Goal: Task Accomplishment & Management: Manage account settings

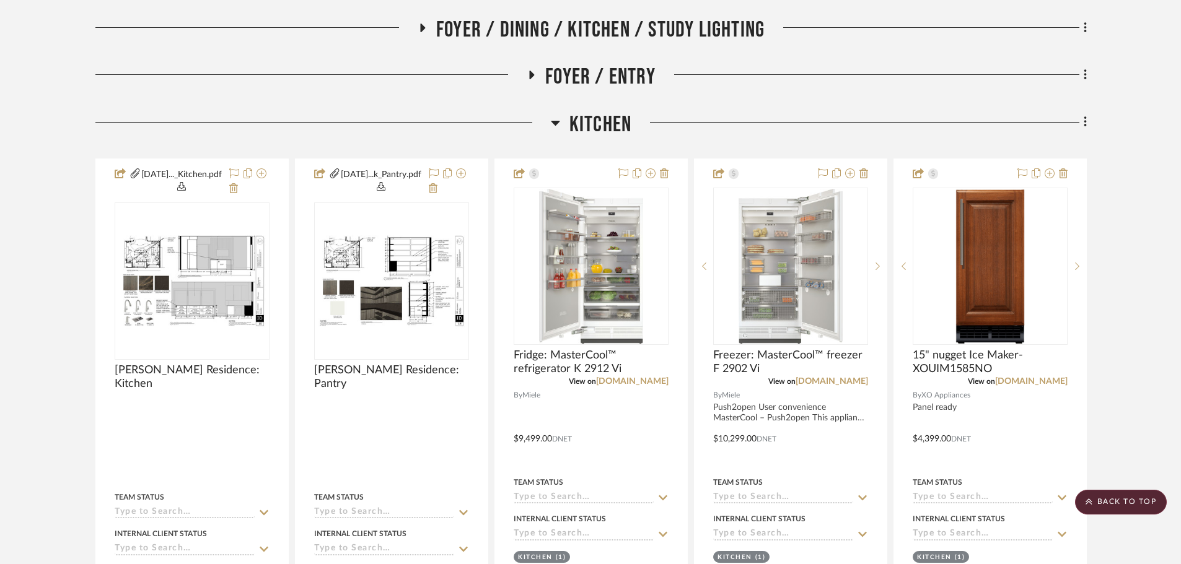
click at [1085, 125] on icon at bounding box center [1084, 122] width 2 height 11
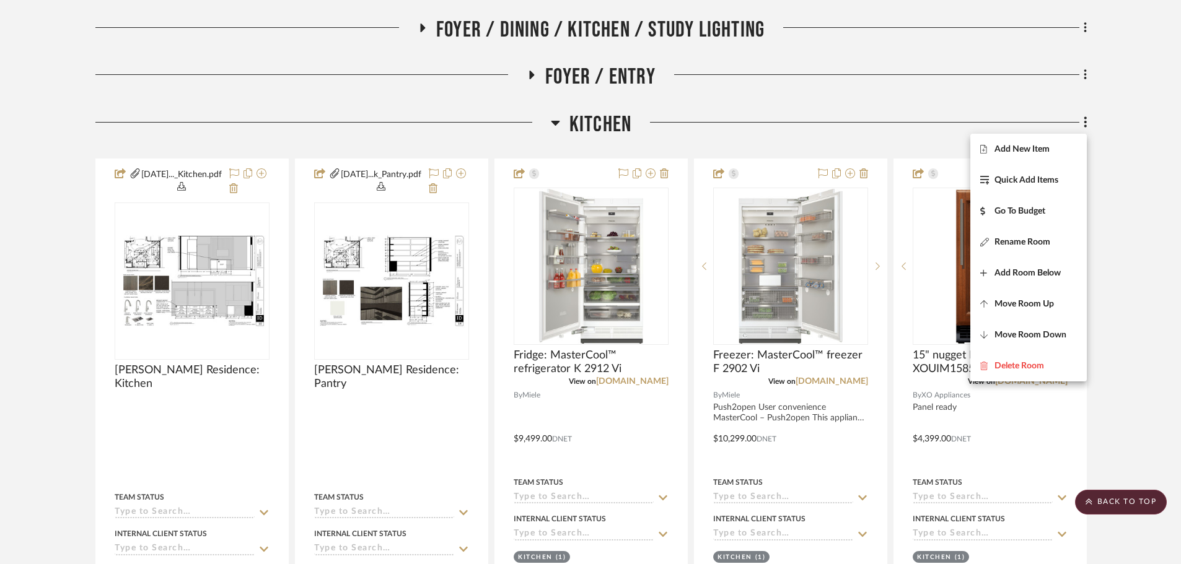
click at [1112, 165] on div at bounding box center [590, 282] width 1181 height 564
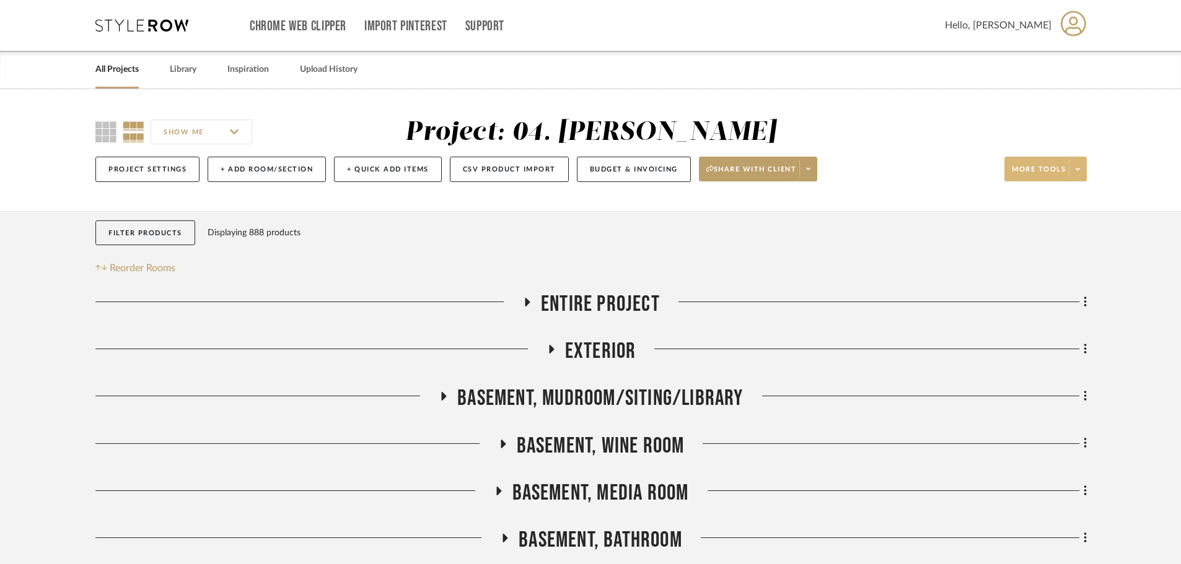
click at [1075, 169] on icon at bounding box center [1077, 169] width 4 height 7
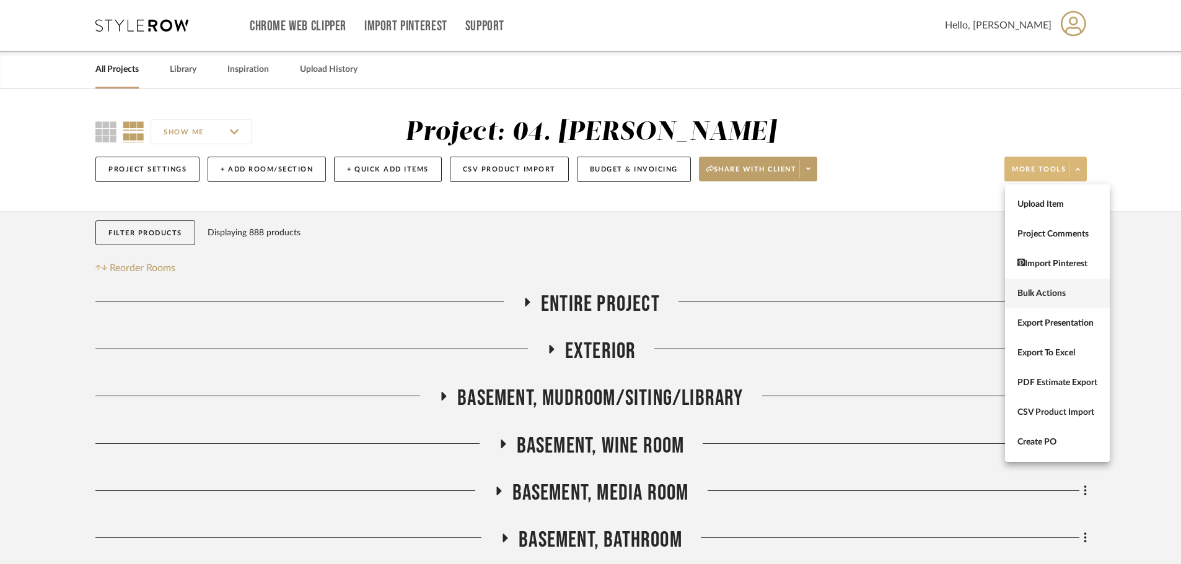
click at [1045, 289] on span "Bulk Actions" at bounding box center [1057, 294] width 80 height 11
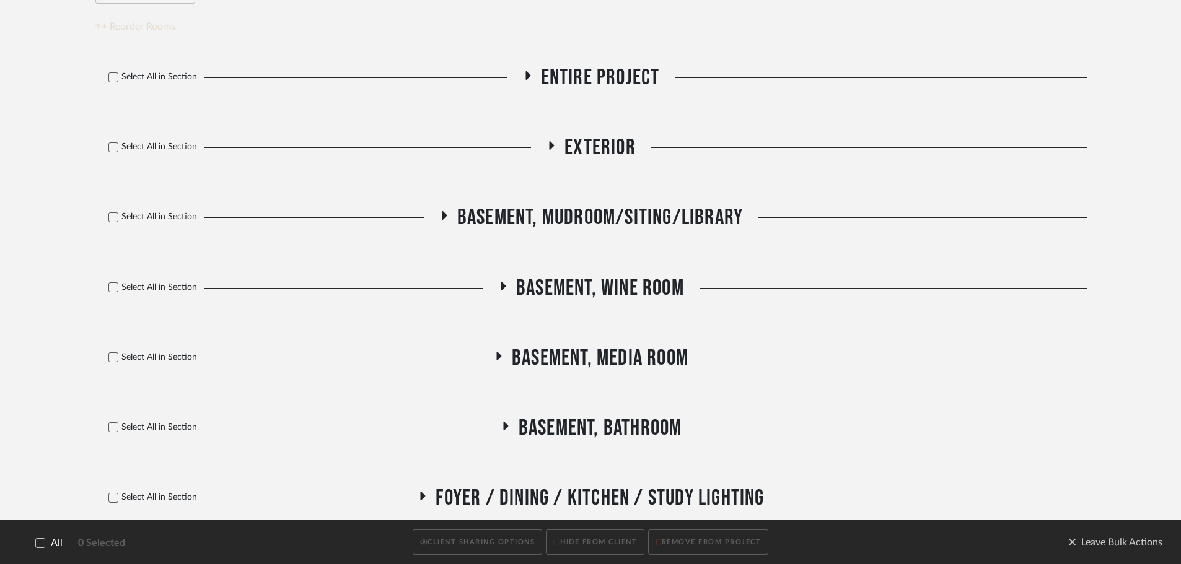
scroll to position [248, 0]
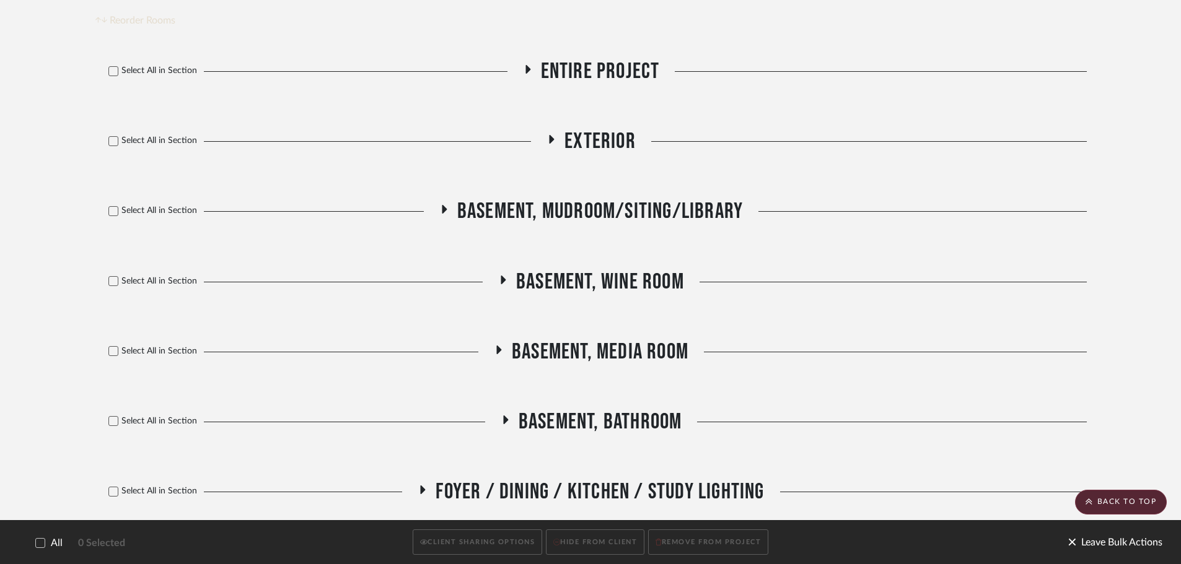
click at [1088, 545] on span "Leave Bulk Actions" at bounding box center [1114, 542] width 95 height 19
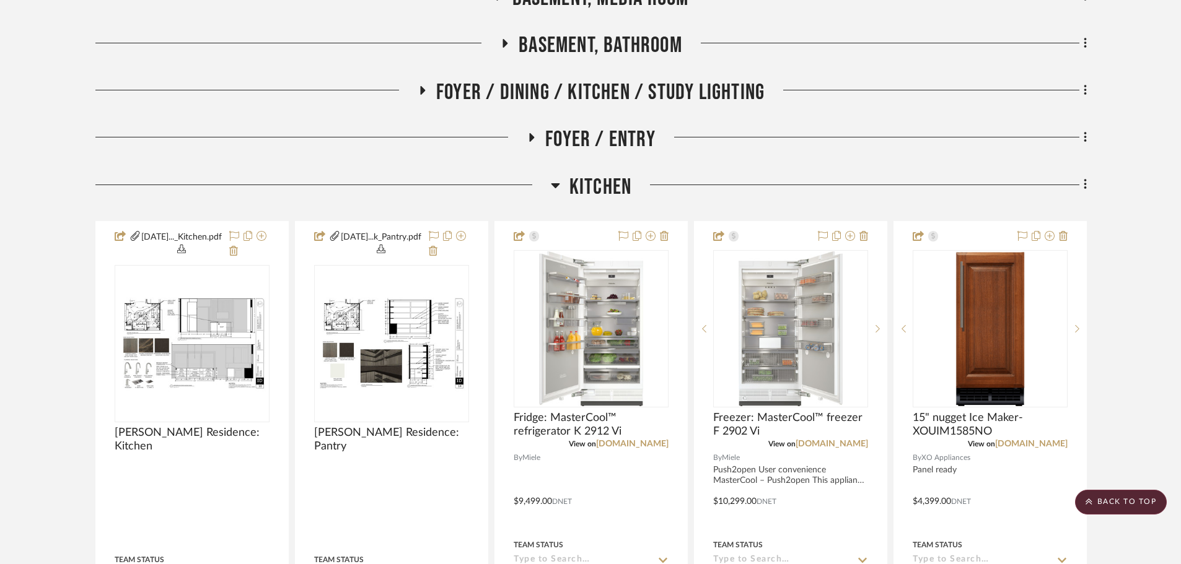
scroll to position [496, 0]
click at [1085, 185] on icon at bounding box center [1084, 184] width 2 height 11
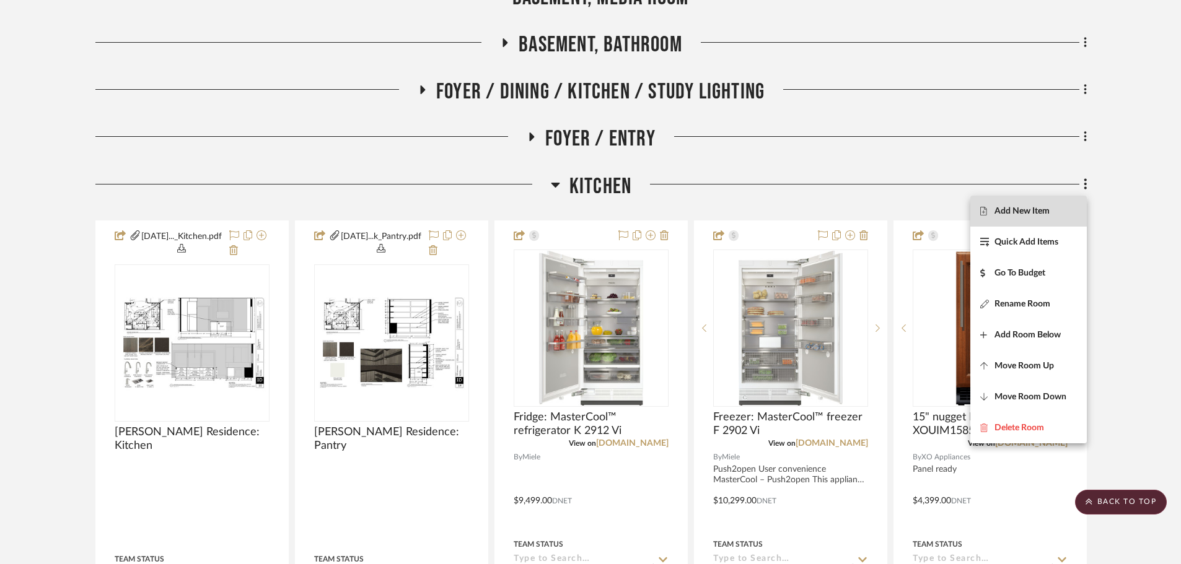
click at [1015, 216] on span "Add New Item" at bounding box center [1021, 211] width 55 height 11
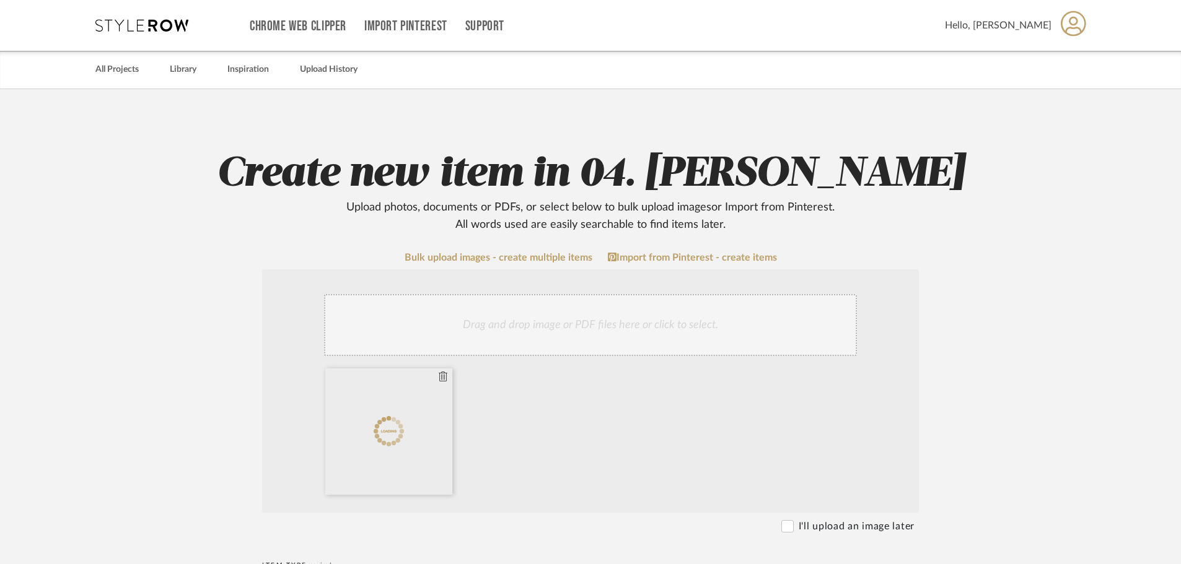
click at [442, 375] on icon at bounding box center [443, 377] width 9 height 10
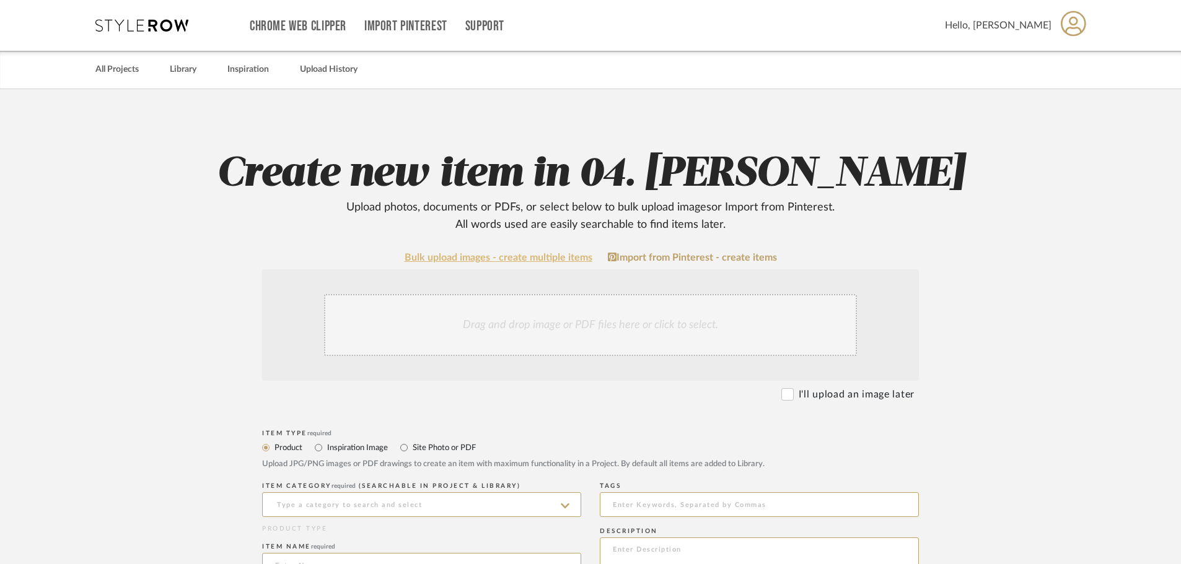
click at [461, 261] on link "Bulk upload images - create multiple items" at bounding box center [499, 258] width 188 height 11
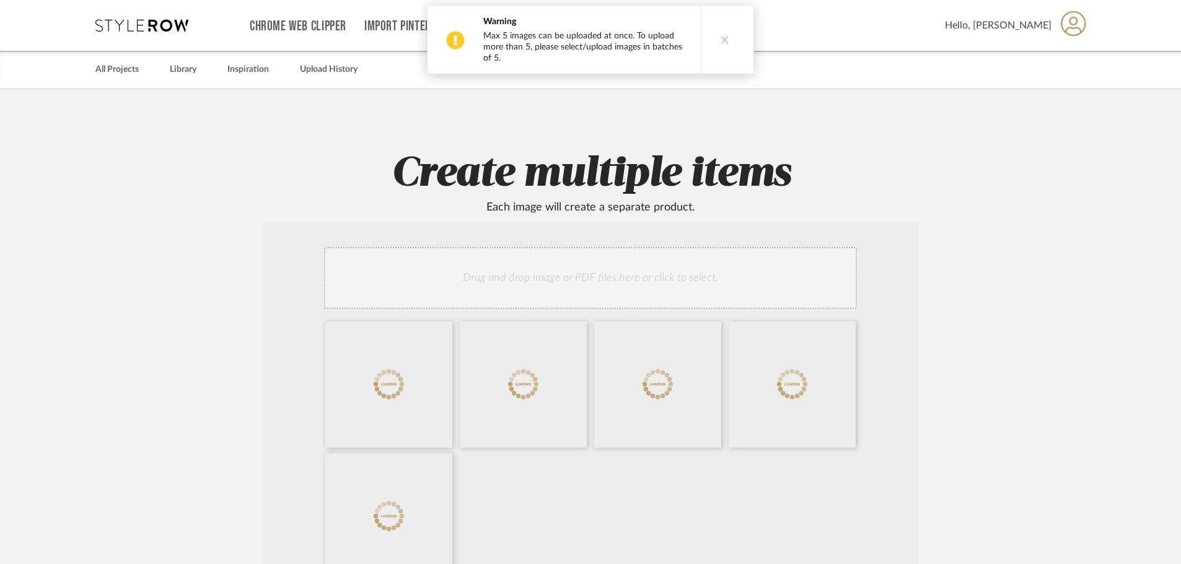
click at [722, 32] on button at bounding box center [725, 40] width 48 height 68
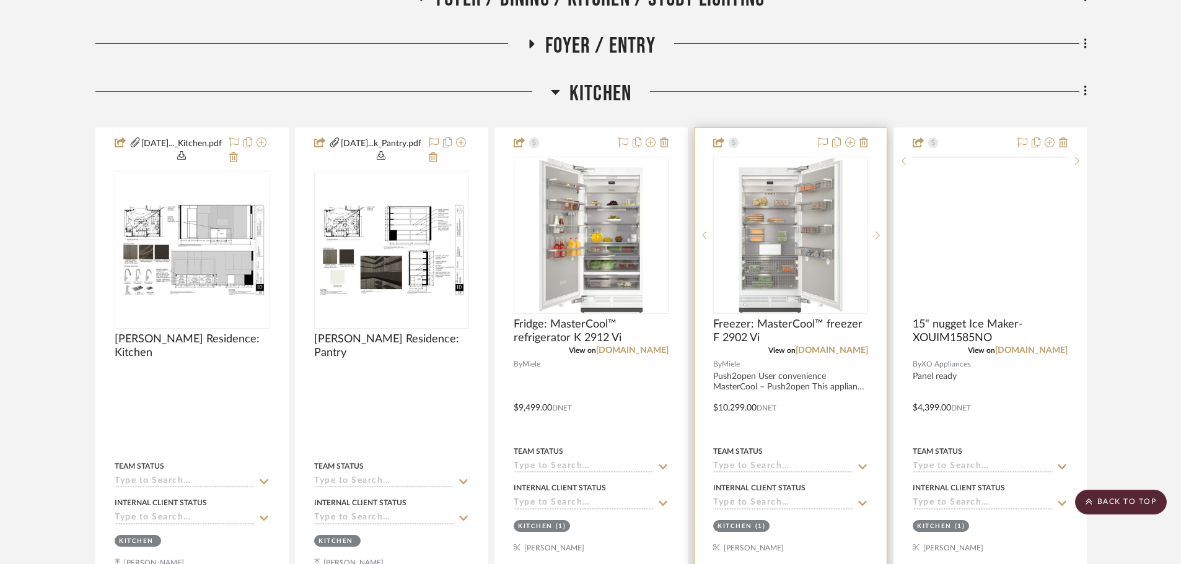
scroll to position [619, 0]
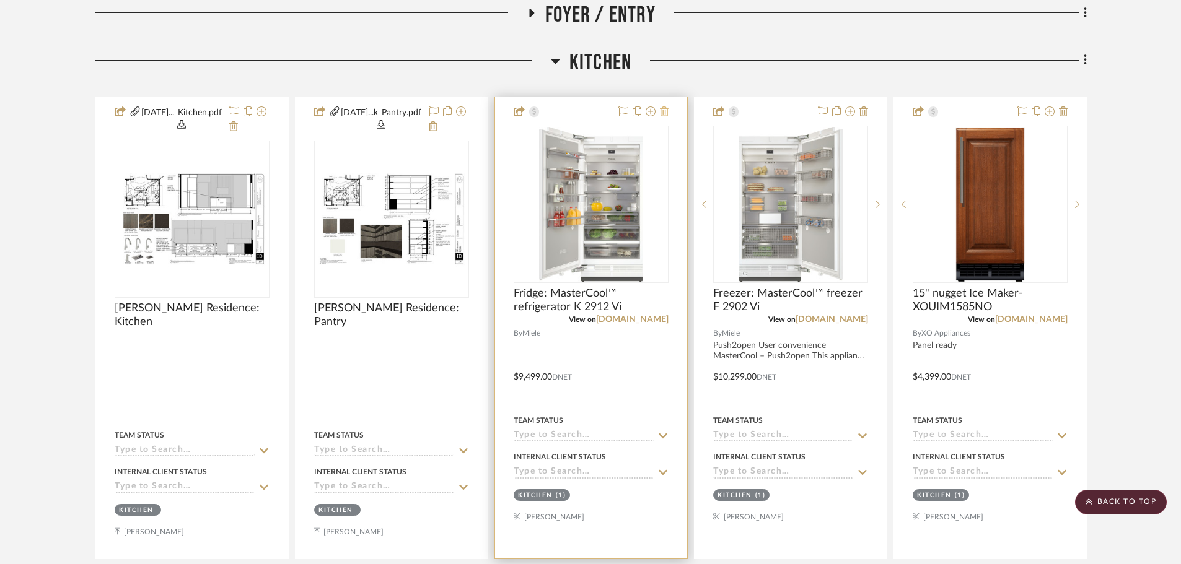
click at [663, 113] on icon at bounding box center [664, 112] width 9 height 10
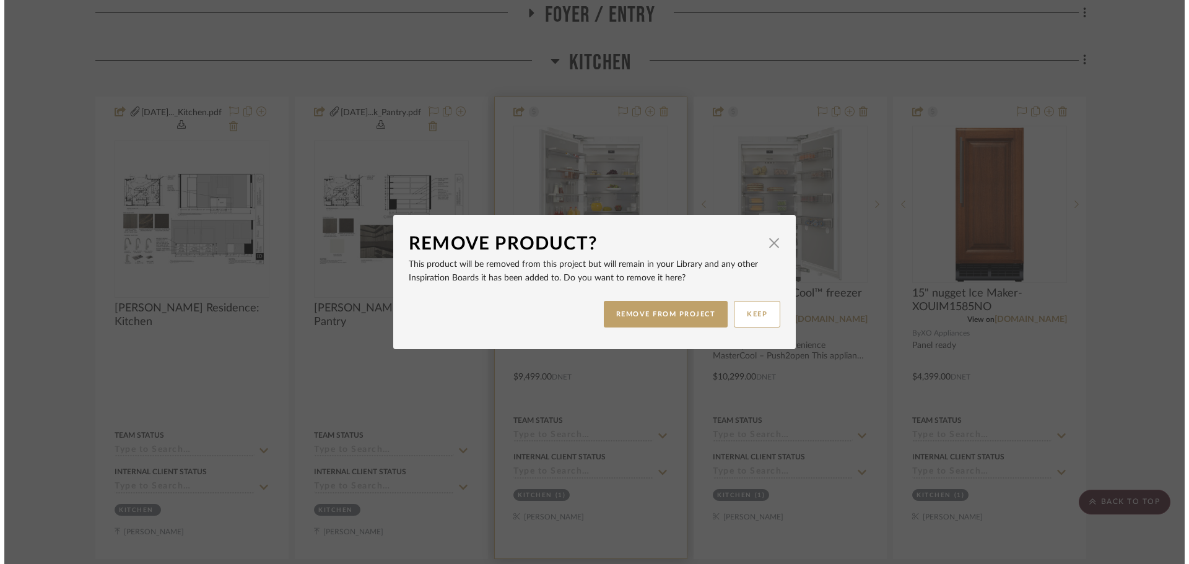
scroll to position [0, 0]
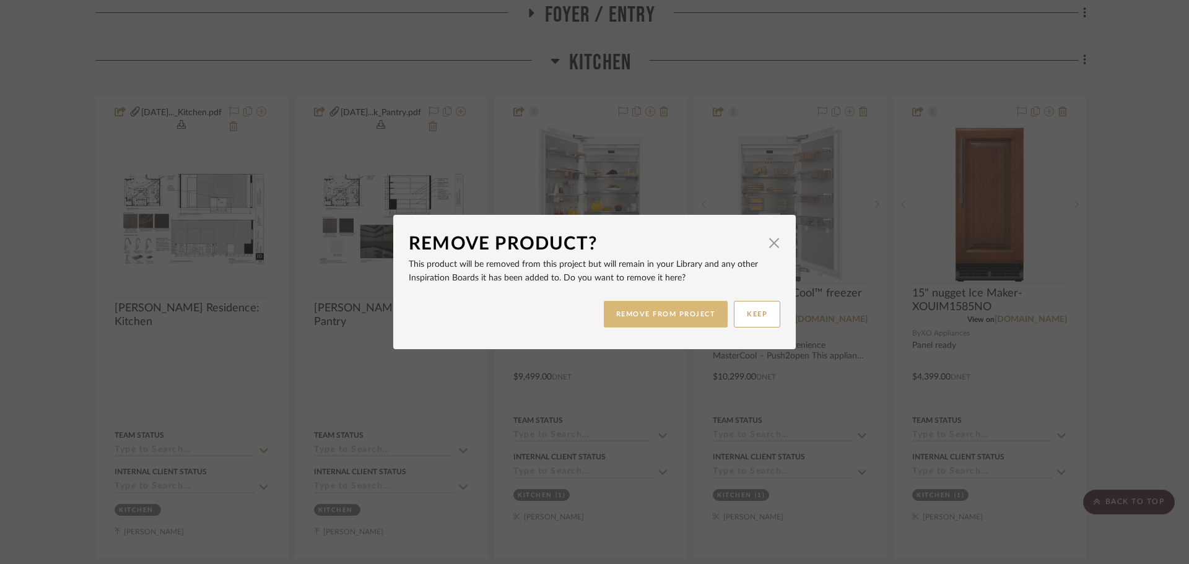
click at [672, 320] on button "REMOVE FROM PROJECT" at bounding box center [666, 314] width 125 height 27
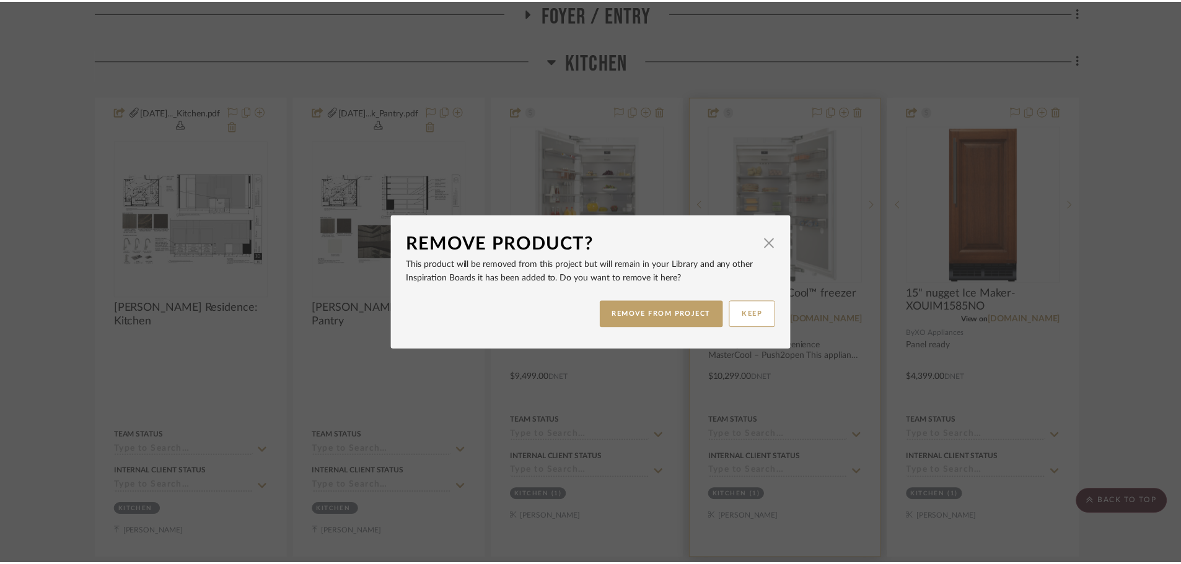
scroll to position [619, 0]
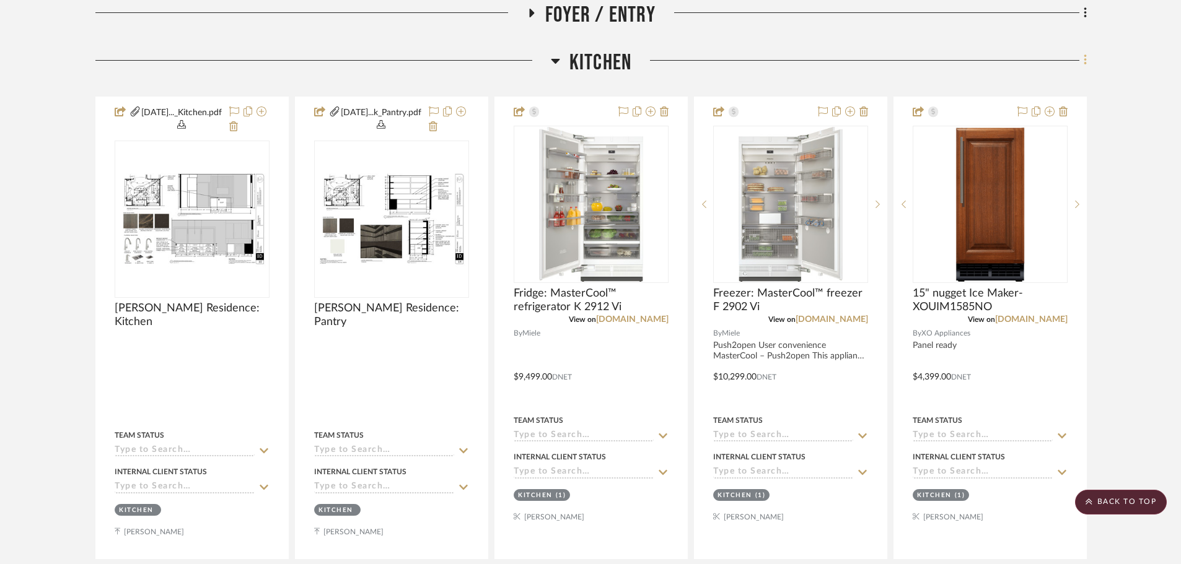
click at [1085, 64] on icon at bounding box center [1084, 60] width 2 height 11
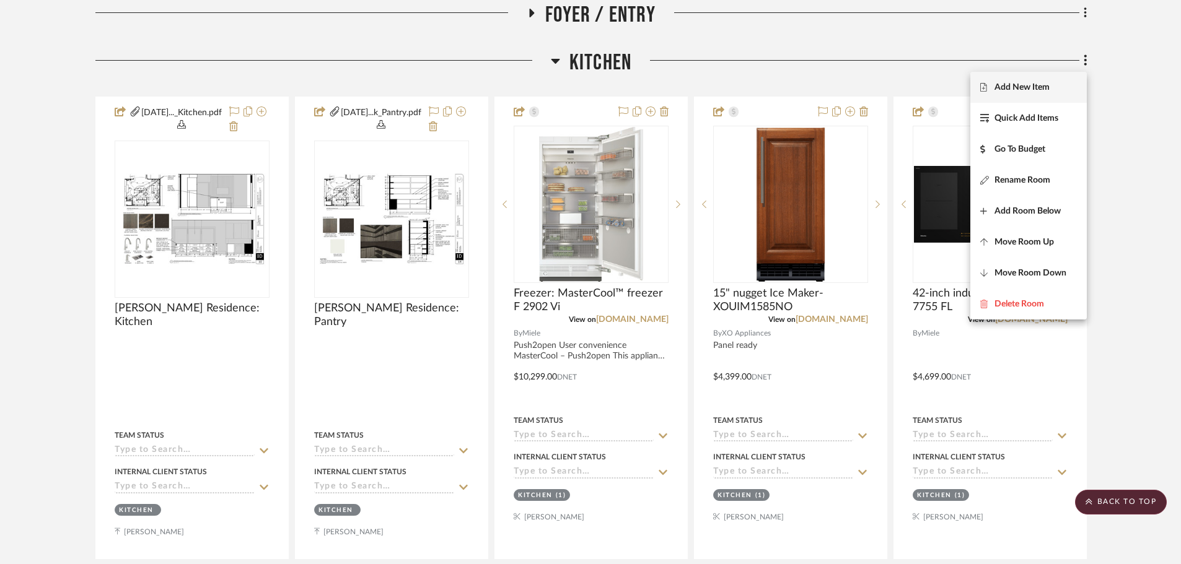
click at [1021, 94] on button "Add New Item" at bounding box center [1028, 87] width 116 height 31
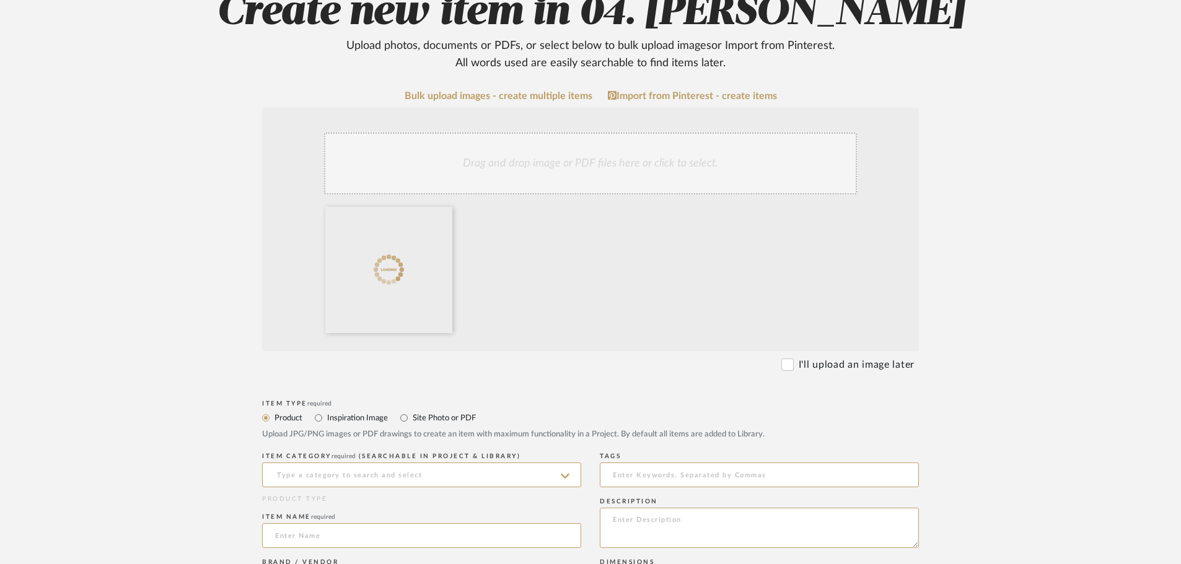
scroll to position [248, 0]
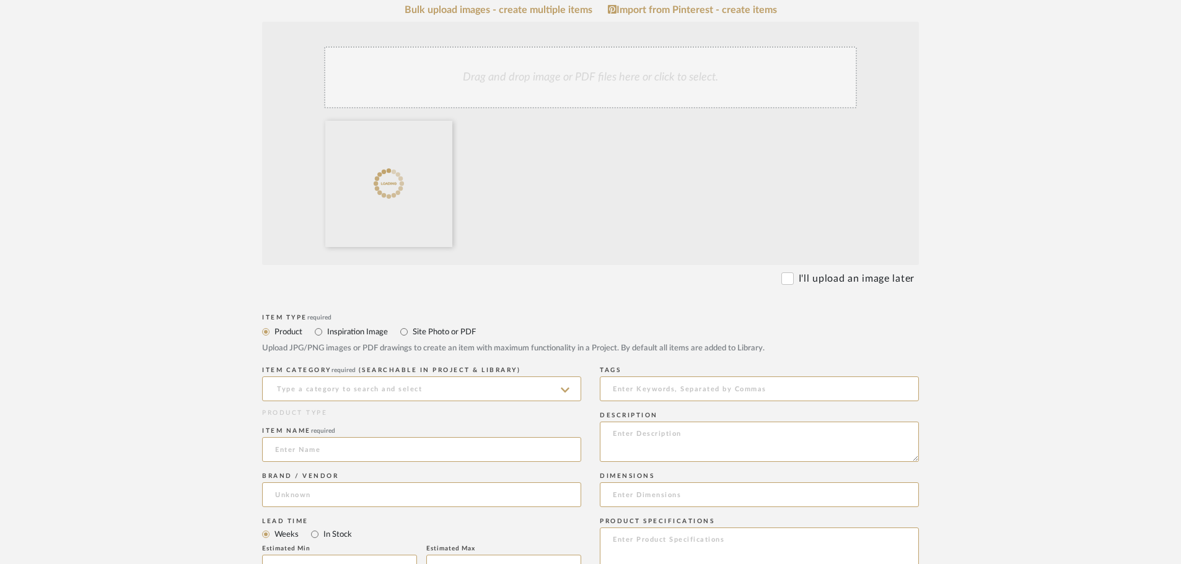
click at [414, 333] on label "Site Photo or PDF" at bounding box center [443, 332] width 64 height 14
click at [411, 333] on input "Site Photo or PDF" at bounding box center [403, 332] width 15 height 15
radio input "true"
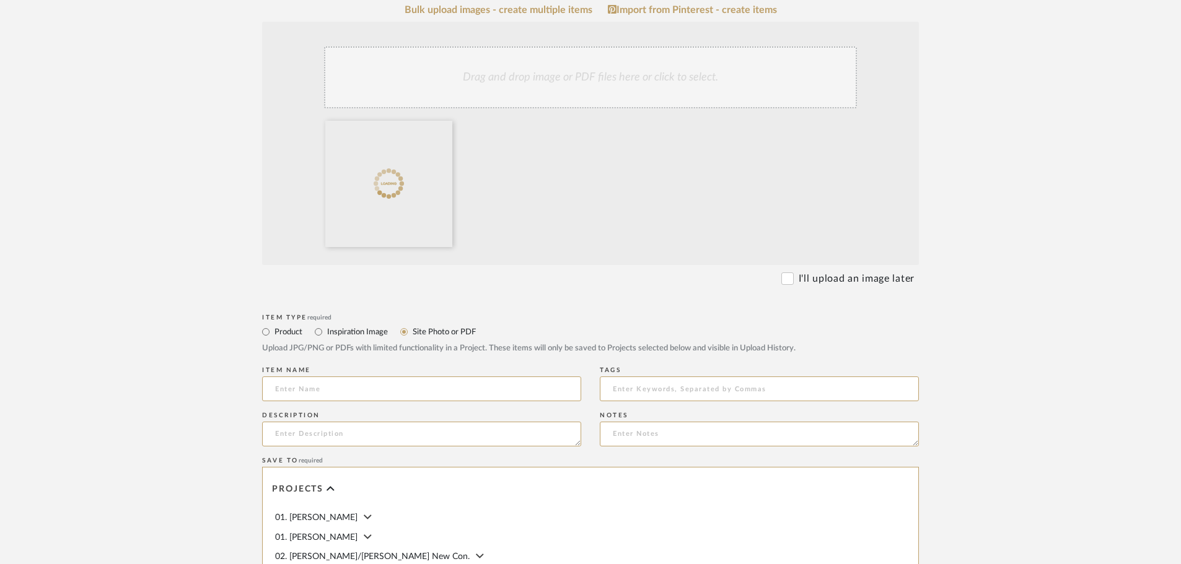
click at [275, 335] on label "Product" at bounding box center [287, 332] width 29 height 14
click at [273, 335] on input "Product" at bounding box center [265, 332] width 15 height 15
radio input "true"
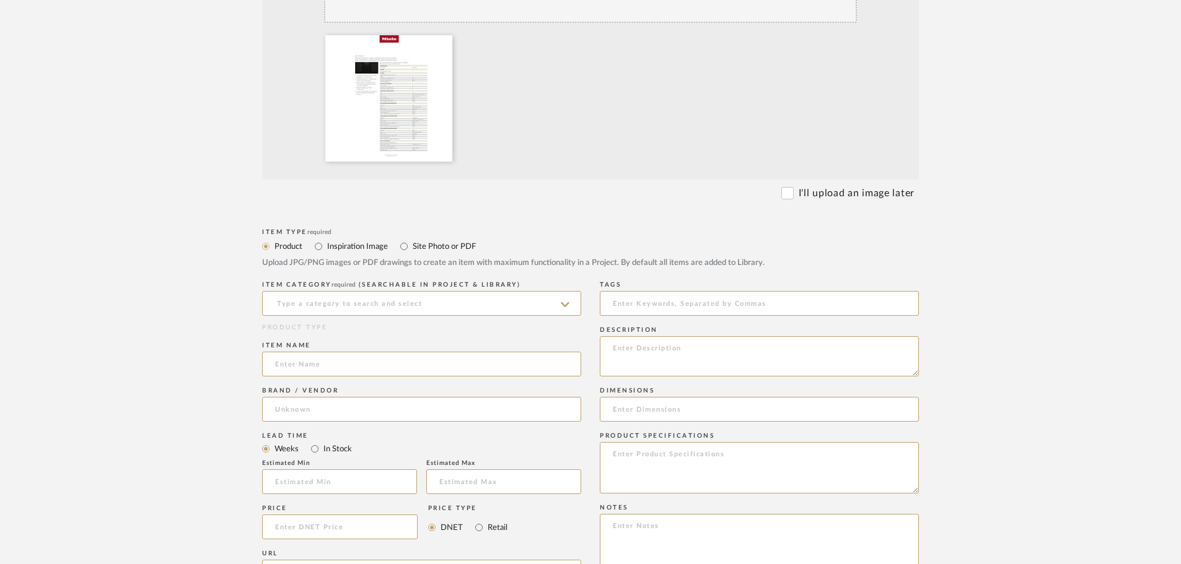
scroll to position [372, 0]
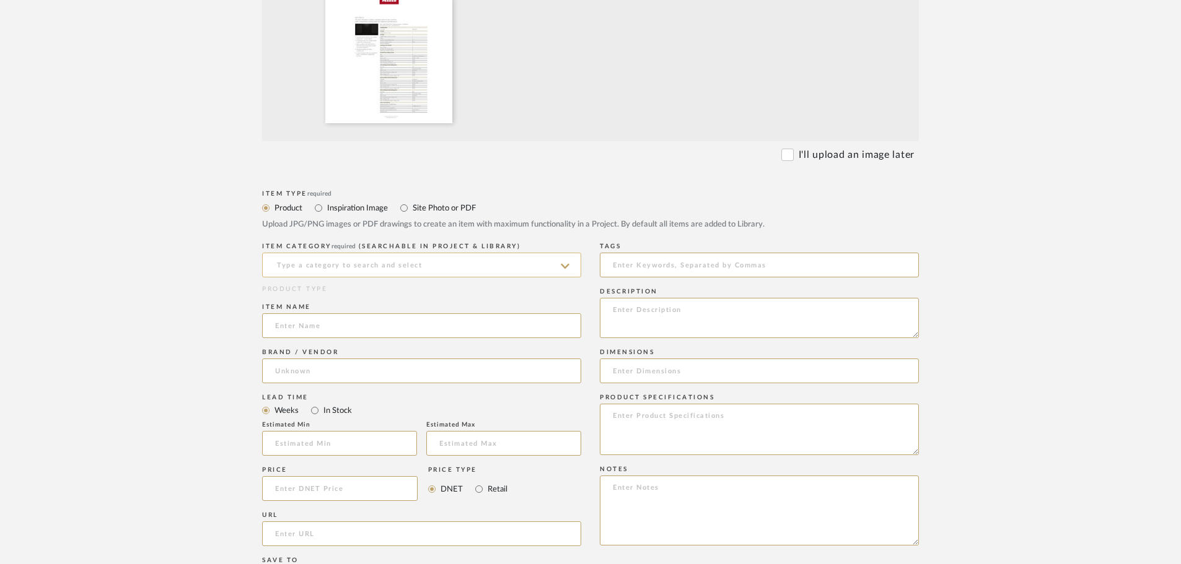
click at [336, 264] on input at bounding box center [421, 265] width 319 height 25
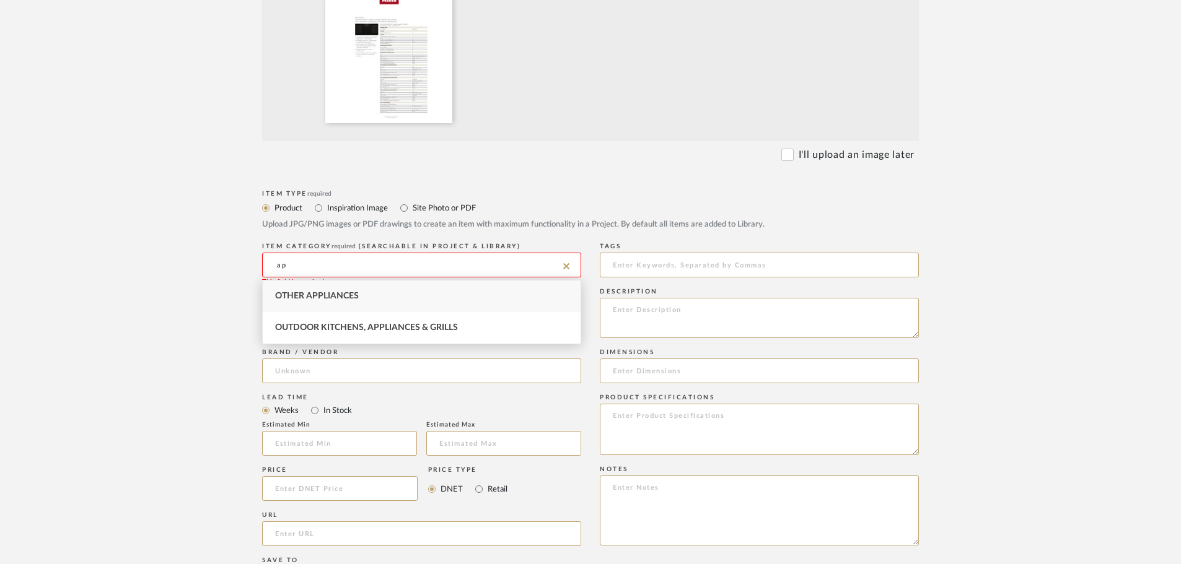
type input "a"
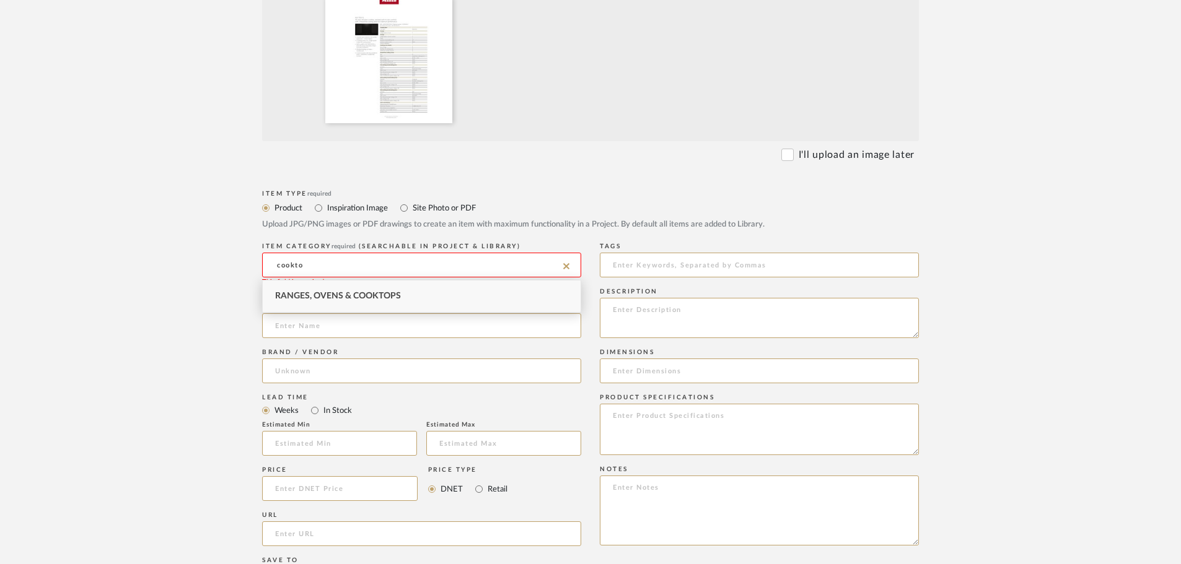
click at [343, 294] on span "Ranges, Ovens & Cooktops" at bounding box center [338, 296] width 126 height 9
type input "Ranges, Ovens & Cooktops"
click at [305, 323] on input at bounding box center [421, 325] width 319 height 25
click at [367, 330] on input at bounding box center [421, 325] width 319 height 25
type input "42" Miele Induction Cooktop"
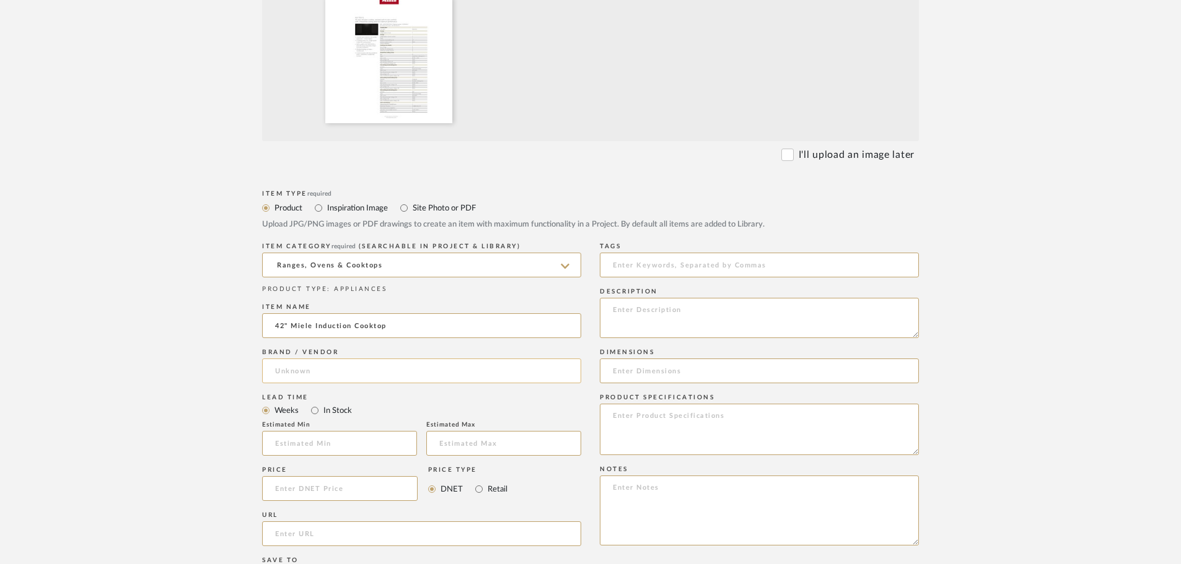
click at [392, 376] on input at bounding box center [421, 371] width 319 height 25
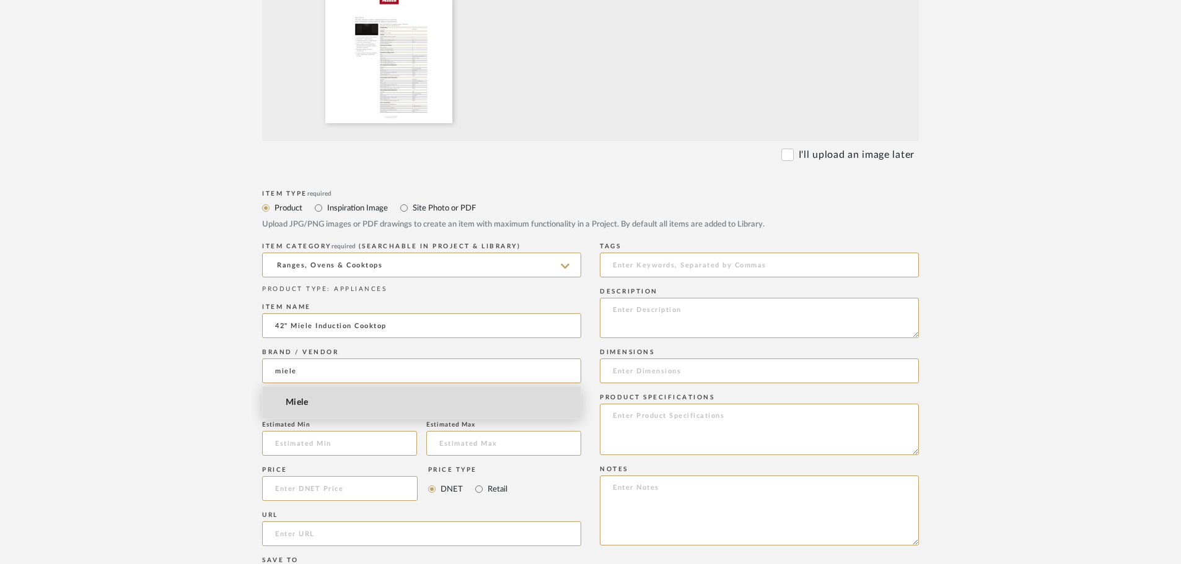
click at [318, 405] on mat-option "Miele" at bounding box center [422, 403] width 318 height 32
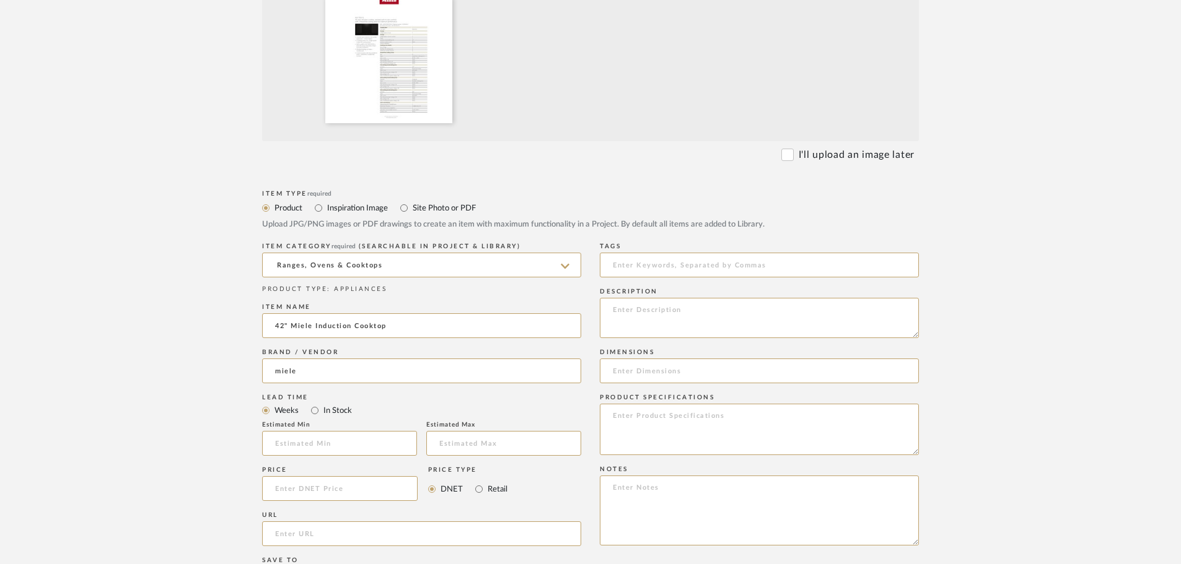
type input "Miele"
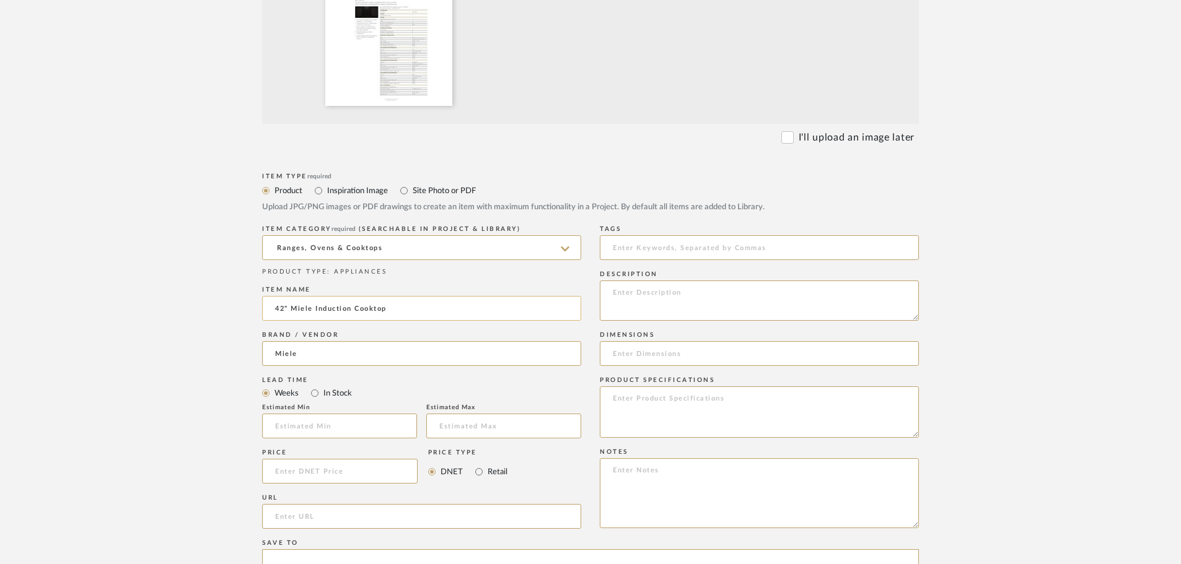
scroll to position [434, 0]
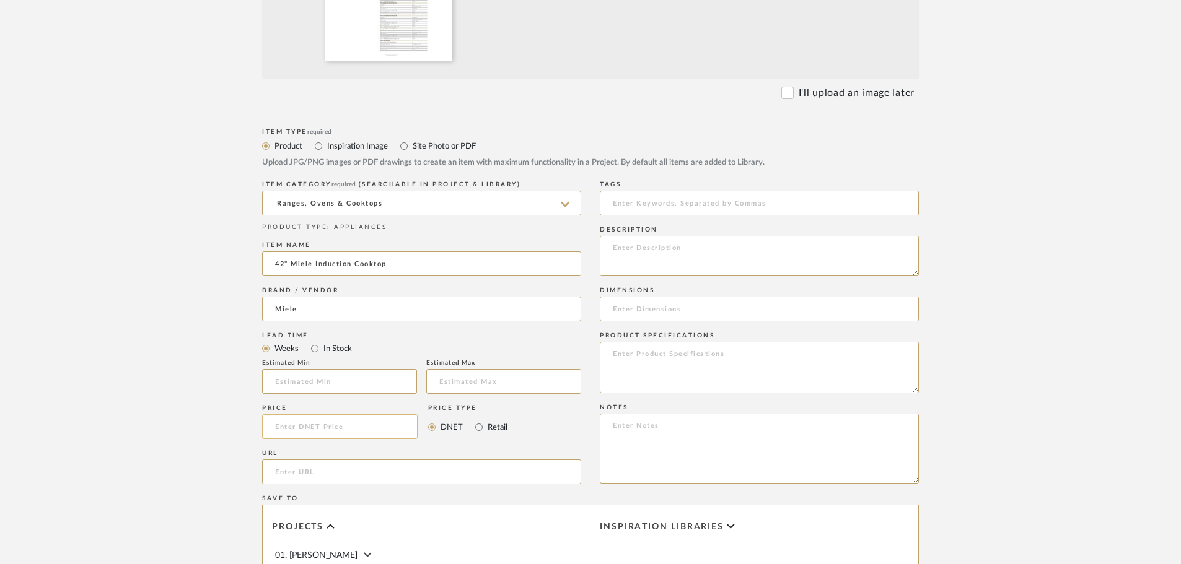
click at [348, 431] on input at bounding box center [339, 426] width 155 height 25
click at [486, 429] on label "Retail" at bounding box center [496, 428] width 21 height 14
click at [486, 429] on input "Retail" at bounding box center [478, 427] width 15 height 15
radio input "true"
click at [369, 430] on input at bounding box center [339, 426] width 155 height 25
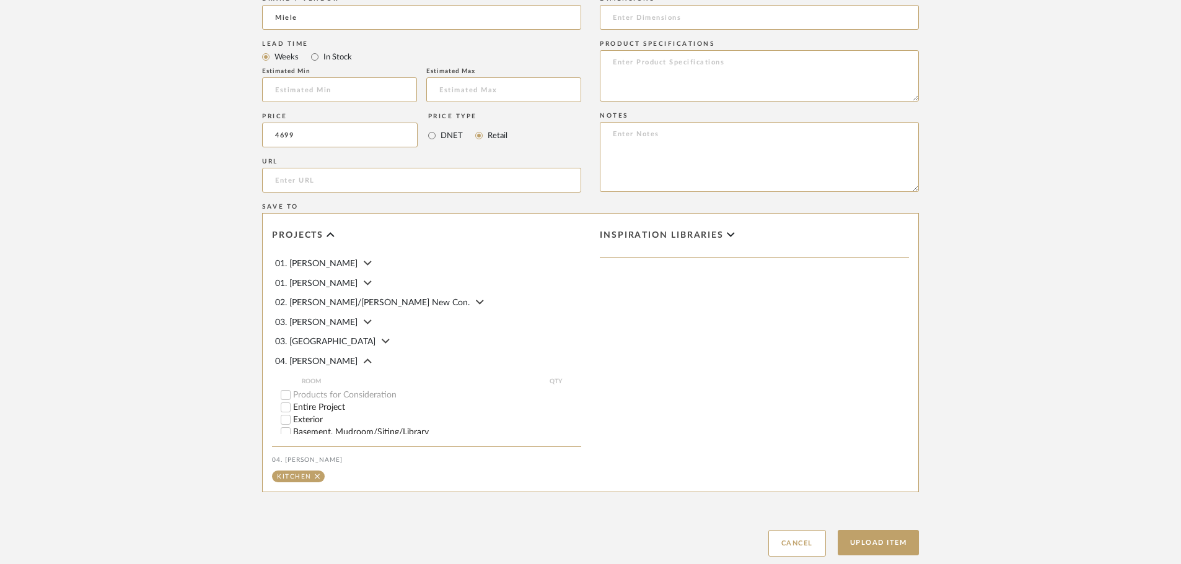
scroll to position [806, 0]
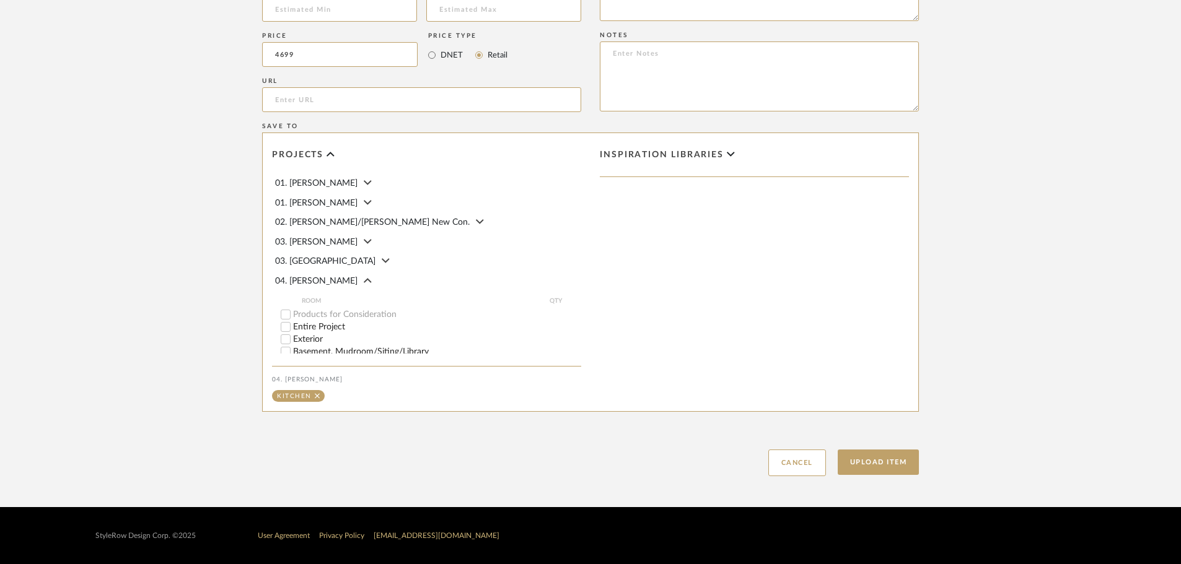
type input "$4,699.00"
click at [878, 449] on div "Upload Item Cancel" at bounding box center [590, 447] width 657 height 57
click at [876, 460] on button "Upload Item" at bounding box center [879, 462] width 82 height 25
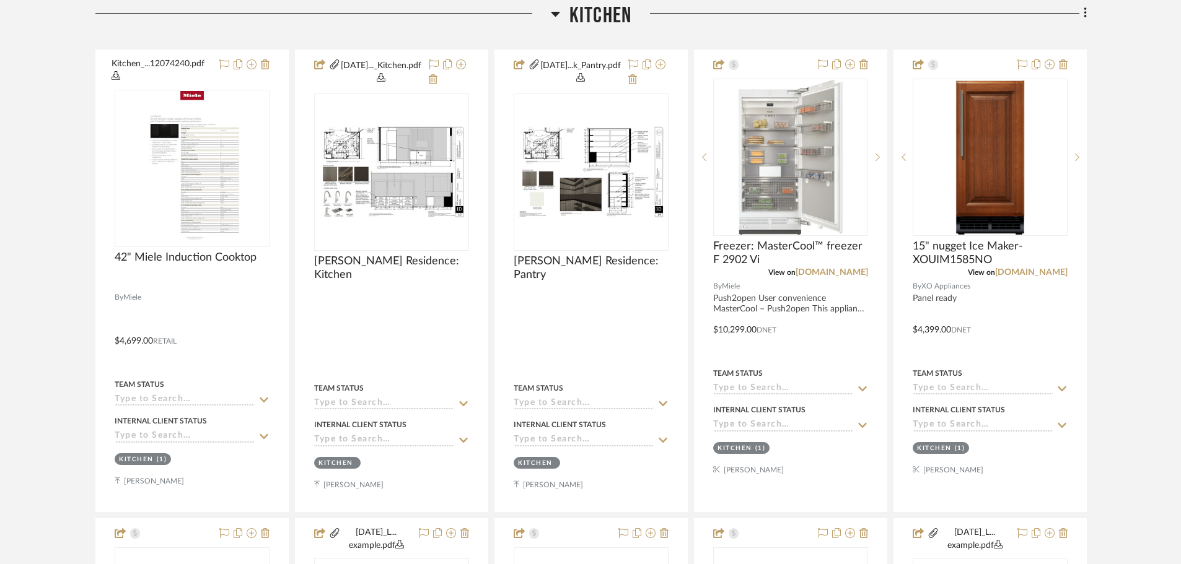
scroll to position [669, 0]
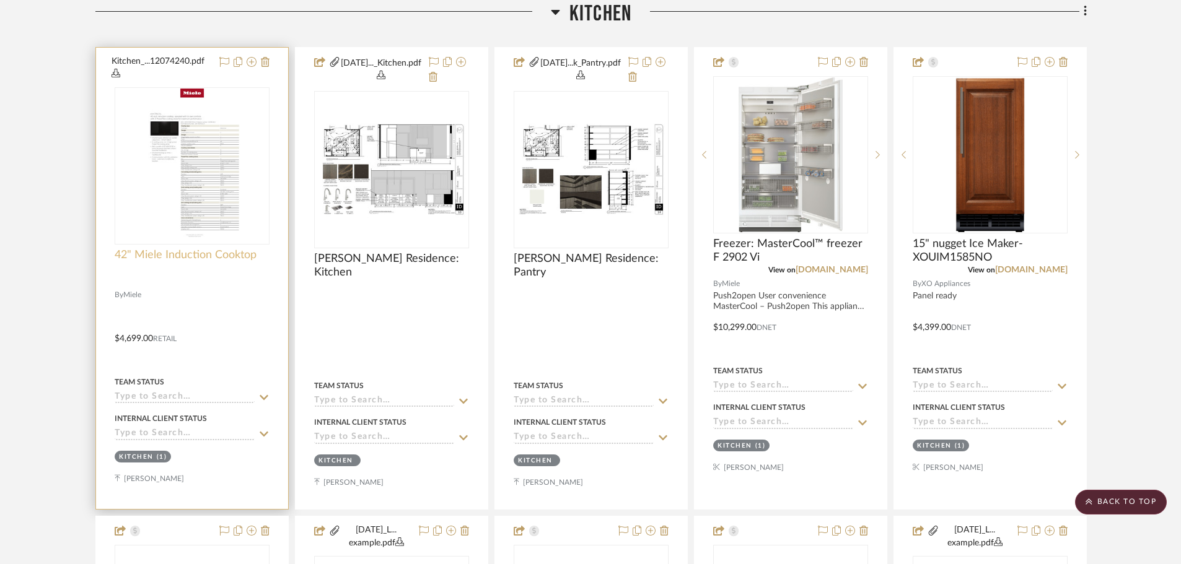
click at [216, 259] on span "42" Miele Induction Cooktop" at bounding box center [186, 255] width 142 height 14
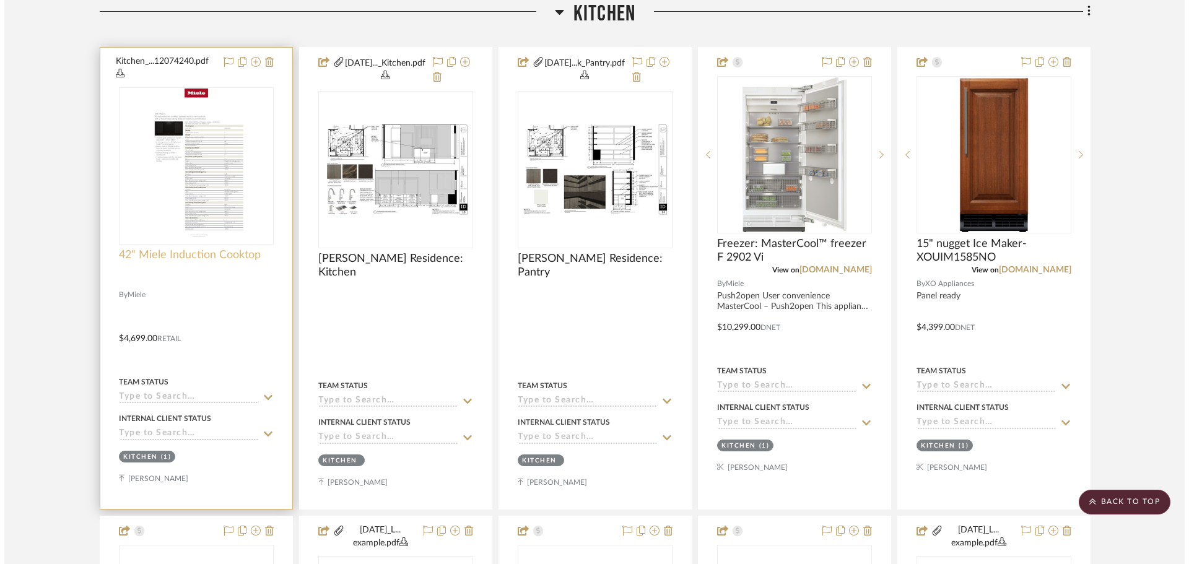
scroll to position [0, 0]
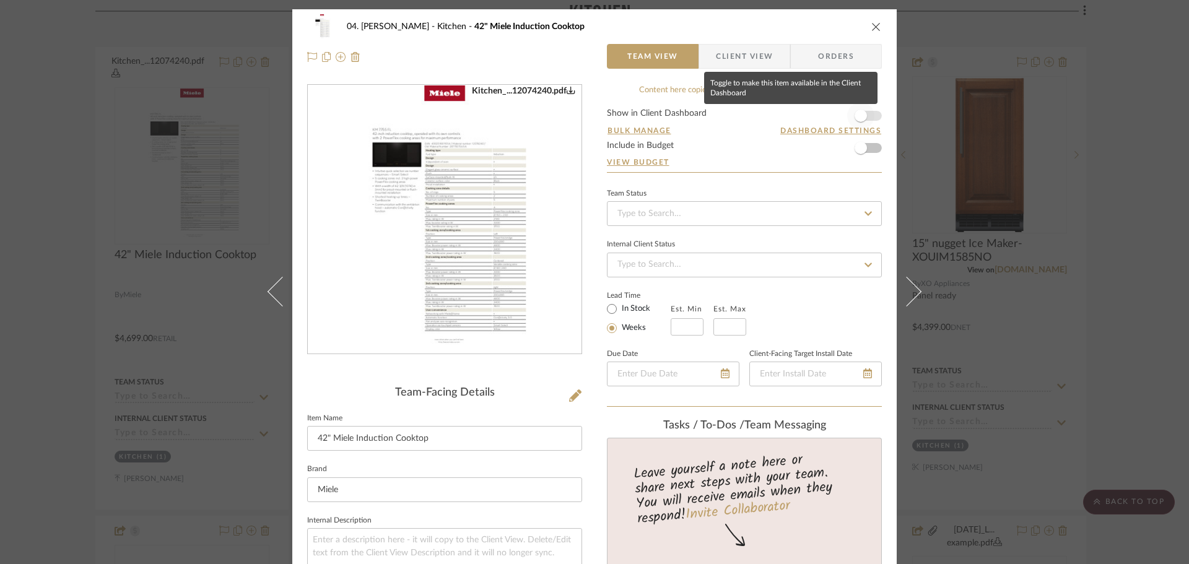
click at [867, 117] on span "button" at bounding box center [860, 115] width 27 height 27
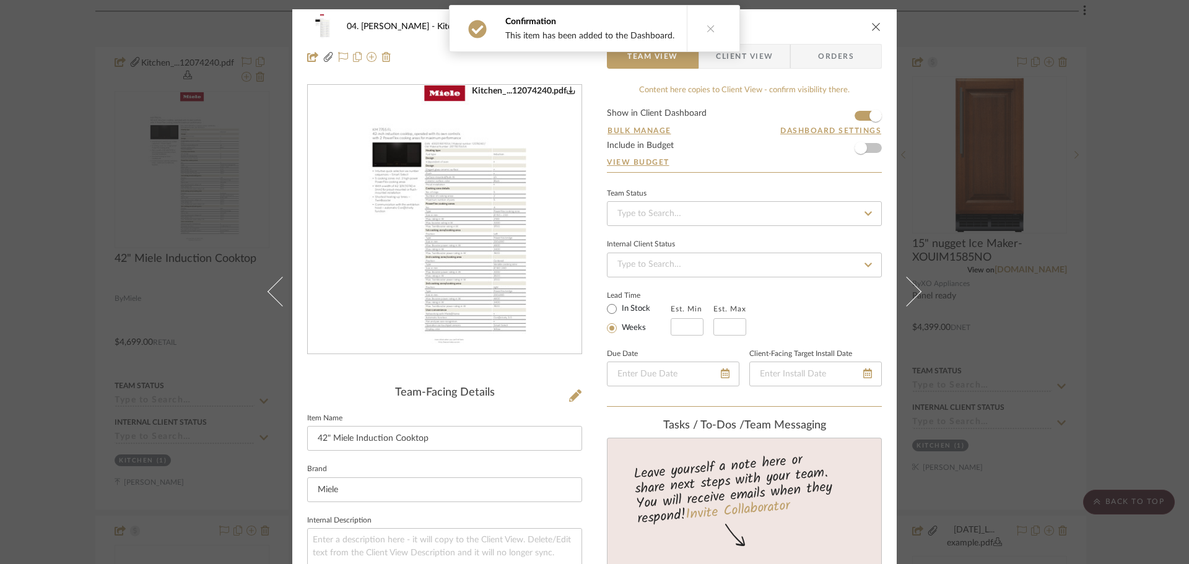
click at [1107, 159] on div "04. Linck Kitchen 42" Miele Induction Cooktop Team View Client View Orders Kitc…" at bounding box center [594, 282] width 1189 height 564
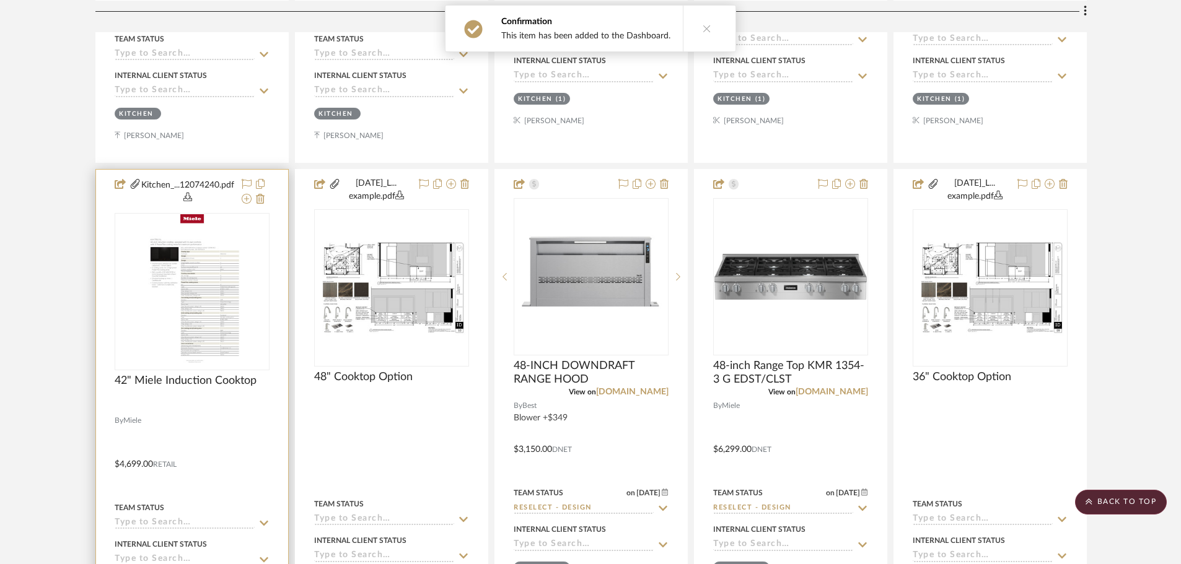
scroll to position [1041, 0]
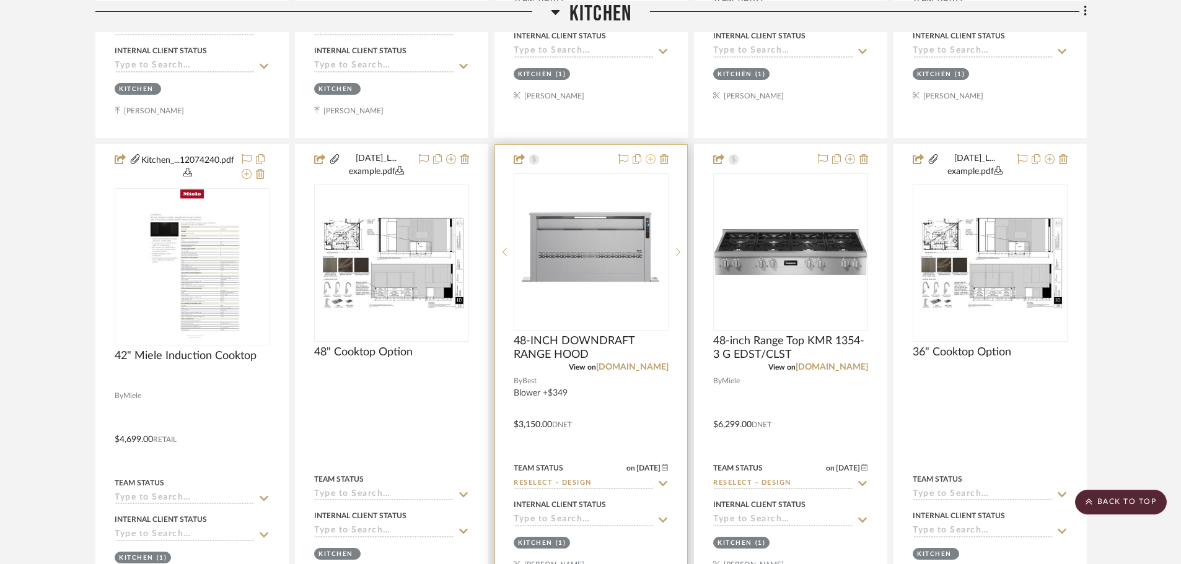
click at [650, 158] on icon at bounding box center [650, 159] width 10 height 10
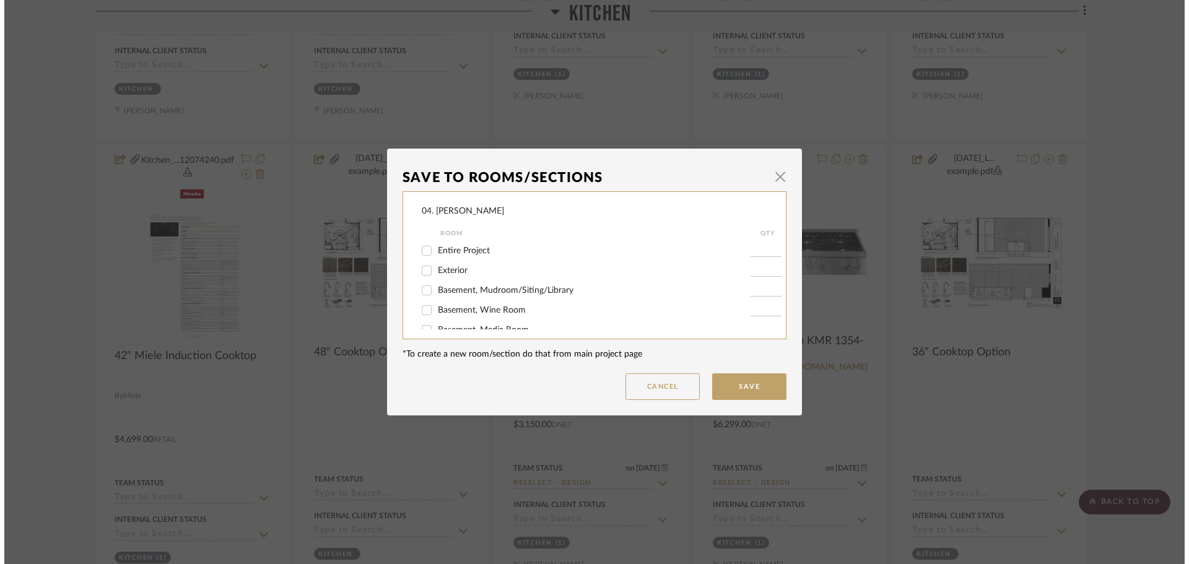
scroll to position [0, 0]
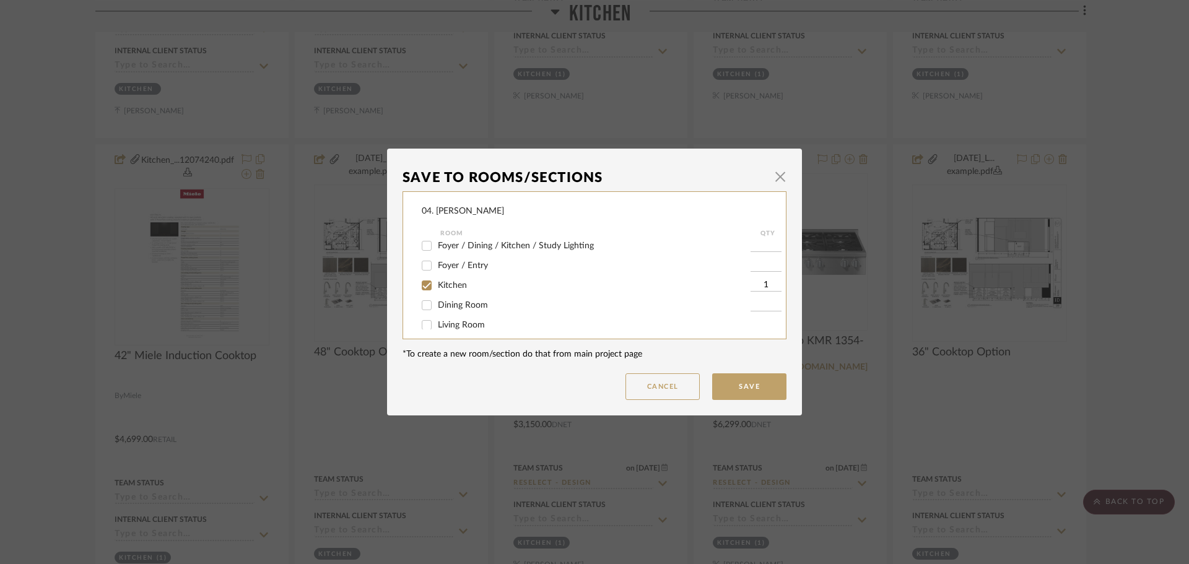
click at [442, 283] on span "Kitchen" at bounding box center [452, 285] width 29 height 9
click at [437, 283] on input "Kitchen" at bounding box center [427, 286] width 20 height 20
checkbox input "false"
click at [439, 317] on span "Will NOT Use" at bounding box center [464, 316] width 53 height 9
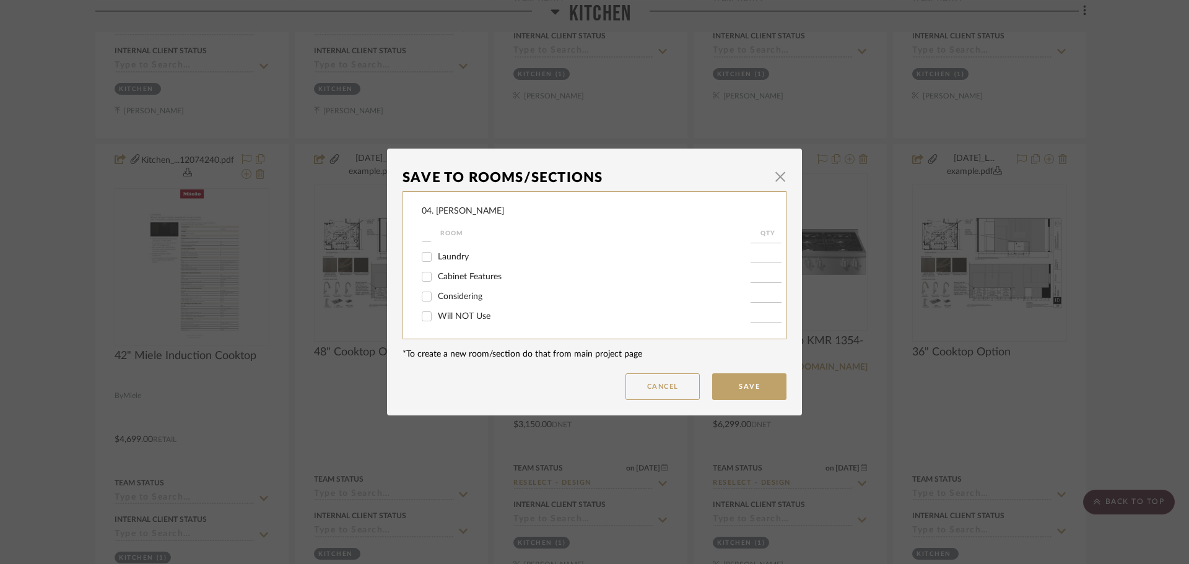
click at [437, 317] on input "Will NOT Use" at bounding box center [427, 317] width 20 height 20
checkbox input "true"
type input "1"
click at [810, 405] on div "Save To Rooms/Sections × 04. Linck Room QTY Entire Project Exterior Basement, M…" at bounding box center [594, 282] width 1189 height 564
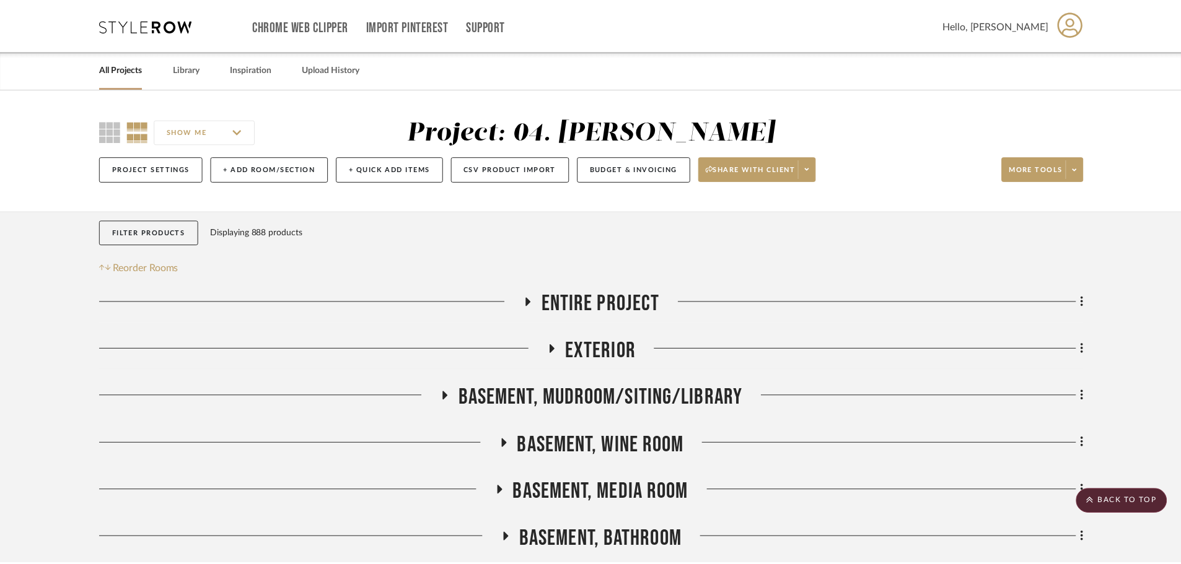
scroll to position [1041, 0]
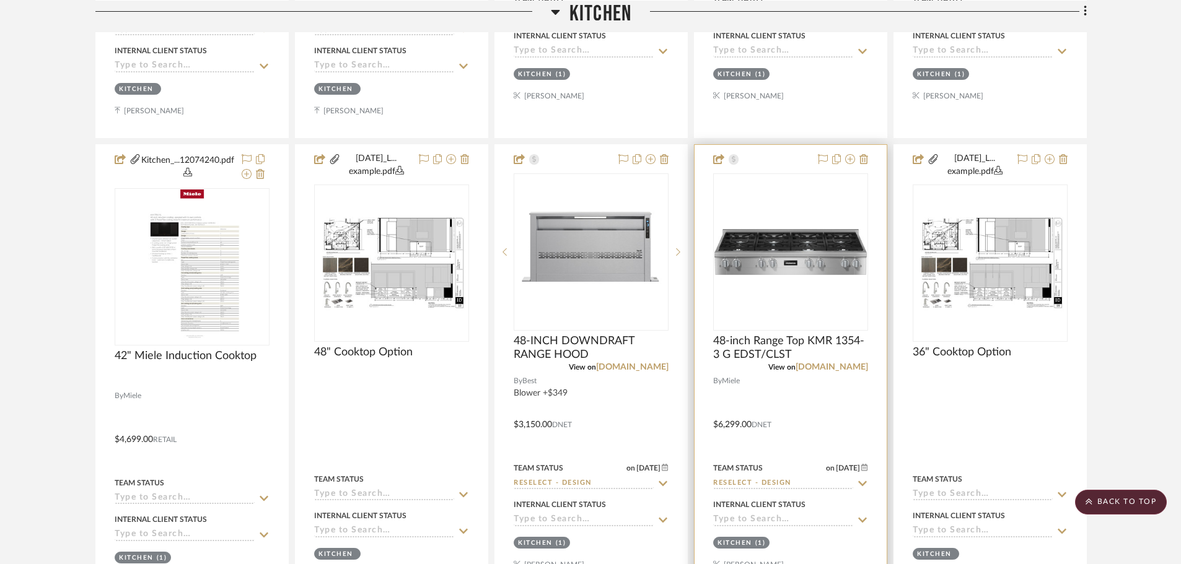
click at [751, 390] on div at bounding box center [790, 376] width 192 height 462
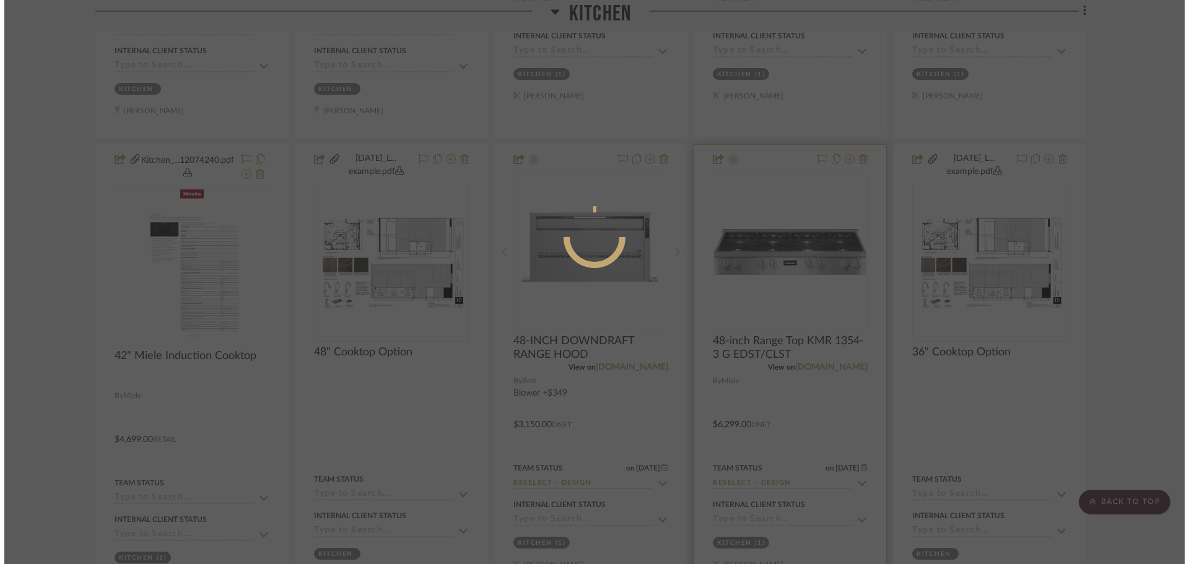
scroll to position [0, 0]
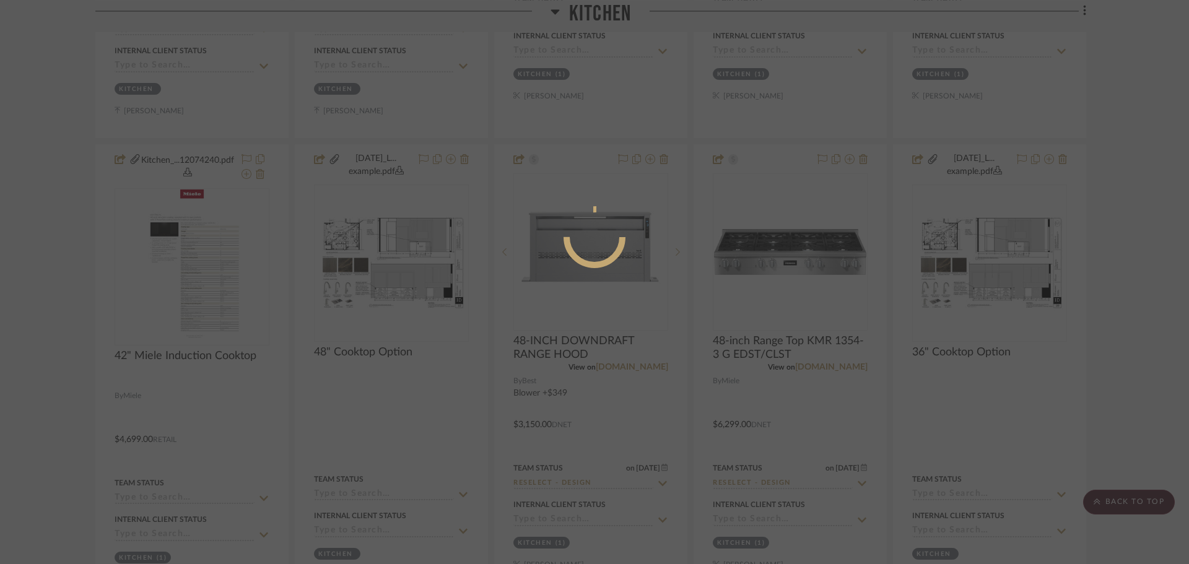
click at [1134, 331] on div at bounding box center [594, 282] width 1189 height 564
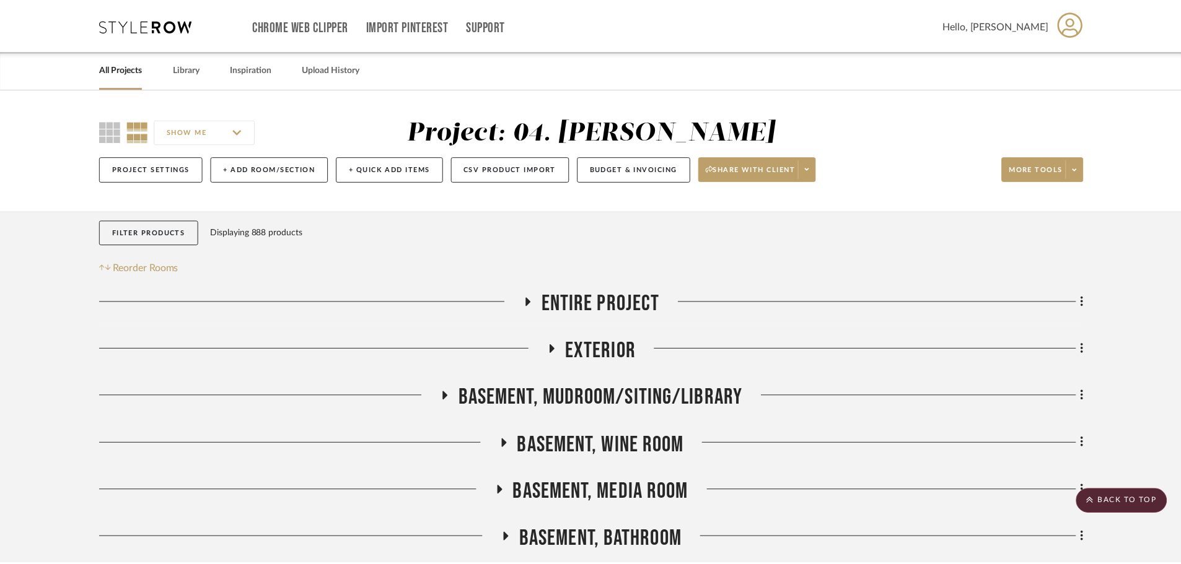
scroll to position [1041, 0]
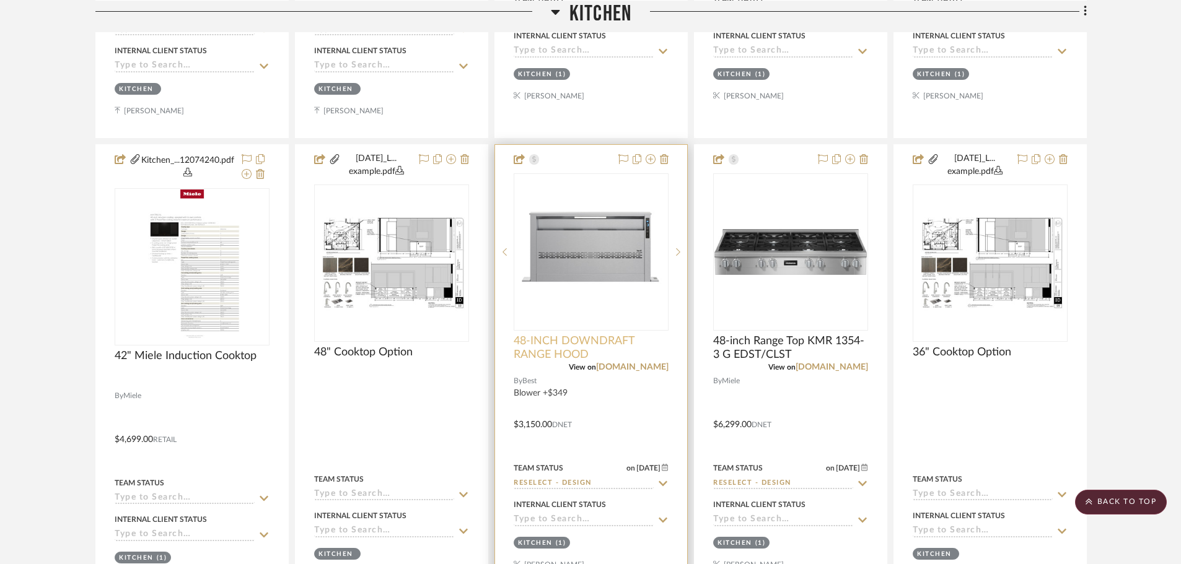
click at [587, 355] on span "48-INCH DOWNDRAFT RANGE HOOD" at bounding box center [591, 348] width 155 height 27
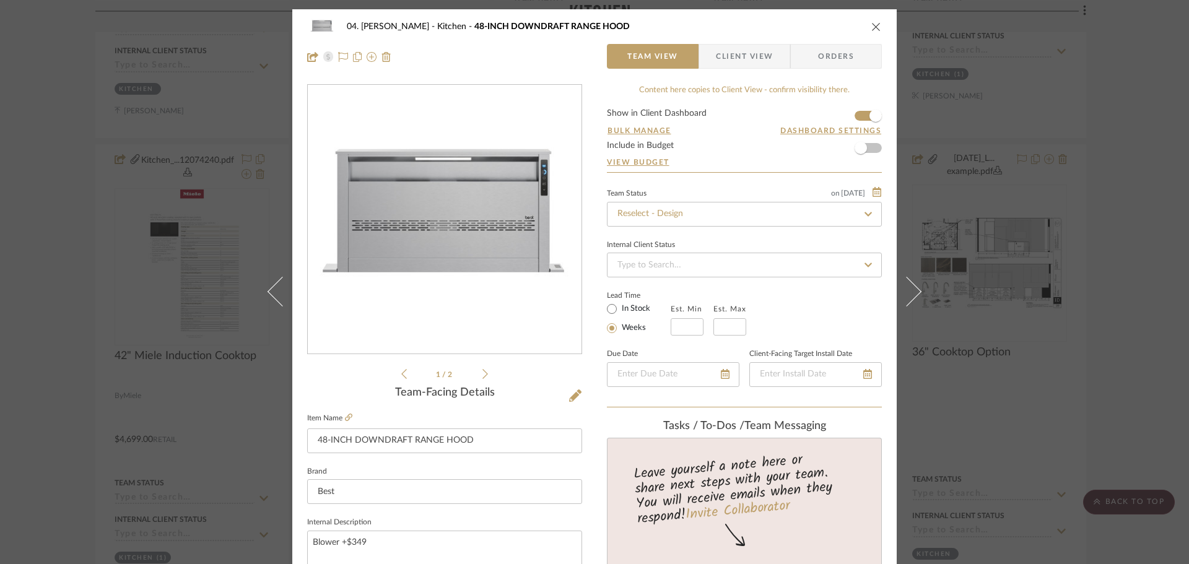
click at [1117, 297] on div "04. Linck Kitchen 48-INCH DOWNDRAFT RANGE HOOD Team View Client View Orders 1 /…" at bounding box center [594, 282] width 1189 height 564
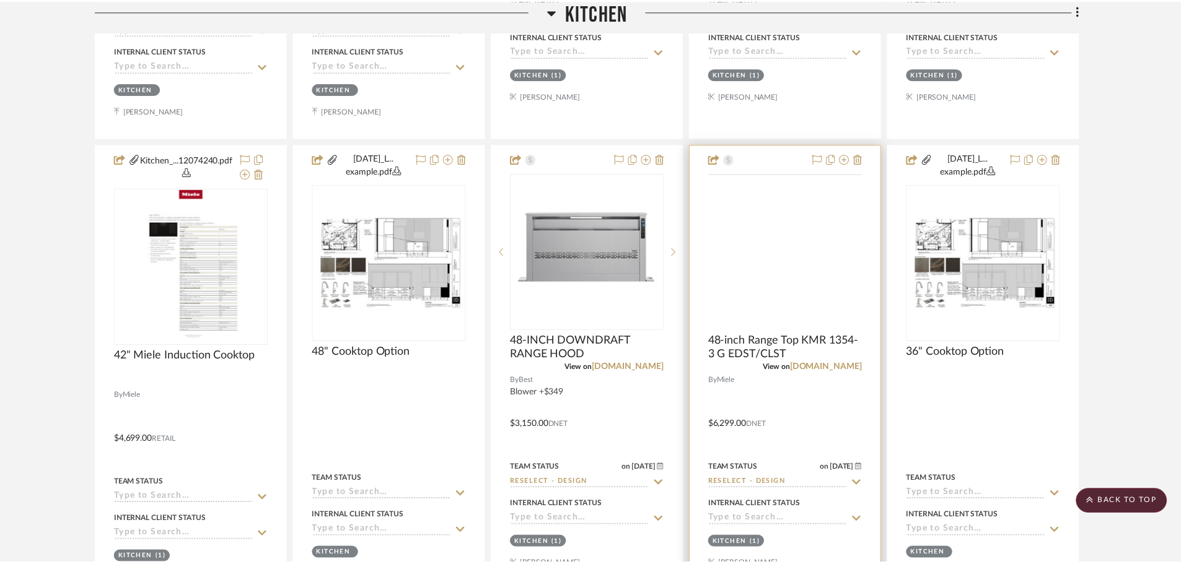
scroll to position [1041, 0]
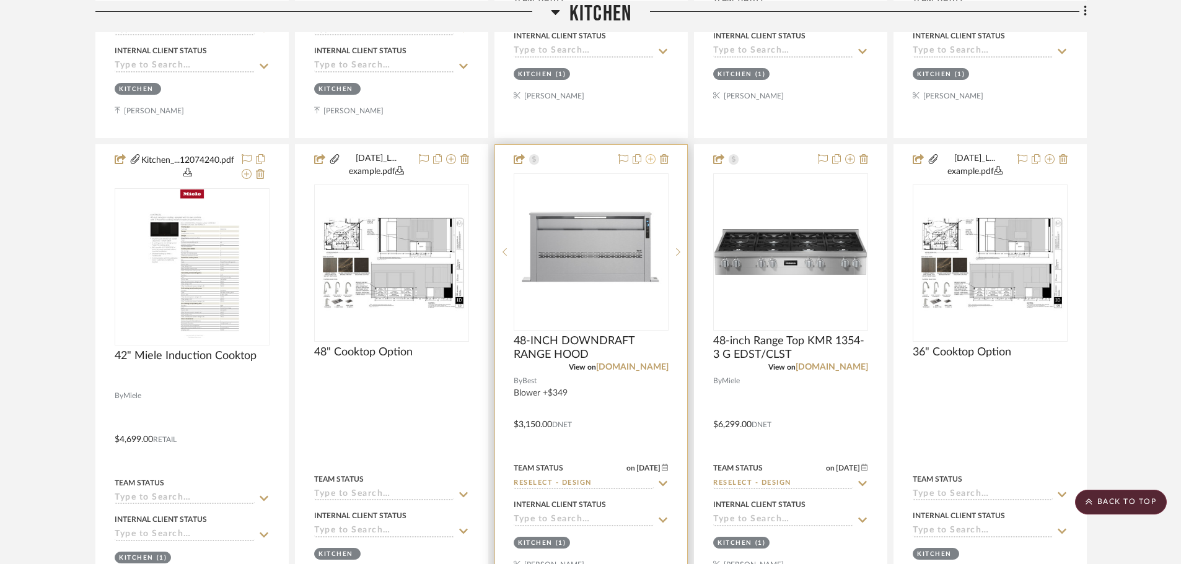
click at [648, 160] on icon at bounding box center [650, 159] width 10 height 10
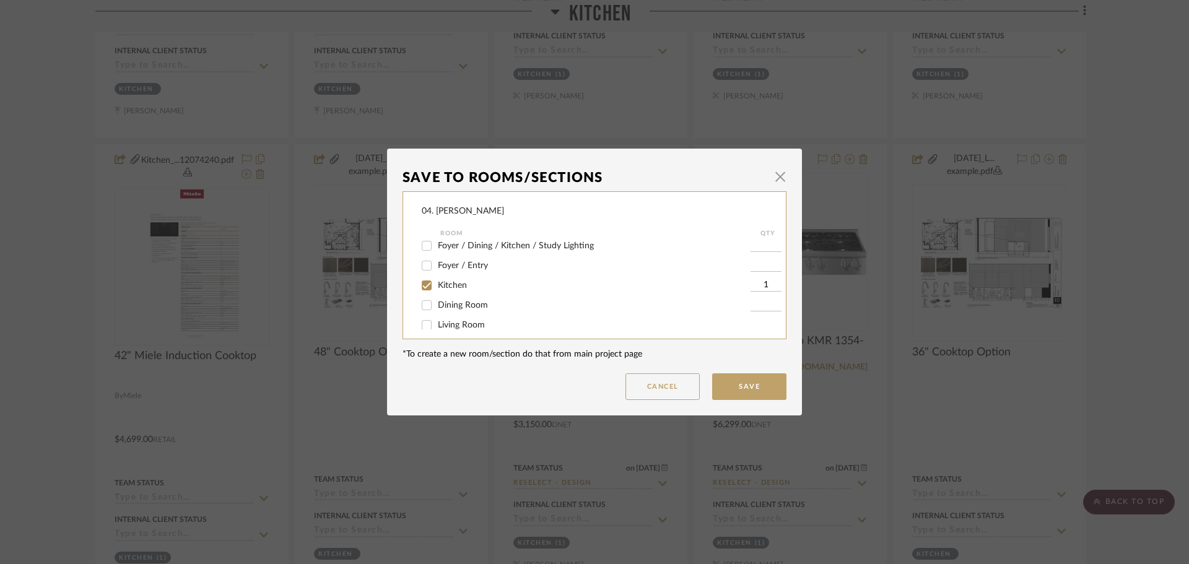
click at [450, 286] on span "Kitchen" at bounding box center [452, 285] width 29 height 9
click at [437, 286] on input "Kitchen" at bounding box center [427, 286] width 20 height 20
checkbox input "false"
click at [439, 317] on span "Will NOT Use" at bounding box center [464, 316] width 53 height 9
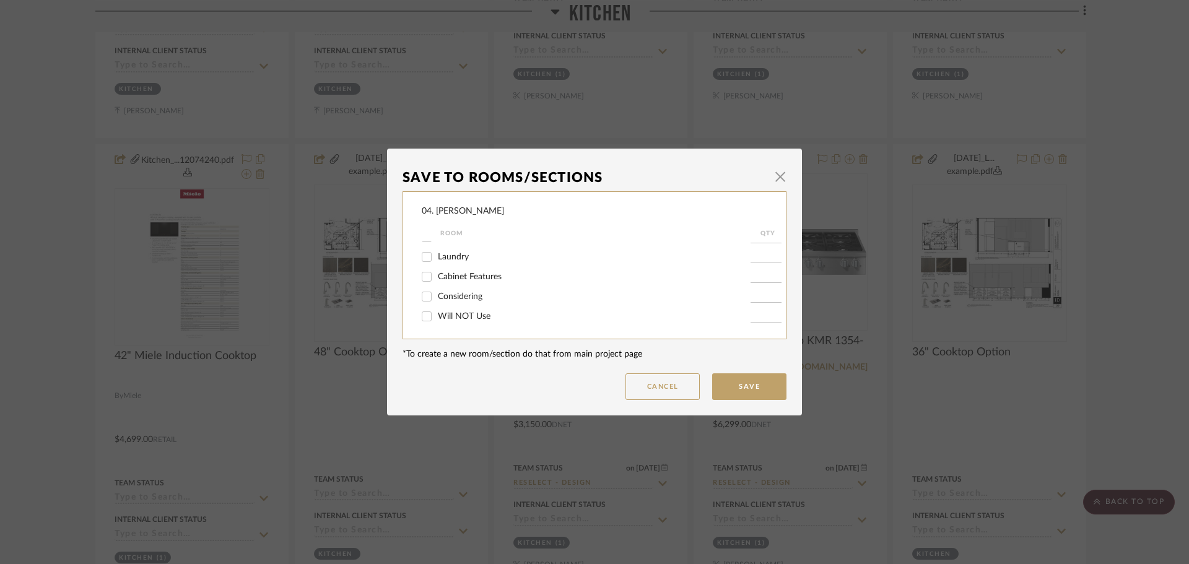
click at [437, 317] on input "Will NOT Use" at bounding box center [427, 317] width 20 height 20
checkbox input "true"
type input "1"
click at [756, 385] on button "Save" at bounding box center [749, 387] width 74 height 27
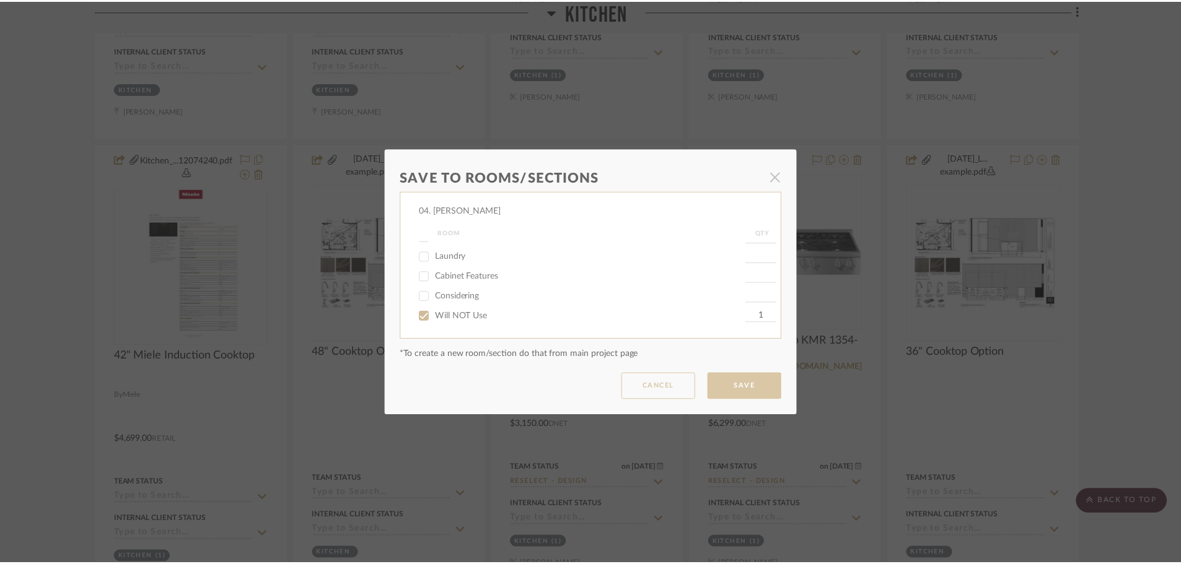
scroll to position [1041, 0]
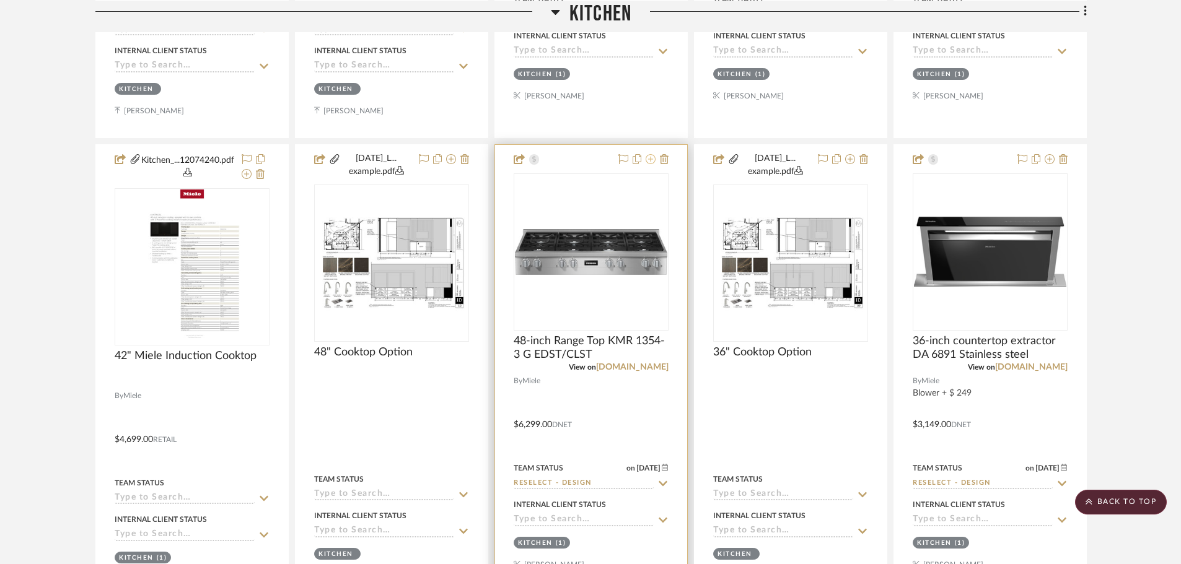
click at [654, 164] on icon at bounding box center [650, 159] width 10 height 10
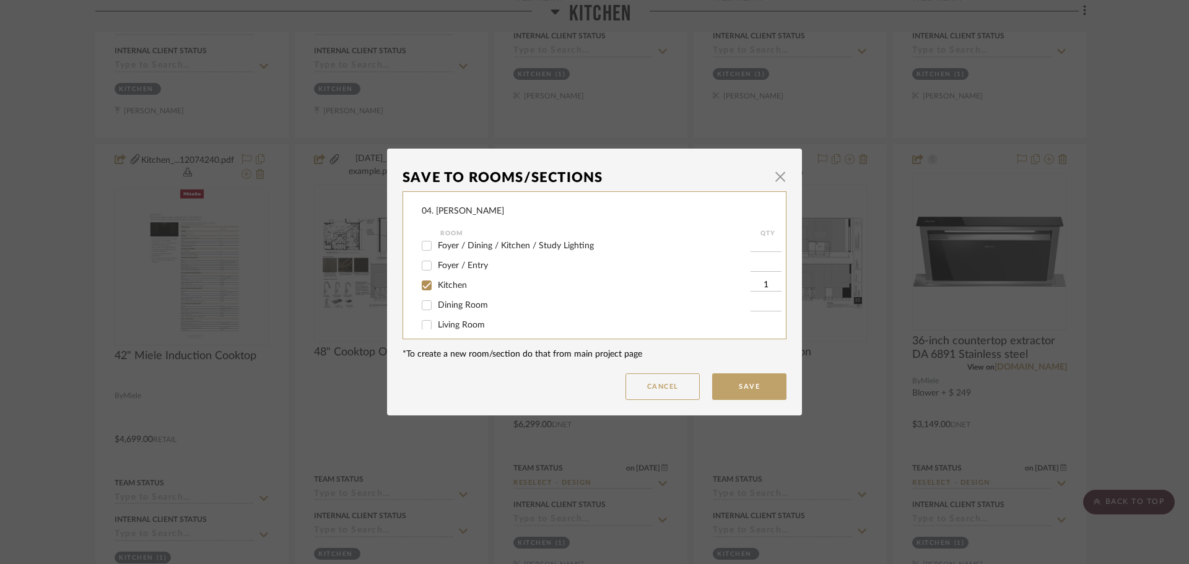
click at [440, 282] on span "Kitchen" at bounding box center [452, 285] width 29 height 9
click at [437, 282] on input "Kitchen" at bounding box center [427, 286] width 20 height 20
checkbox input "false"
click at [430, 318] on input "Will NOT Use" at bounding box center [427, 317] width 20 height 20
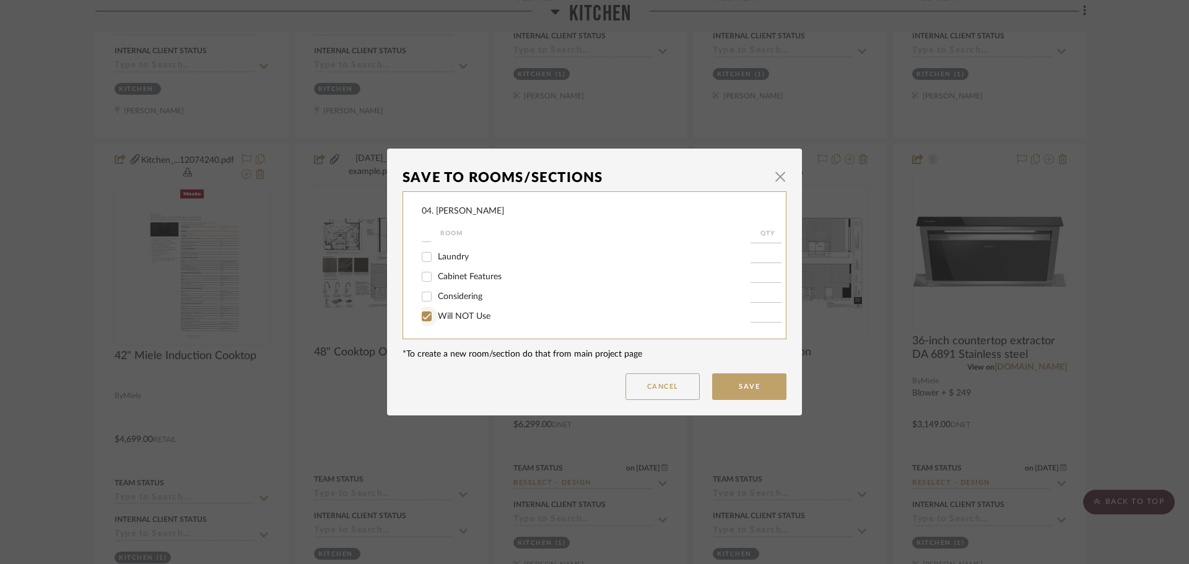
checkbox input "true"
type input "1"
click at [727, 377] on button "Save" at bounding box center [749, 387] width 74 height 27
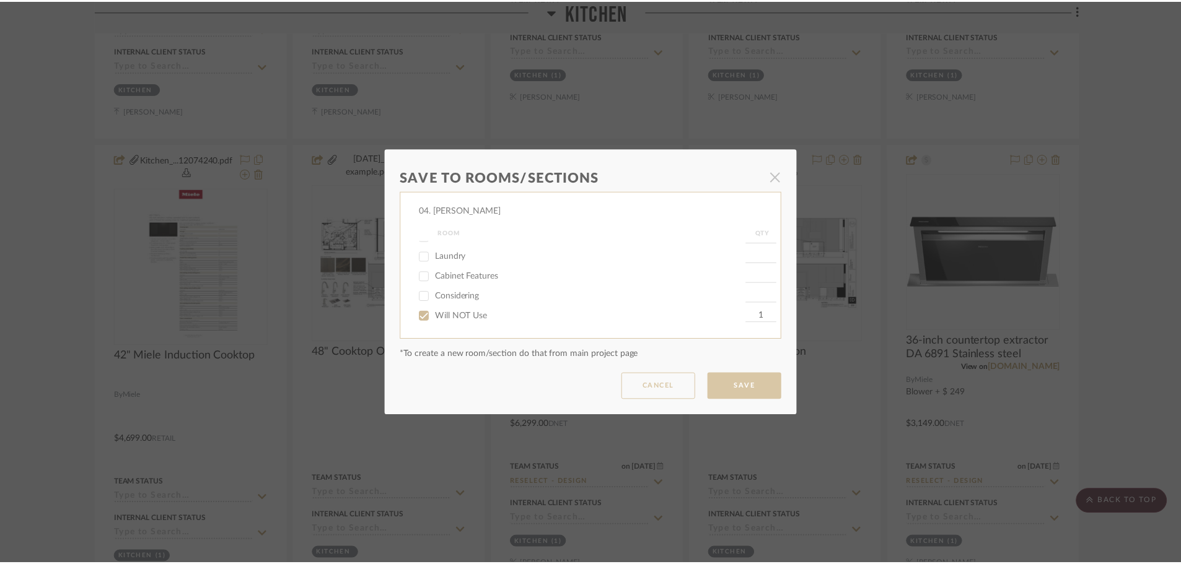
scroll to position [1041, 0]
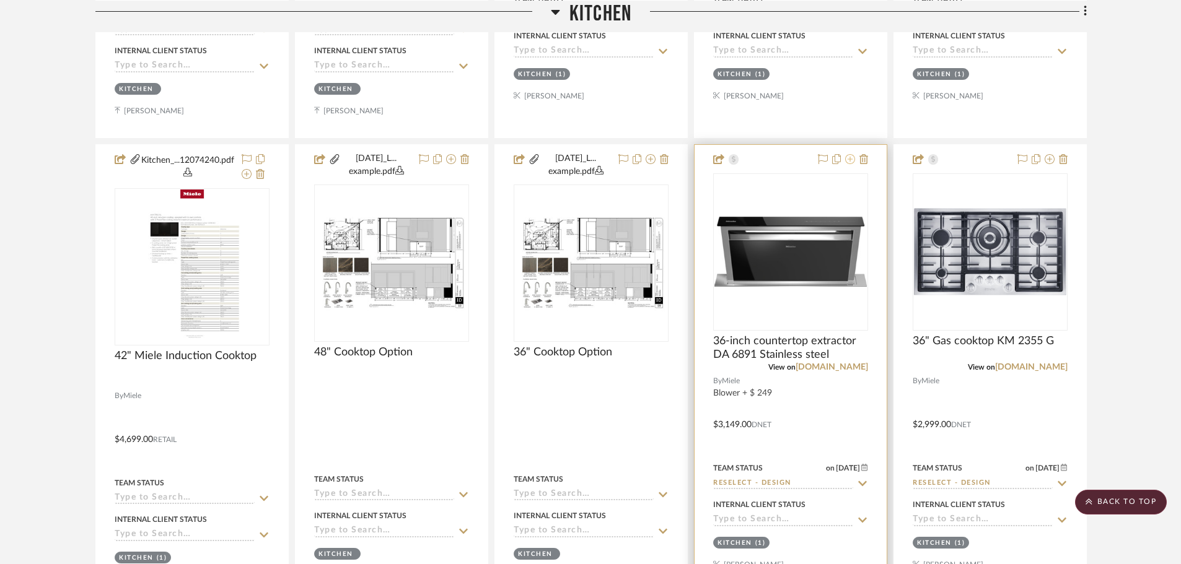
click at [846, 160] on icon at bounding box center [850, 159] width 10 height 10
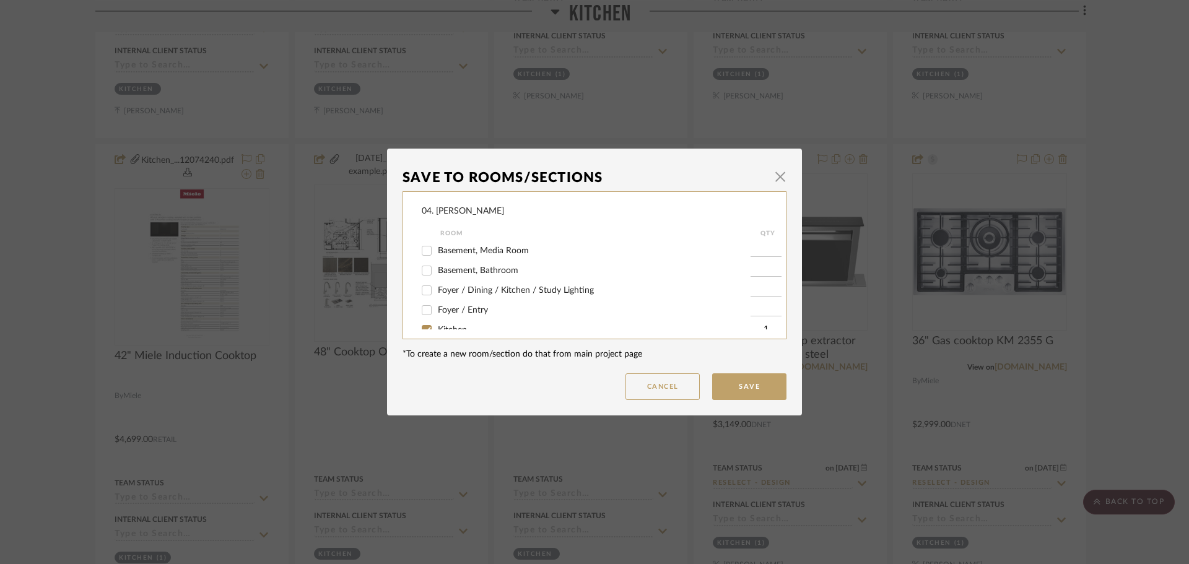
scroll to position [124, 0]
click at [438, 282] on span "Kitchen" at bounding box center [452, 285] width 29 height 9
click at [435, 282] on input "Kitchen" at bounding box center [427, 286] width 20 height 20
checkbox input "false"
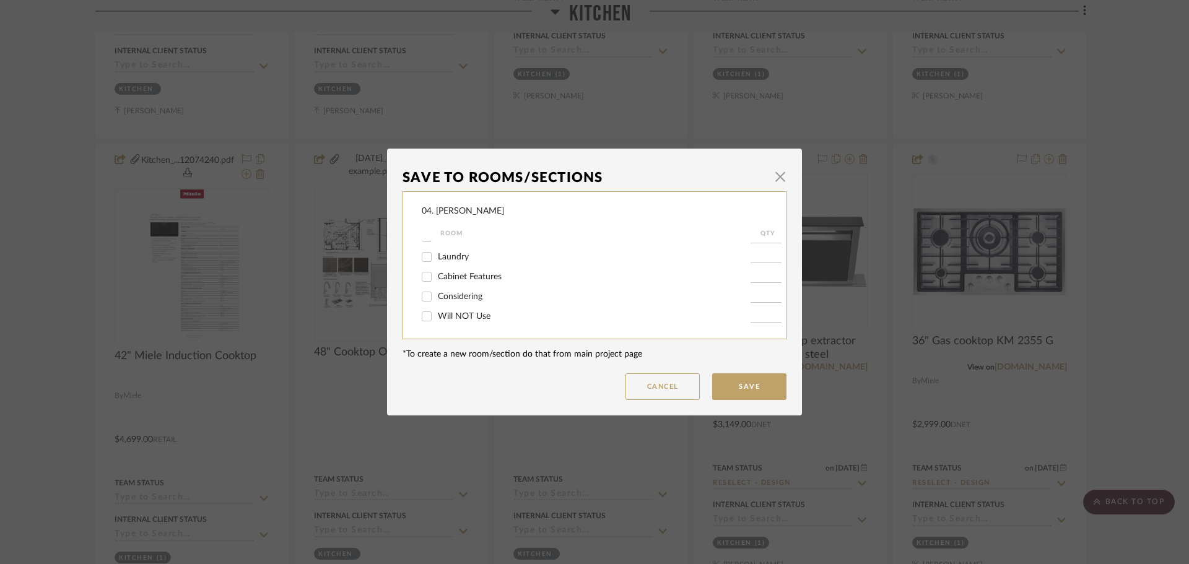
click at [438, 317] on span "Will NOT Use" at bounding box center [464, 316] width 53 height 9
click at [435, 317] on input "Will NOT Use" at bounding box center [427, 317] width 20 height 20
checkbox input "true"
type input "1"
click at [761, 401] on dialog-content "Save To Rooms/Sections × 04. Linck Room QTY Entire Project Exterior Basement, M…" at bounding box center [594, 282] width 415 height 267
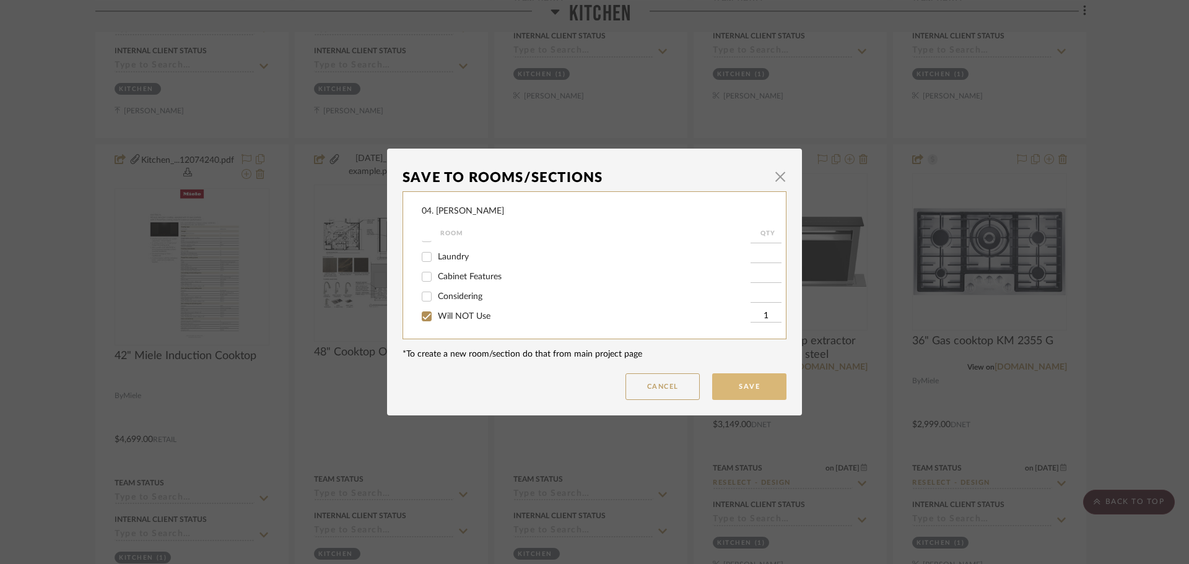
click at [759, 393] on button "Save" at bounding box center [749, 387] width 74 height 27
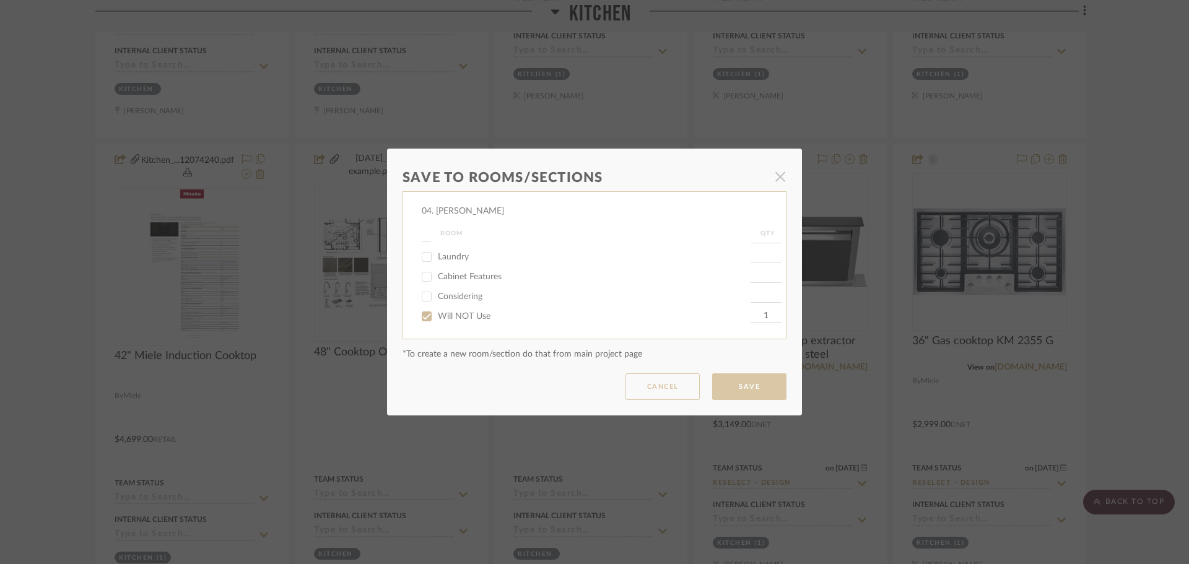
click at [756, 382] on dialog-content "Save To Rooms/Sections × 04. Linck Room QTY Entire Project Exterior Basement, M…" at bounding box center [594, 282] width 415 height 267
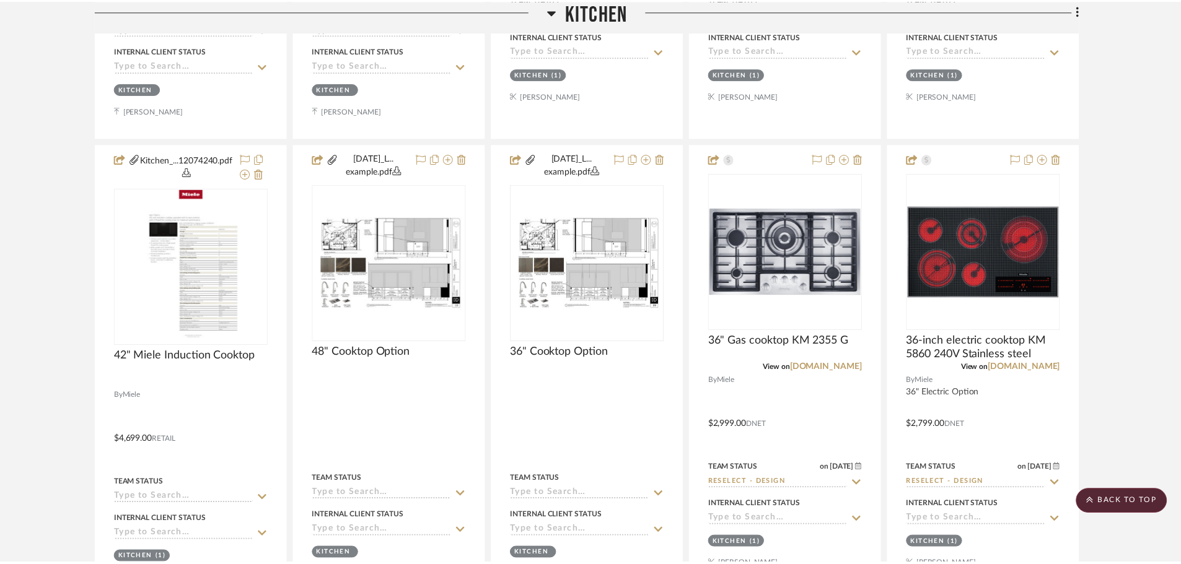
scroll to position [1041, 0]
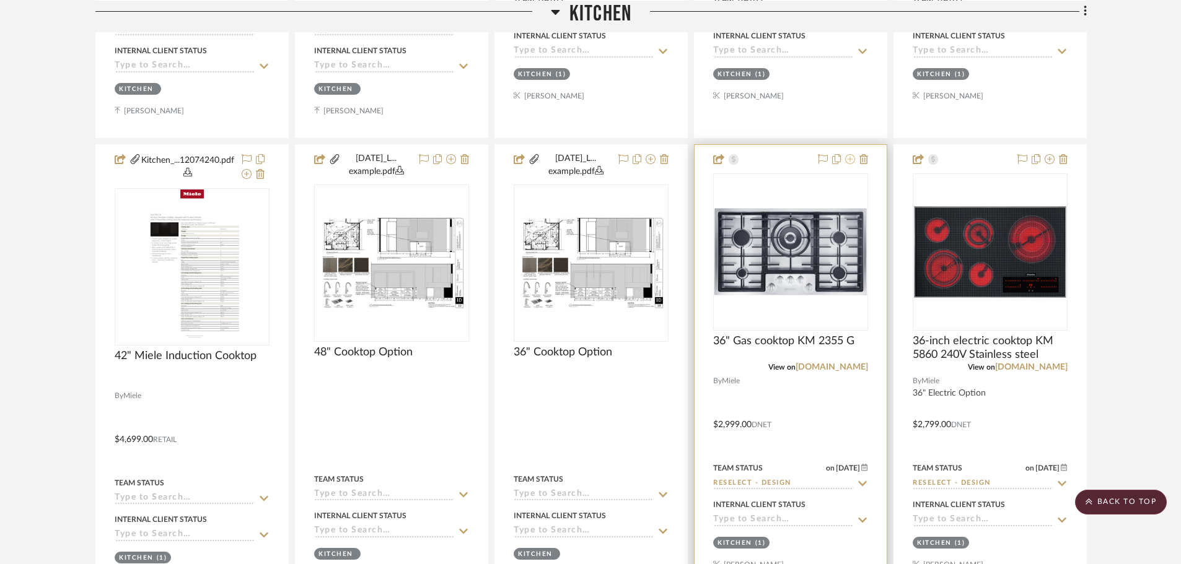
click at [848, 160] on icon at bounding box center [850, 159] width 10 height 10
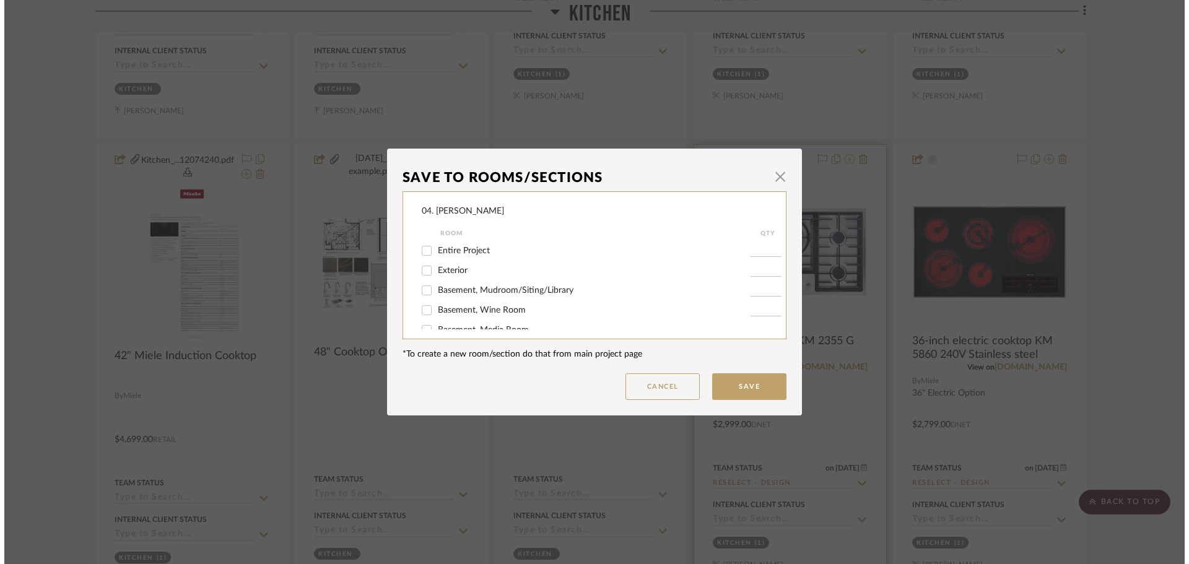
scroll to position [0, 0]
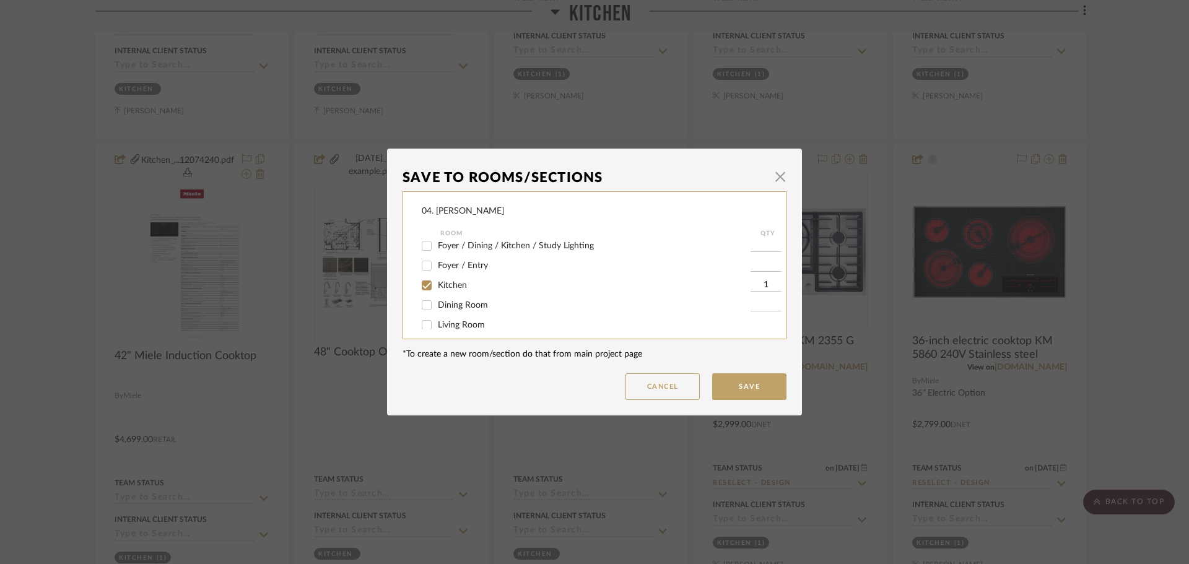
click at [460, 282] on span "Kitchen" at bounding box center [452, 285] width 29 height 9
click at [437, 282] on input "Kitchen" at bounding box center [427, 286] width 20 height 20
checkbox input "false"
click at [447, 318] on span "Will NOT Use" at bounding box center [464, 316] width 53 height 9
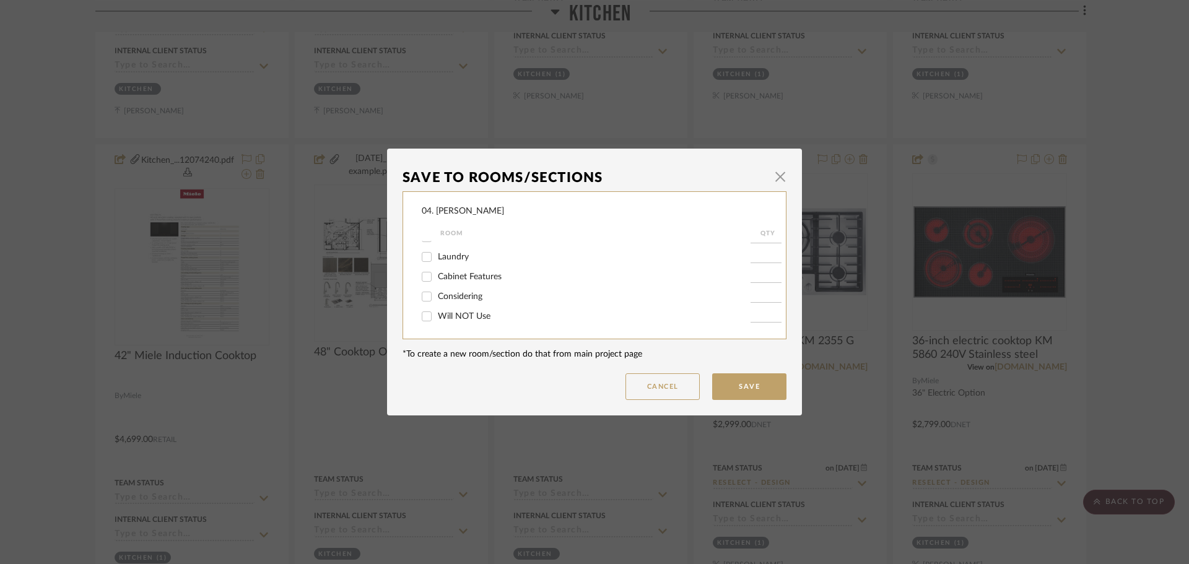
click at [437, 318] on input "Will NOT Use" at bounding box center [427, 317] width 20 height 20
checkbox input "true"
type input "1"
click at [735, 387] on button "Save" at bounding box center [749, 387] width 74 height 27
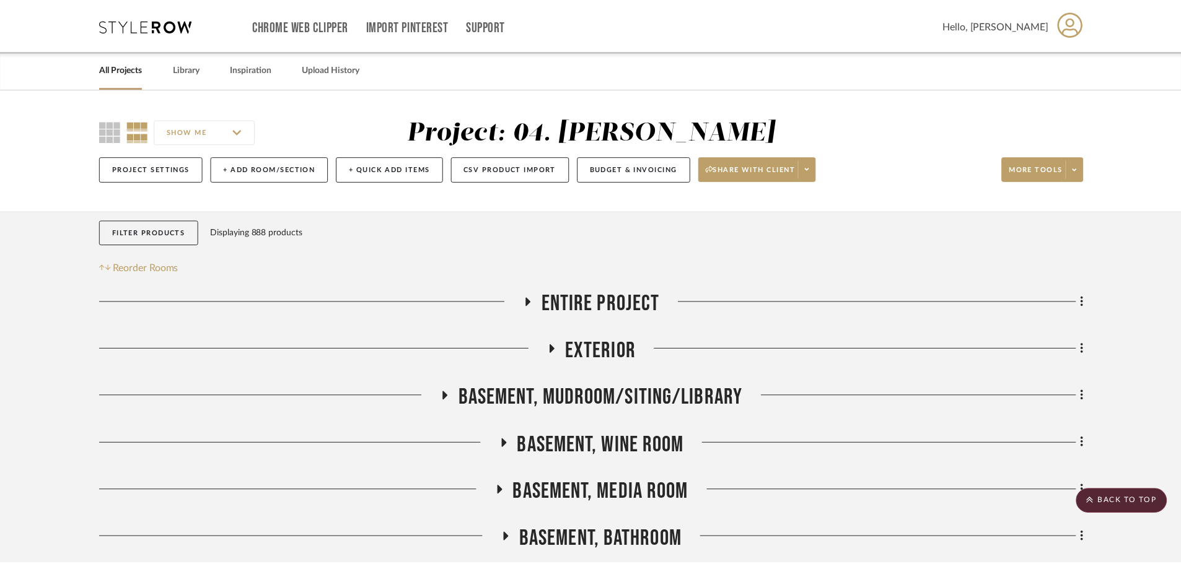
scroll to position [1041, 0]
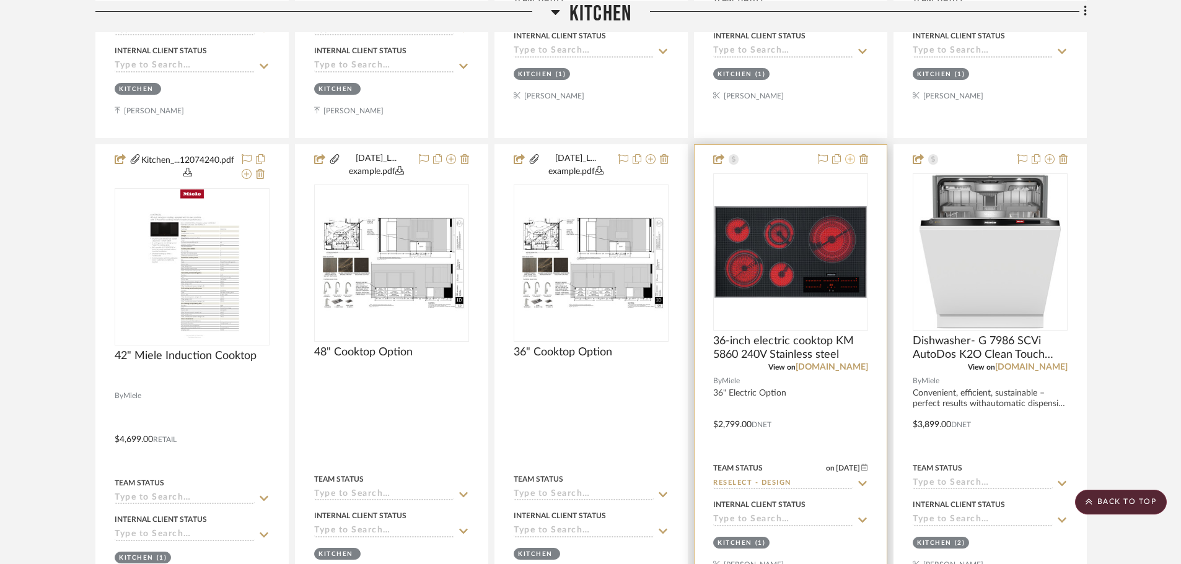
click at [845, 163] on icon at bounding box center [850, 159] width 10 height 10
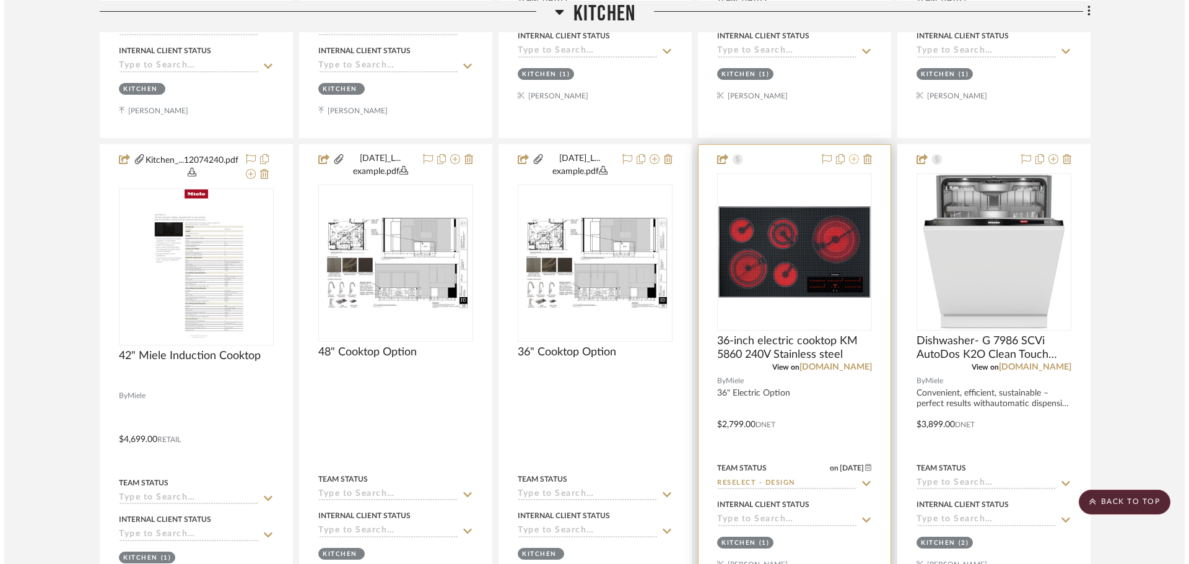
scroll to position [0, 0]
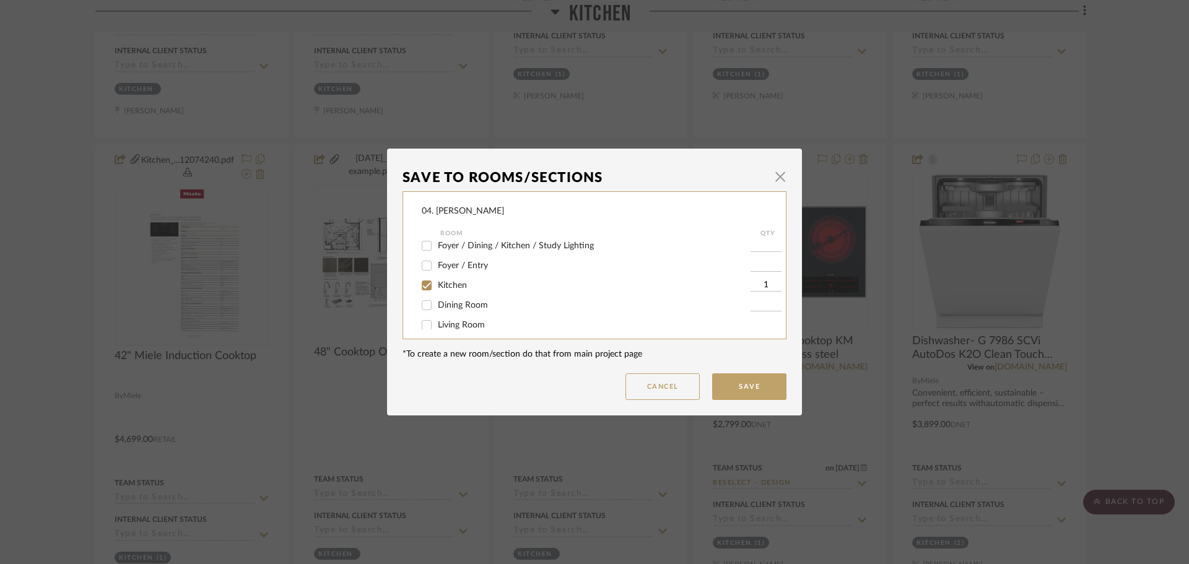
click at [439, 290] on label "Kitchen" at bounding box center [594, 286] width 313 height 11
click at [437, 290] on input "Kitchen" at bounding box center [427, 286] width 20 height 20
checkbox input "false"
click at [438, 313] on span "Will NOT Use" at bounding box center [464, 316] width 53 height 9
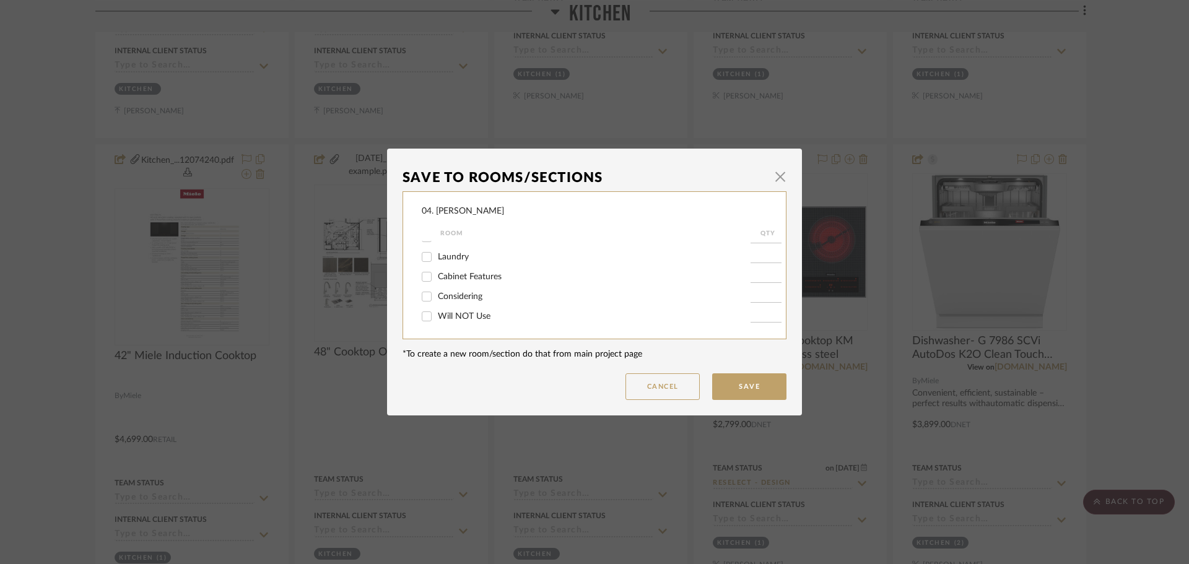
click at [435, 313] on input "Will NOT Use" at bounding box center [427, 317] width 20 height 20
checkbox input "true"
type input "1"
click at [736, 399] on button "Save" at bounding box center [749, 387] width 74 height 27
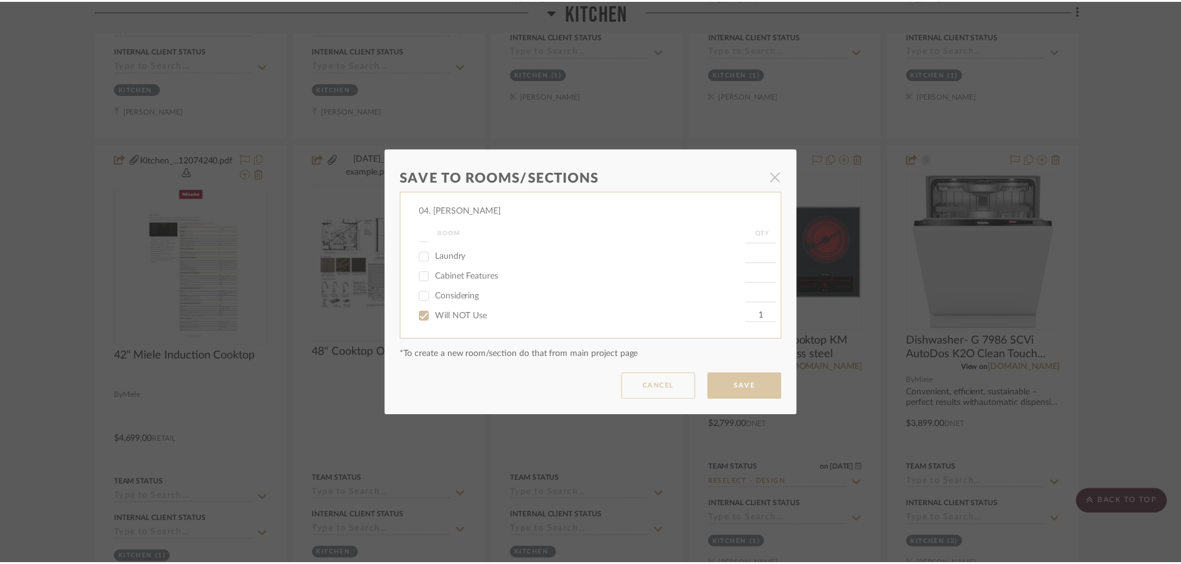
scroll to position [1041, 0]
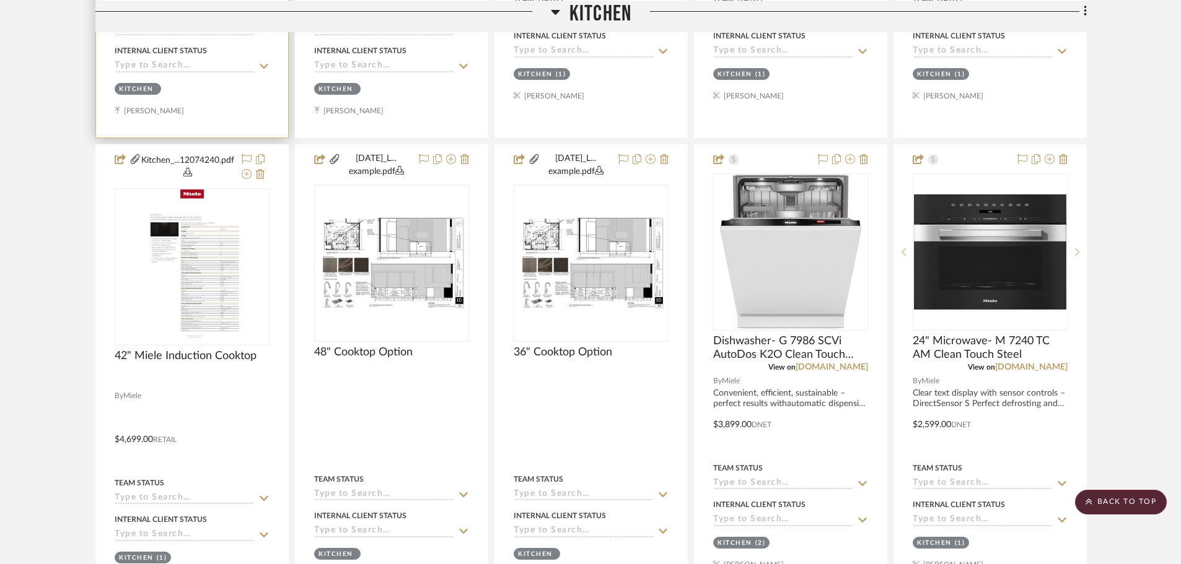
click at [121, 48] on div "Internal Client Status" at bounding box center [161, 50] width 92 height 11
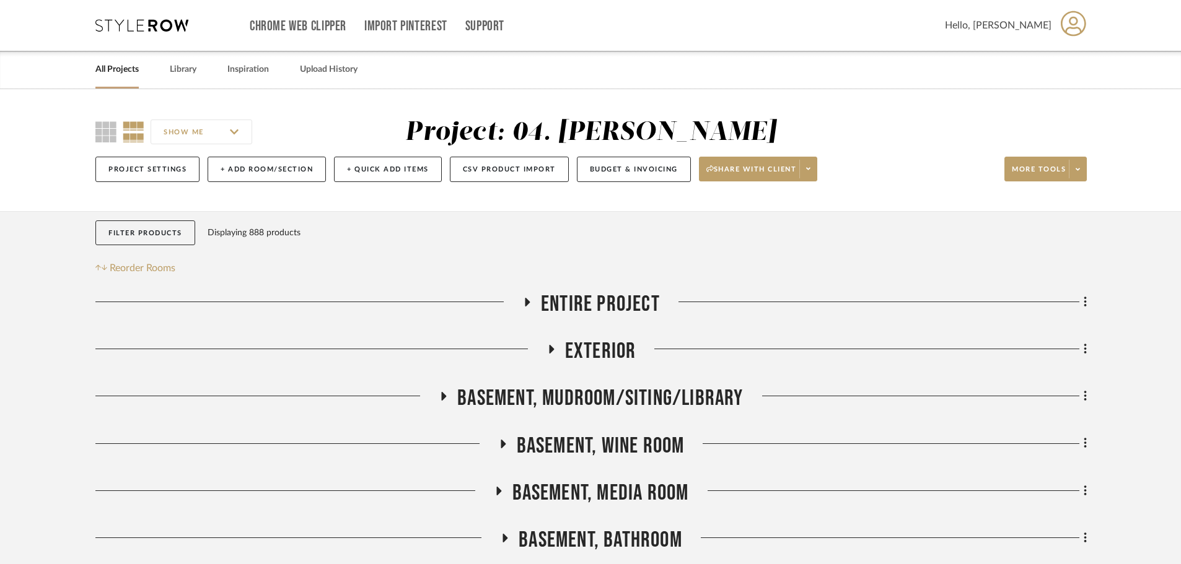
click at [114, 71] on link "All Projects" at bounding box center [116, 69] width 43 height 17
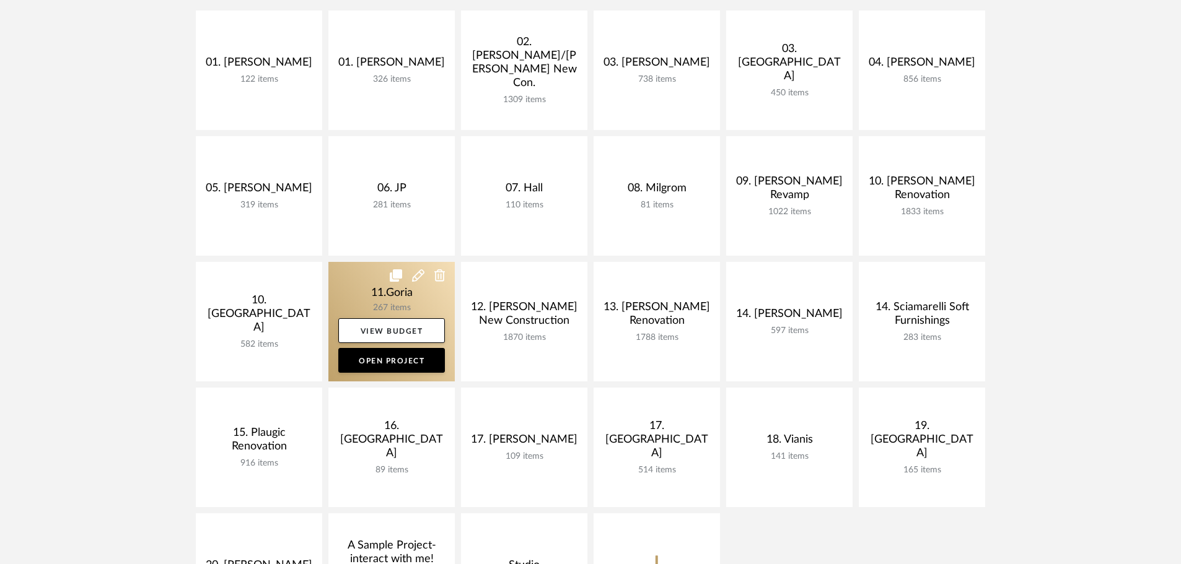
scroll to position [310, 0]
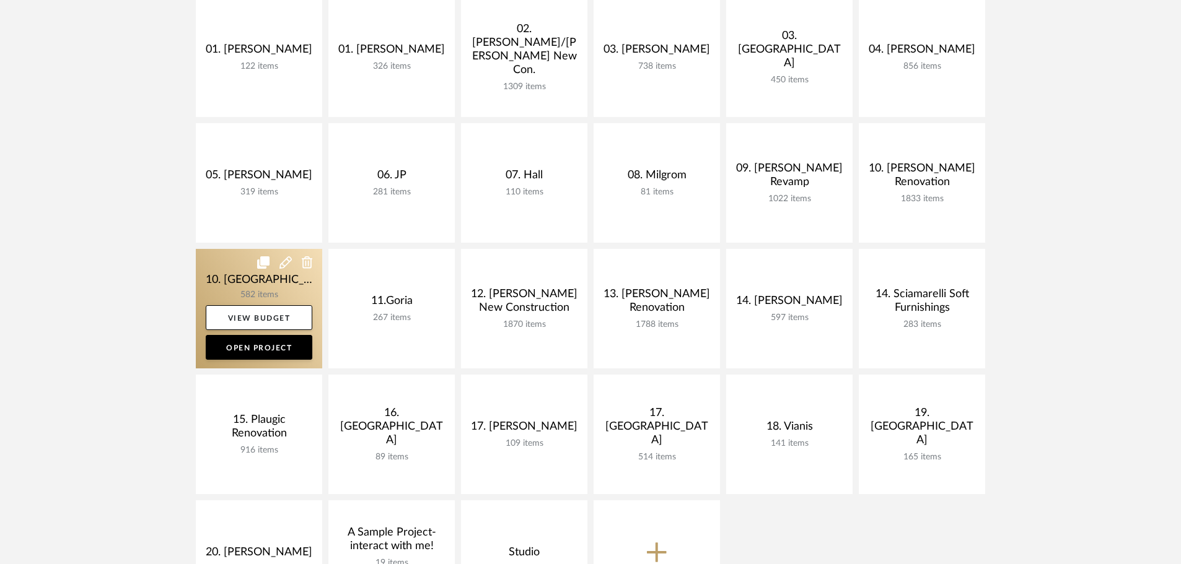
click at [244, 290] on link at bounding box center [259, 309] width 126 height 120
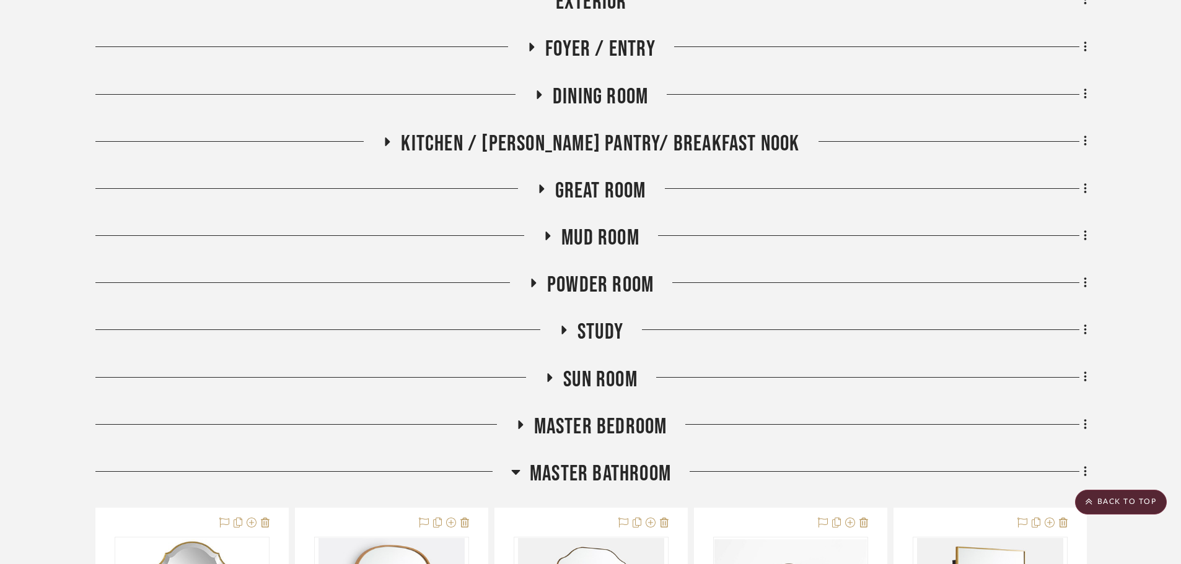
scroll to position [681, 0]
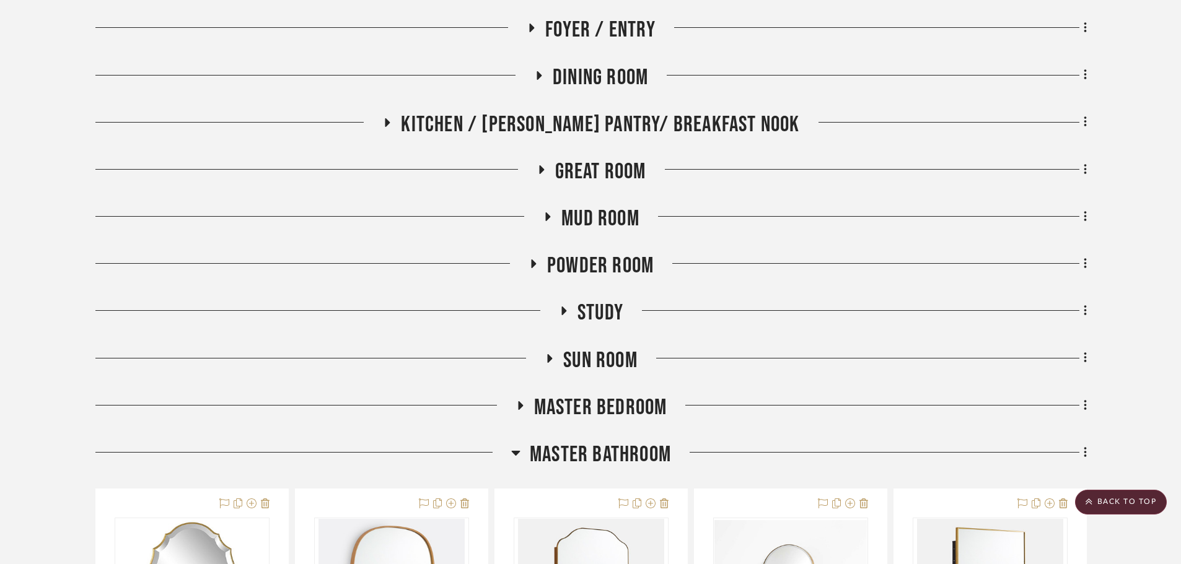
click at [613, 450] on span "Master Bathroom" at bounding box center [600, 455] width 141 height 27
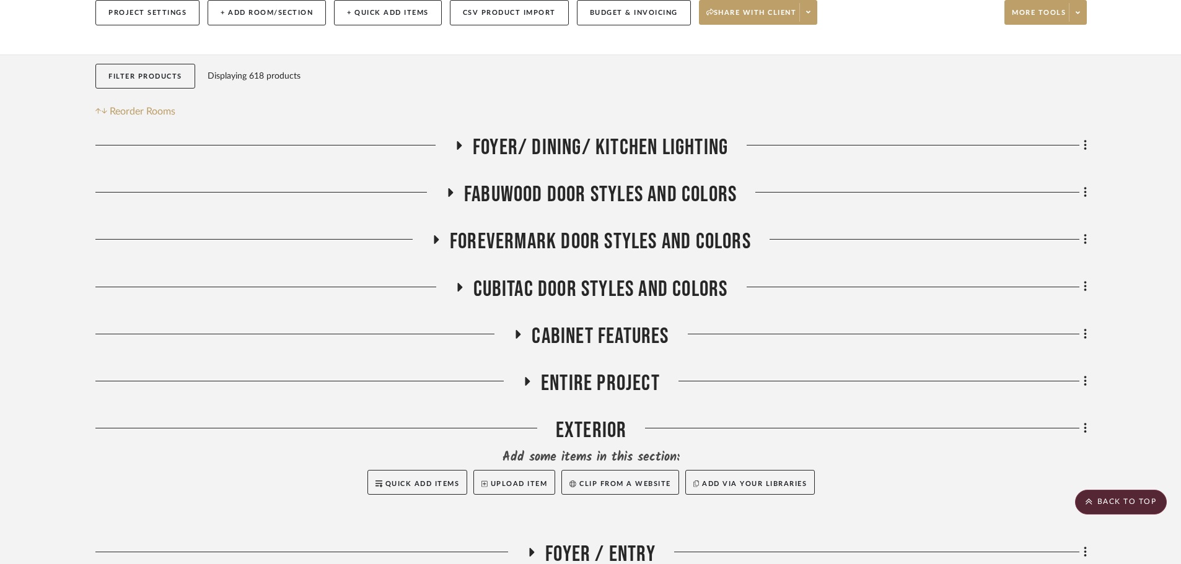
scroll to position [372, 0]
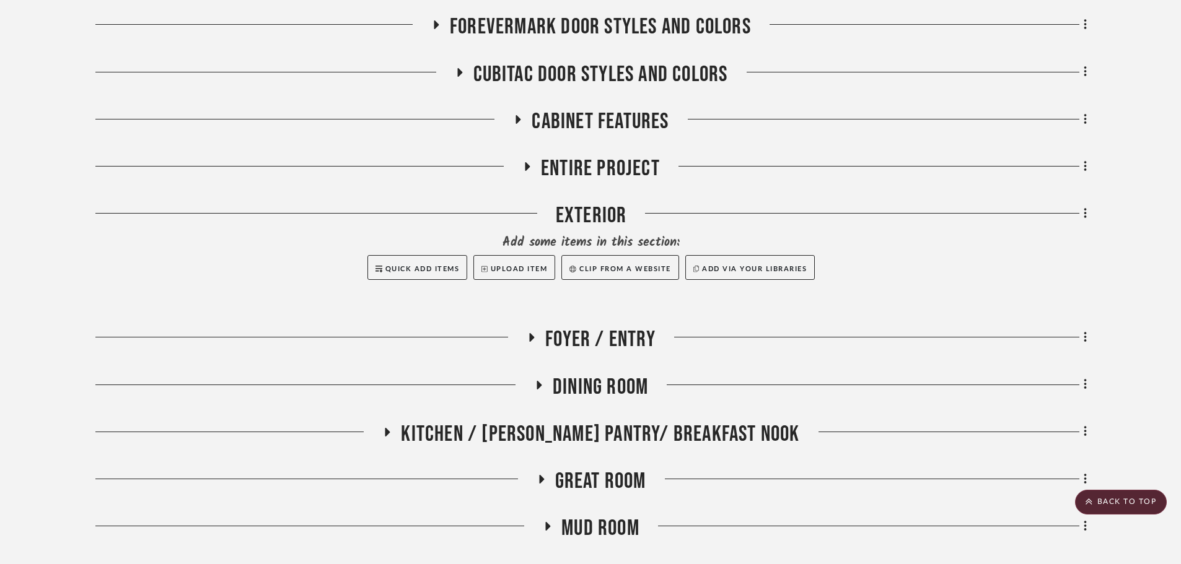
click at [586, 426] on span "Kitchen / Butler's Pantry/ Breakfast Nook" at bounding box center [600, 434] width 398 height 27
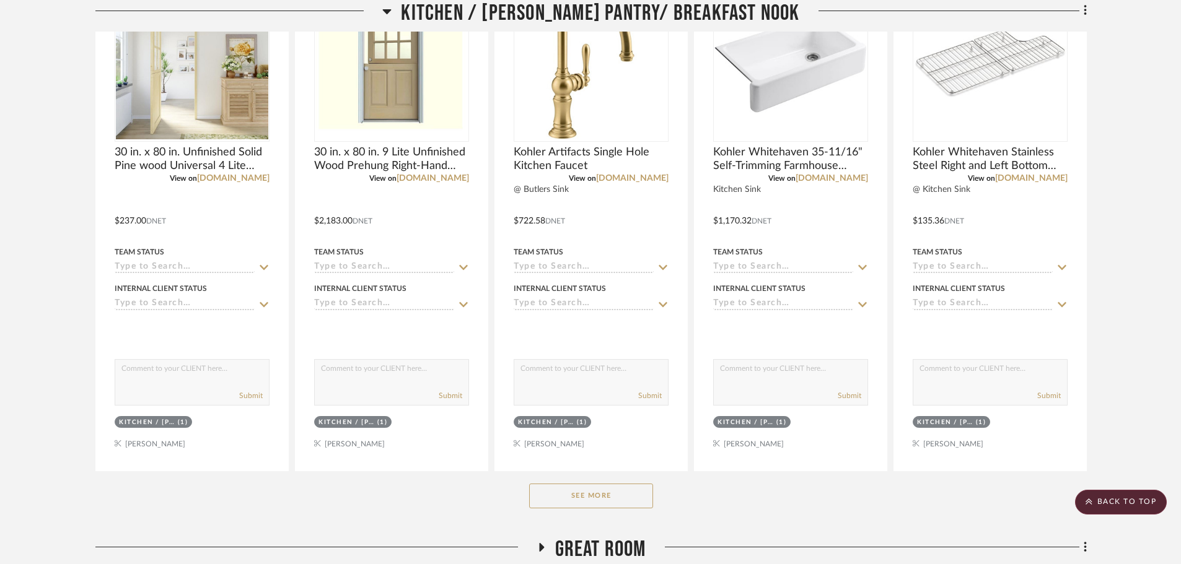
scroll to position [929, 0]
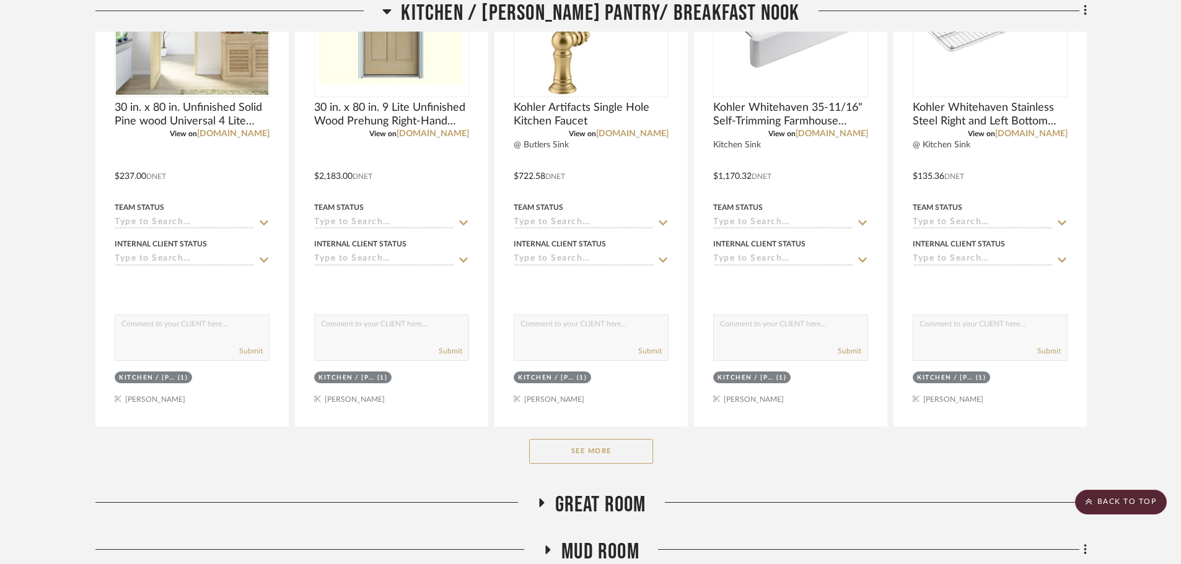
click at [606, 443] on button "See More" at bounding box center [591, 451] width 124 height 25
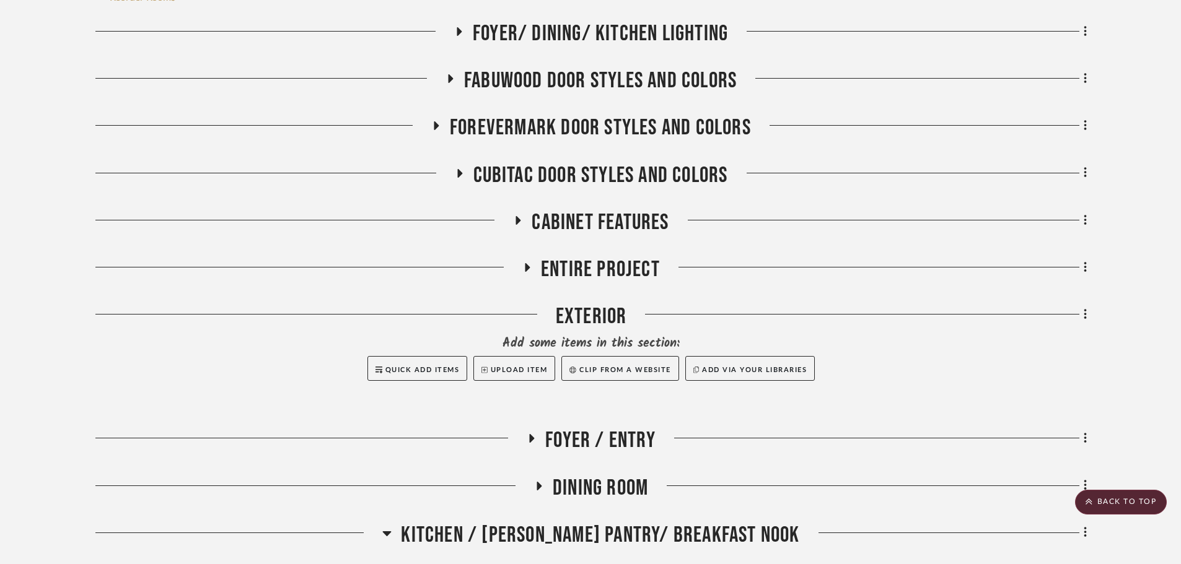
scroll to position [310, 0]
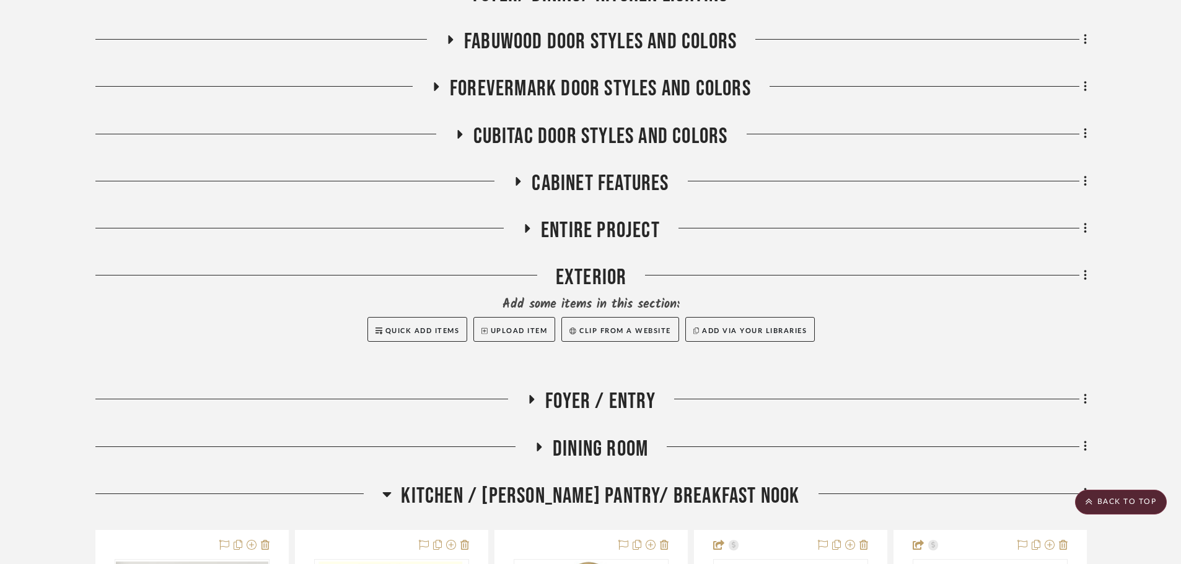
click at [572, 390] on span "Foyer / Entry" at bounding box center [600, 401] width 110 height 27
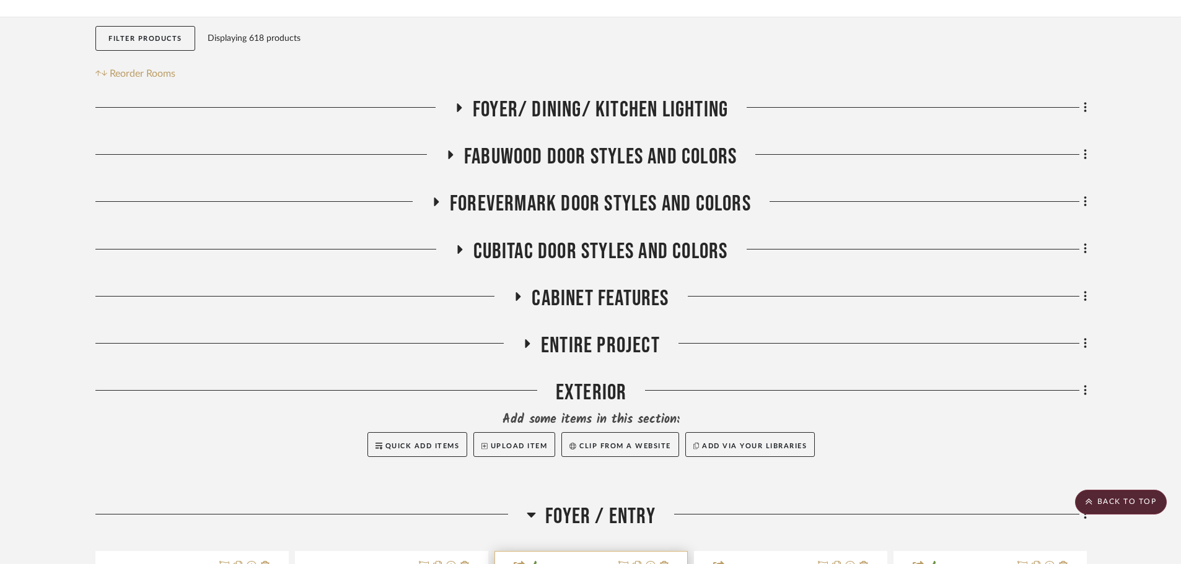
scroll to position [494, 0]
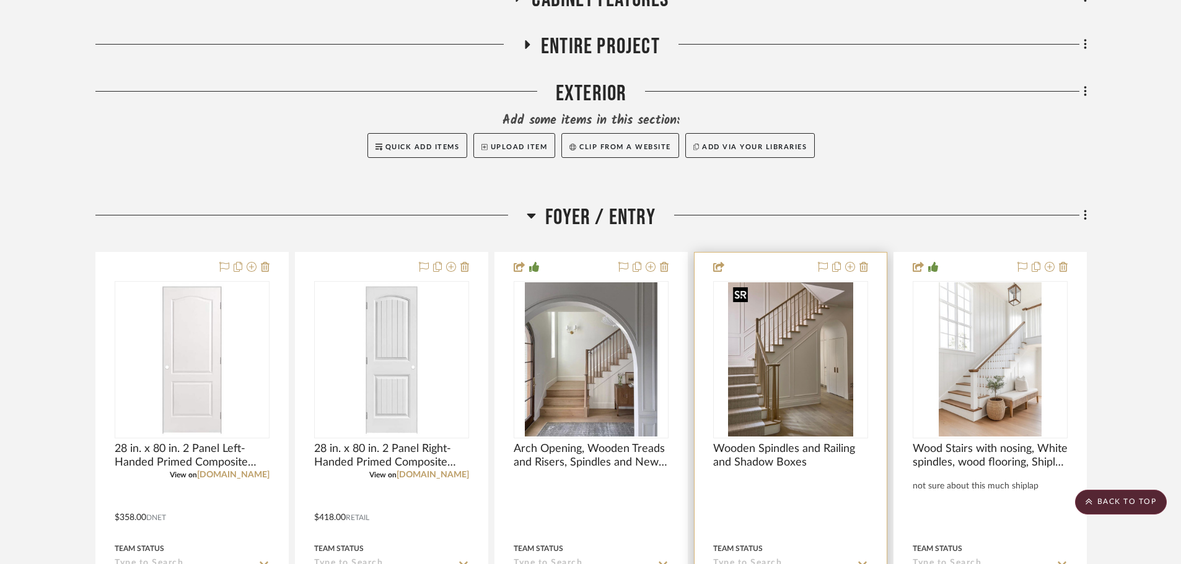
click at [816, 376] on img "0" at bounding box center [790, 359] width 125 height 155
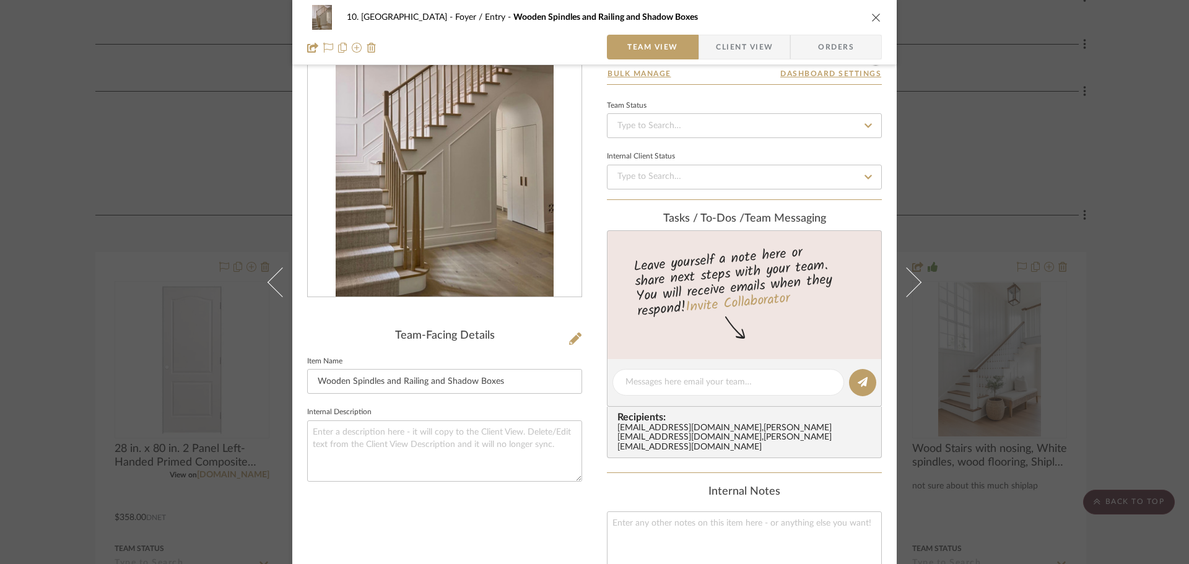
scroll to position [62, 0]
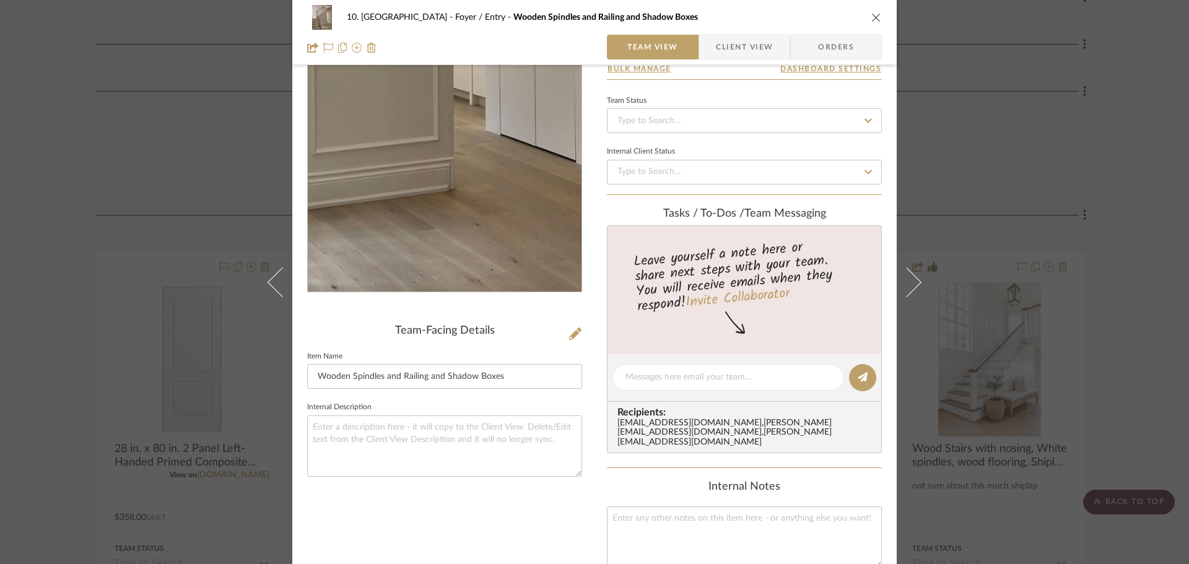
click at [489, 224] on img "0" at bounding box center [444, 158] width 217 height 269
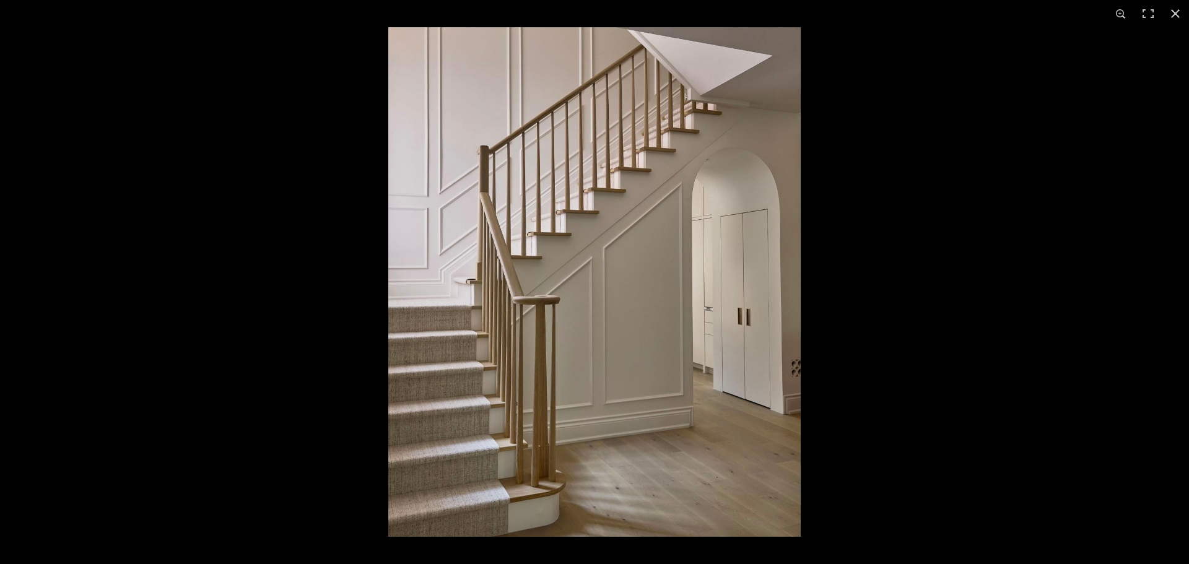
click at [979, 306] on div at bounding box center [982, 309] width 1189 height 564
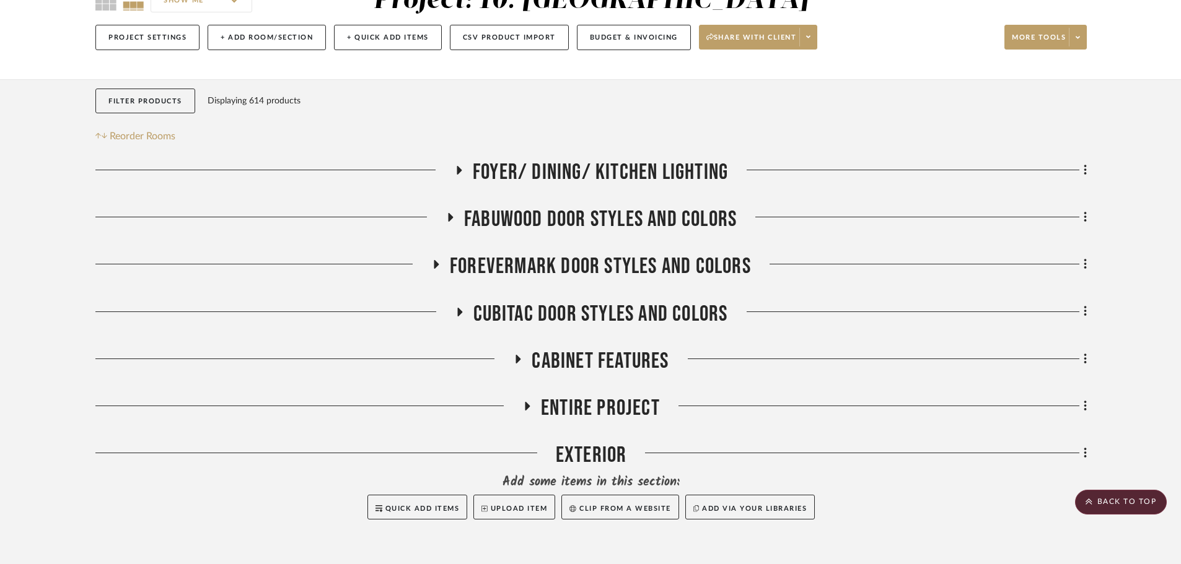
scroll to position [124, 0]
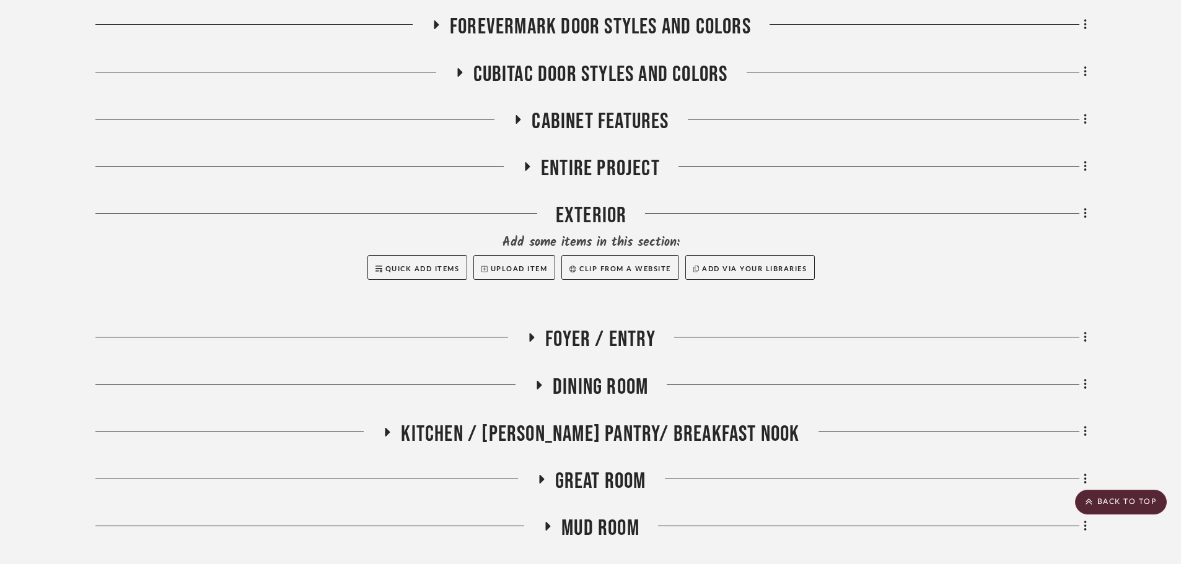
click at [576, 164] on span "Entire Project" at bounding box center [600, 168] width 119 height 27
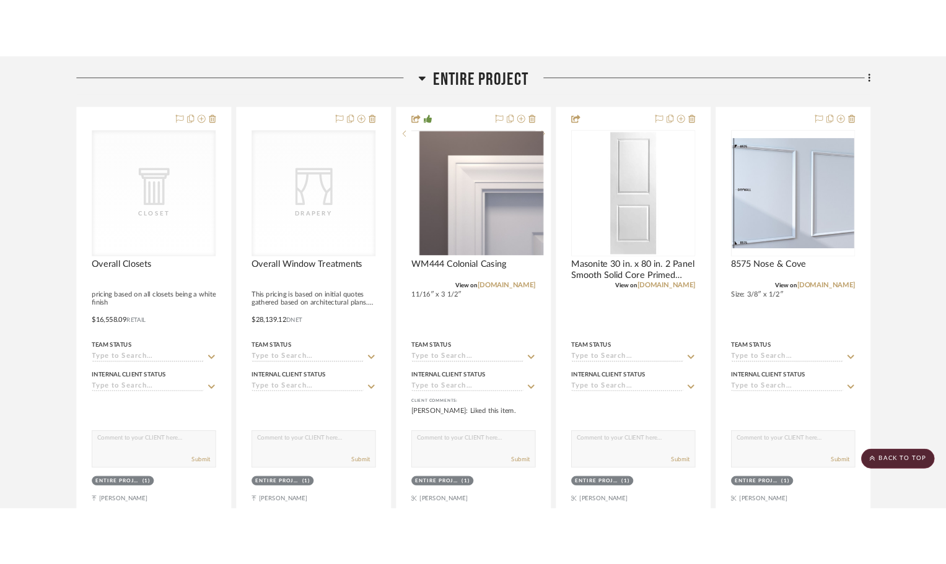
scroll to position [558, 0]
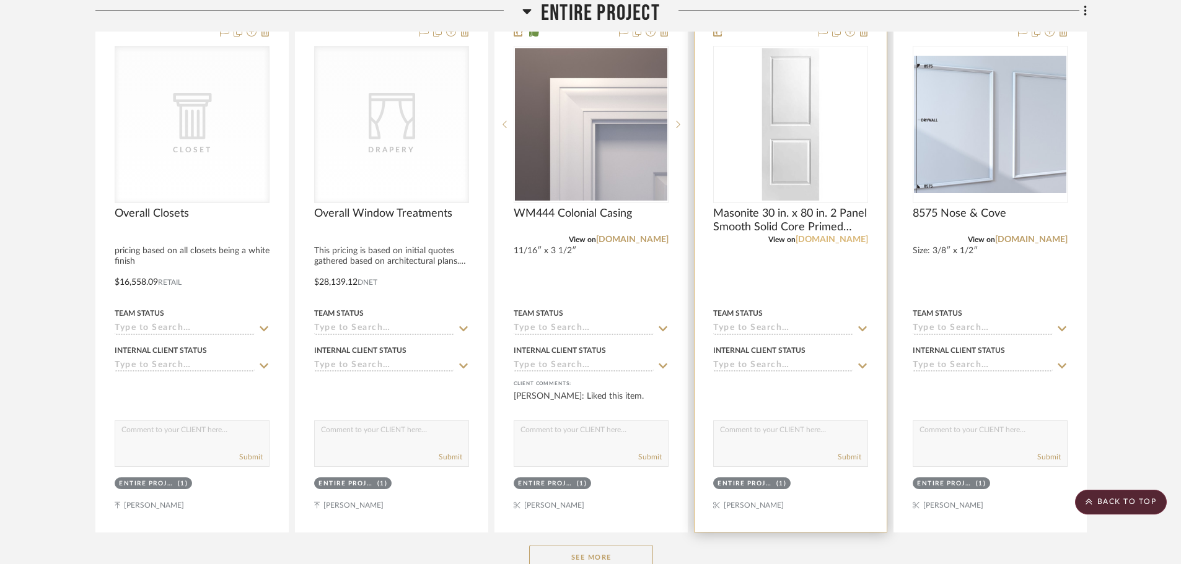
click at [839, 240] on link "homedepot.com" at bounding box center [831, 239] width 72 height 9
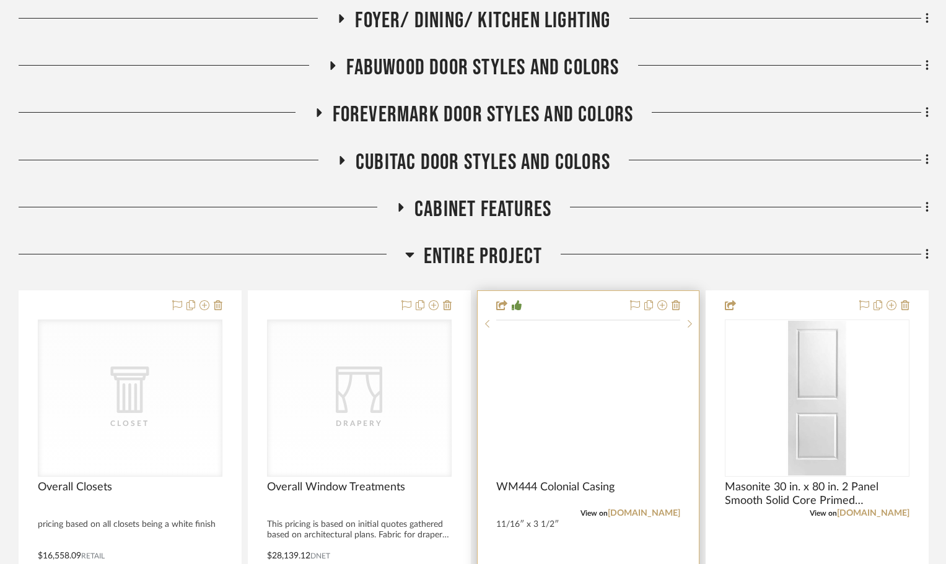
scroll to position [372, 0]
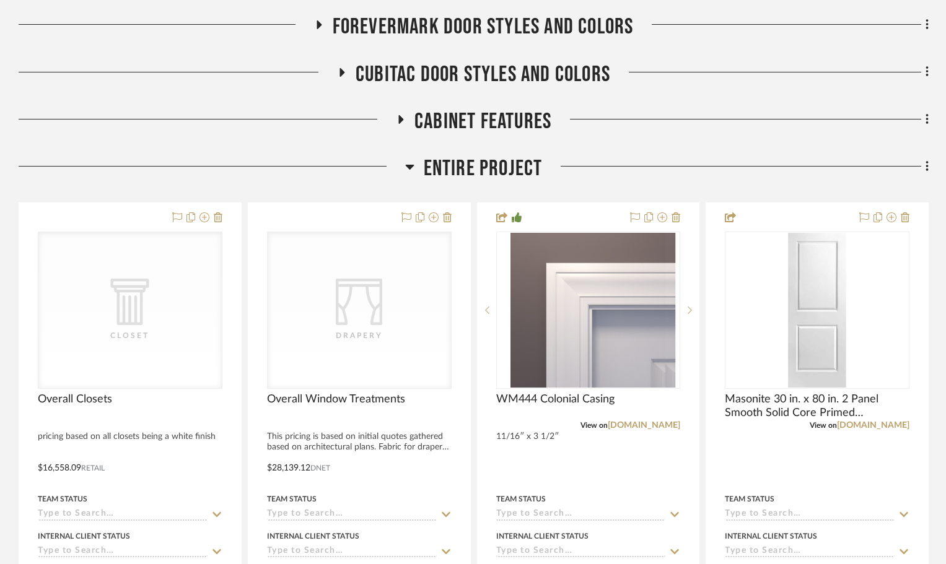
click at [487, 175] on span "Entire Project" at bounding box center [483, 168] width 119 height 27
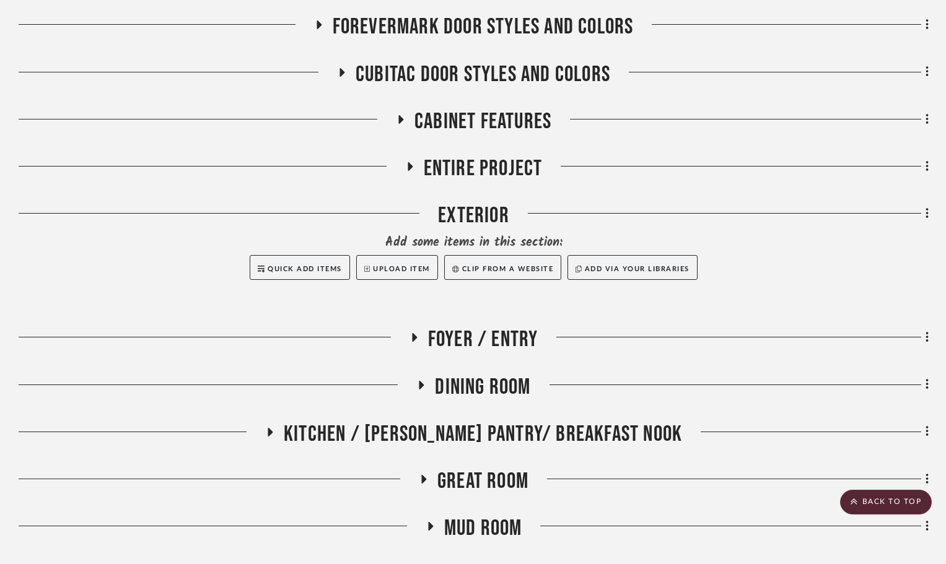
click at [458, 431] on span "Kitchen / Butler's Pantry/ Breakfast Nook" at bounding box center [483, 434] width 398 height 27
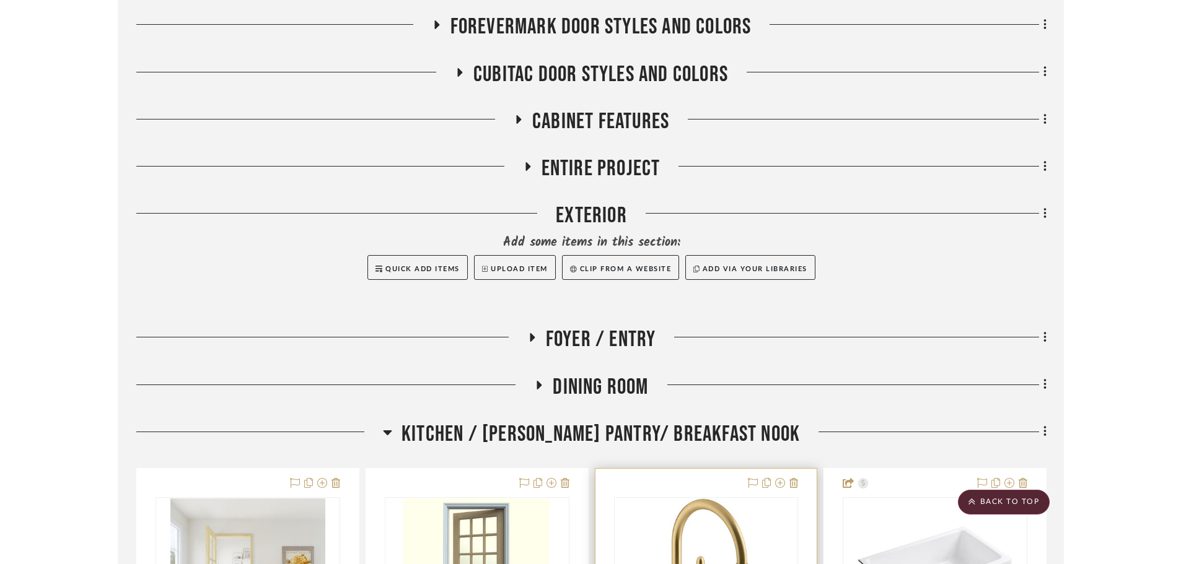
scroll to position [619, 0]
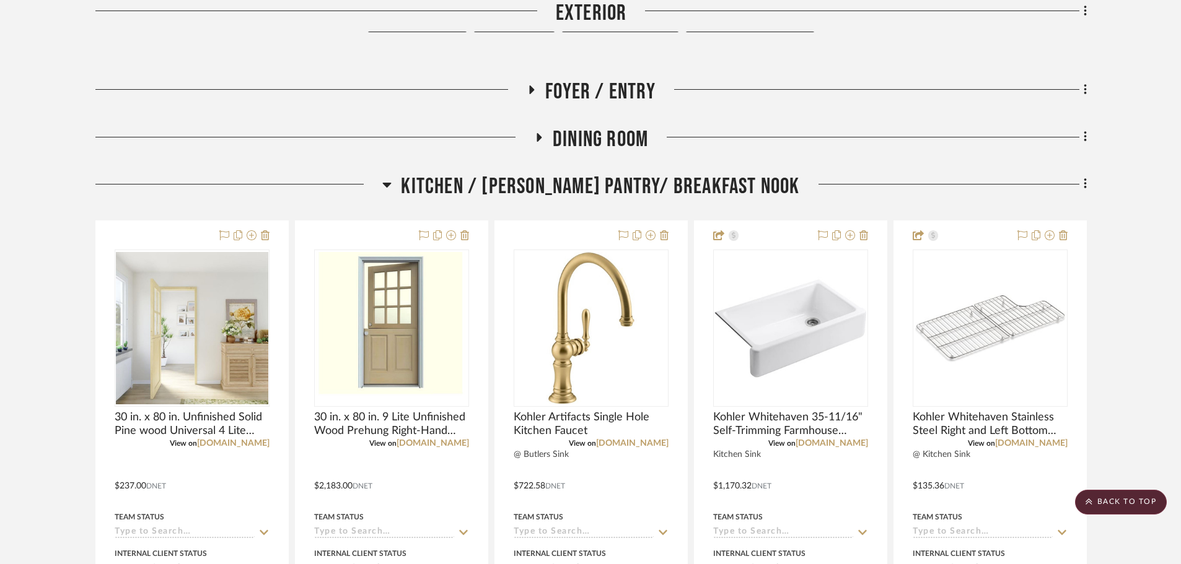
click at [543, 182] on span "Kitchen / Butler's Pantry/ Breakfast Nook" at bounding box center [600, 186] width 398 height 27
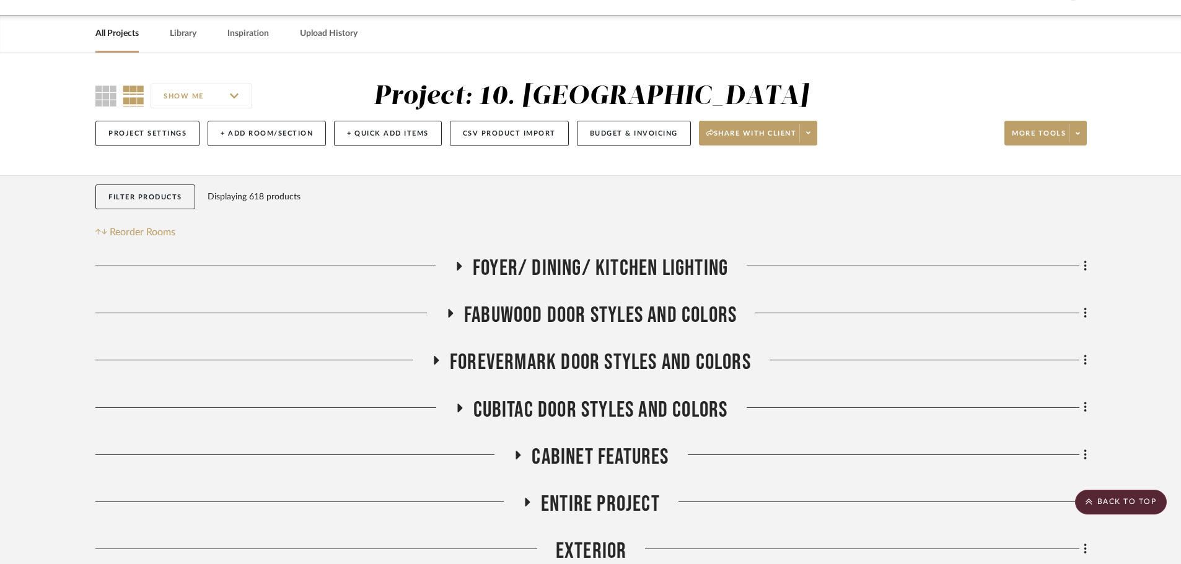
scroll to position [0, 0]
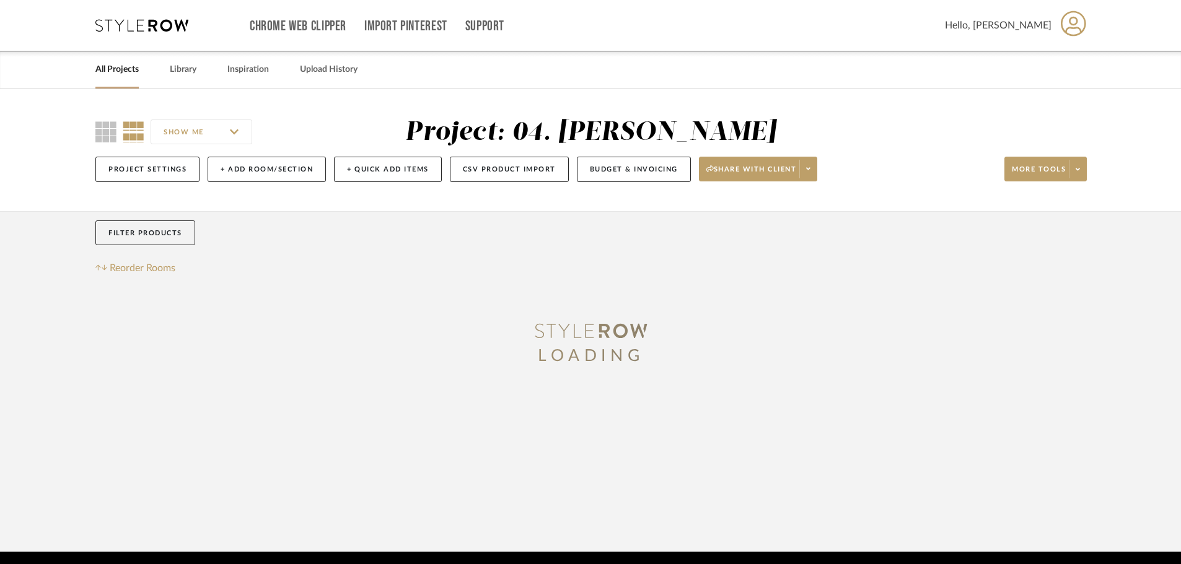
click at [125, 70] on link "All Projects" at bounding box center [116, 69] width 43 height 17
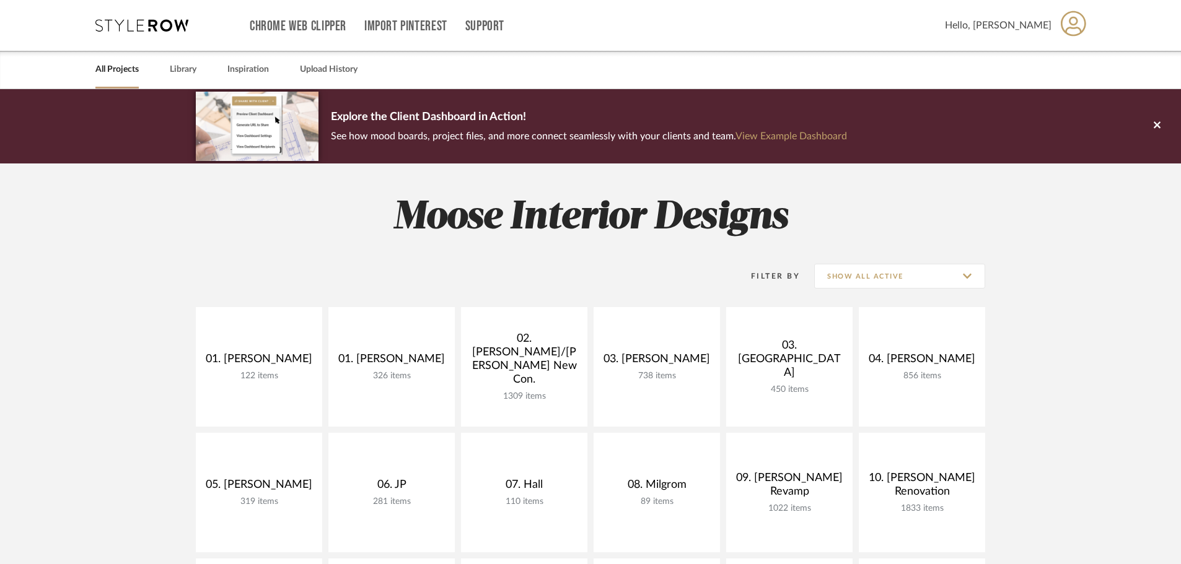
click at [528, 270] on div "Filter By Show All Active" at bounding box center [590, 276] width 789 height 31
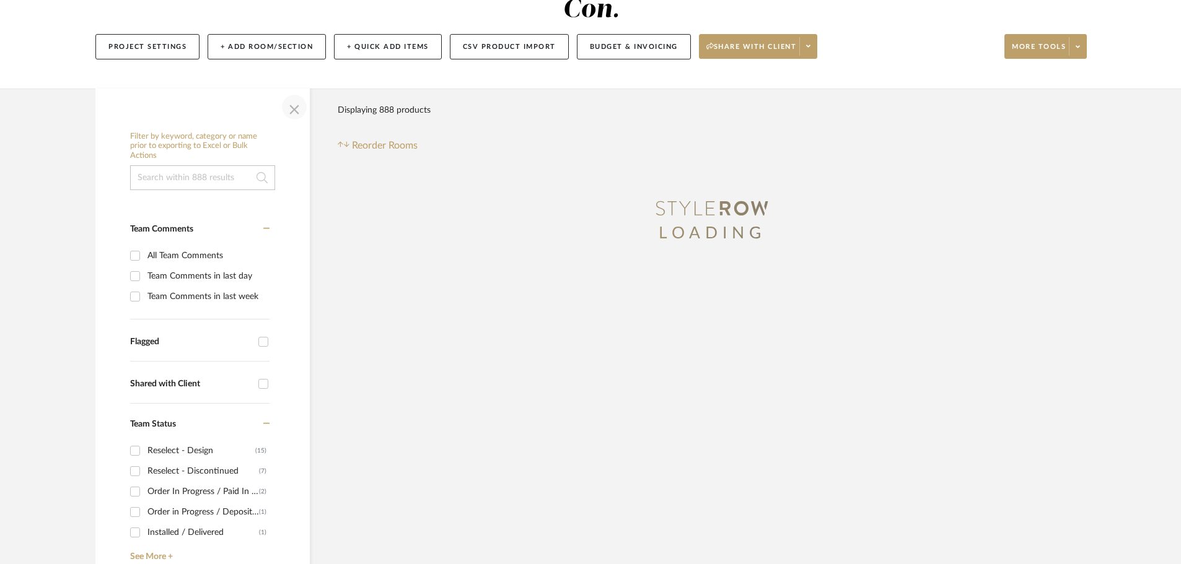
click at [295, 92] on span "button" at bounding box center [294, 107] width 30 height 30
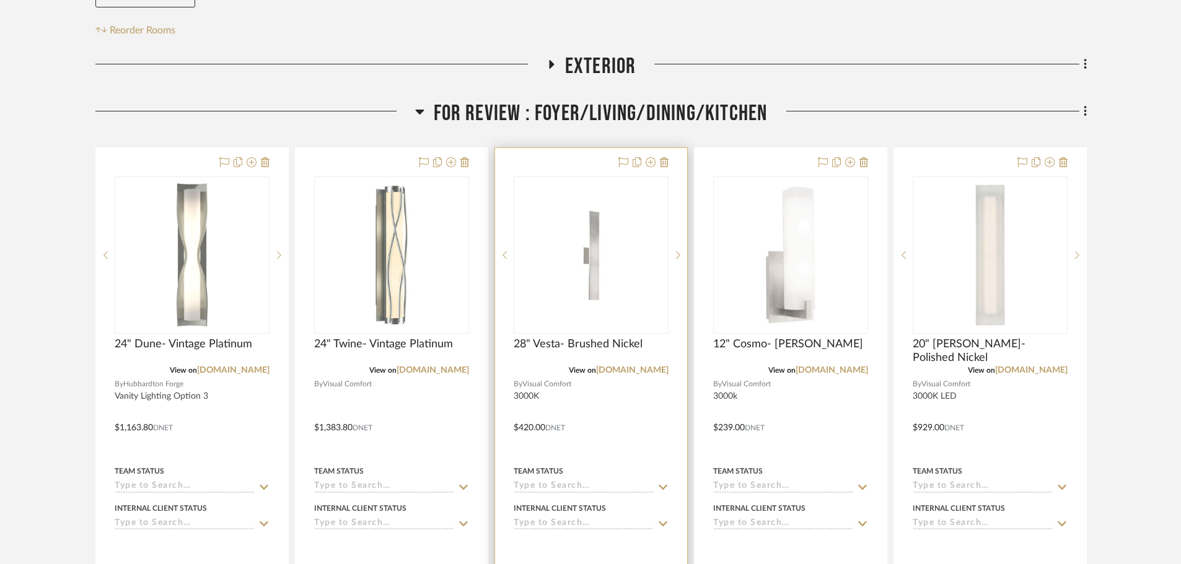
scroll to position [310, 0]
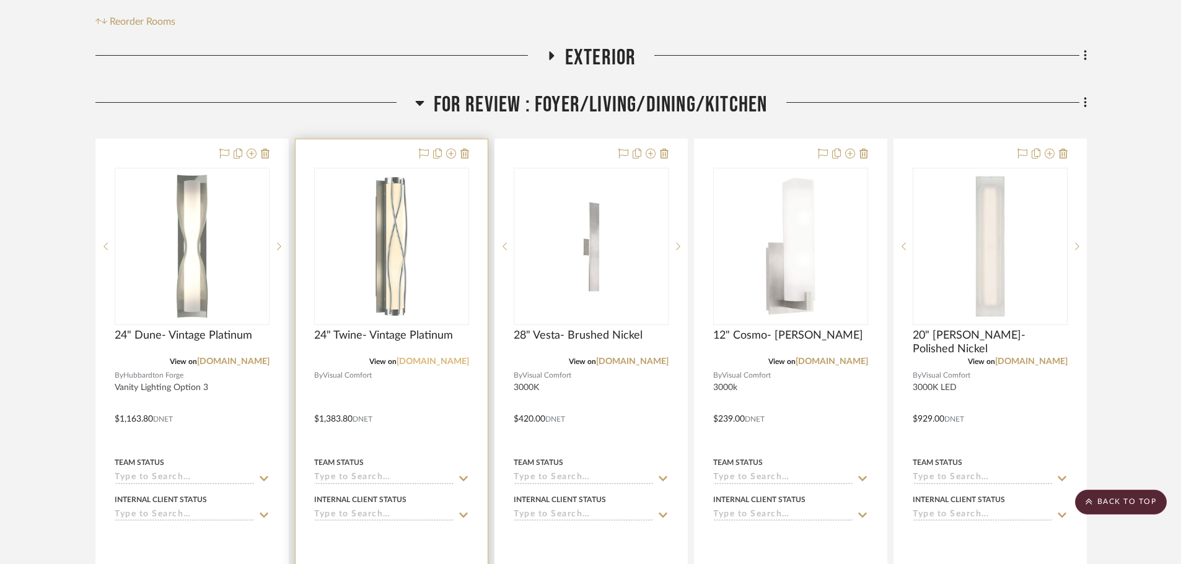
click at [448, 357] on link "1800lighting.com" at bounding box center [432, 361] width 72 height 9
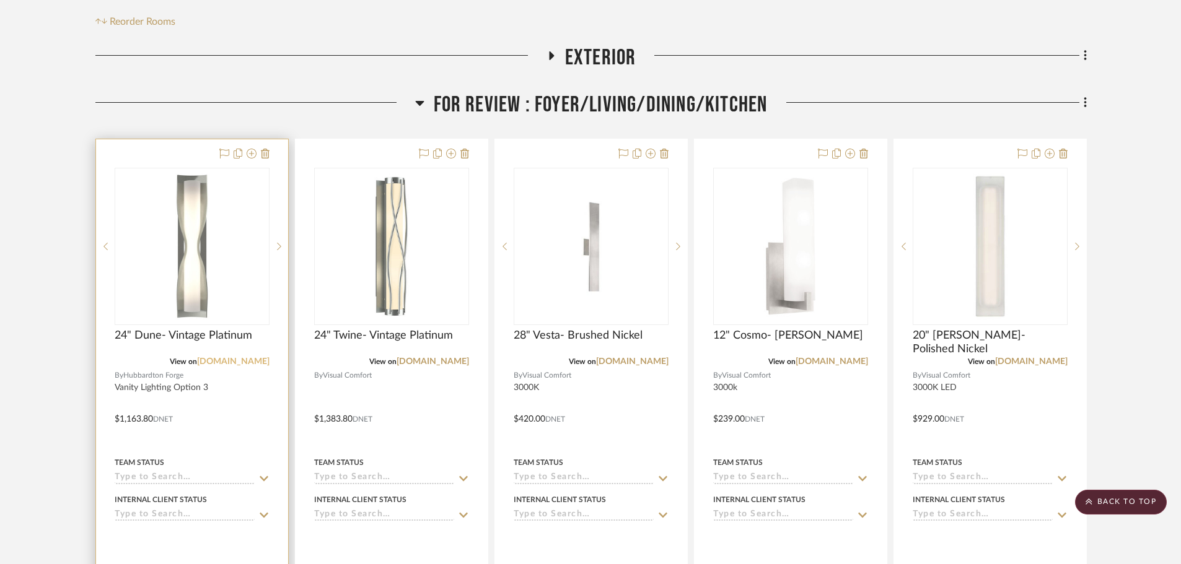
click at [250, 357] on link "1800lighting.com" at bounding box center [233, 361] width 72 height 9
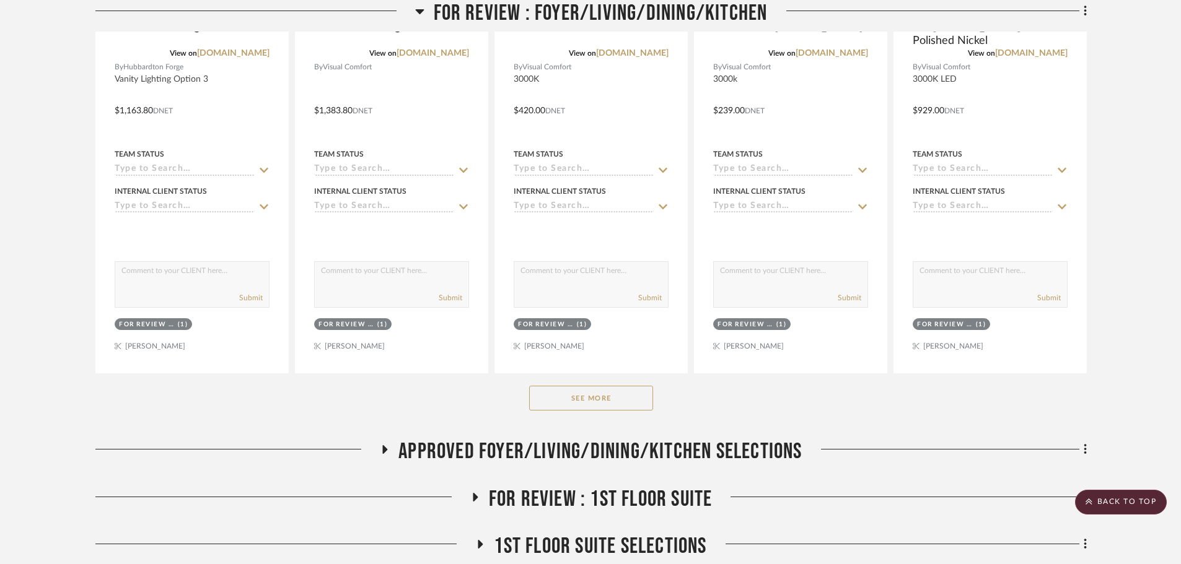
scroll to position [619, 0]
click at [610, 385] on button "See More" at bounding box center [591, 397] width 124 height 25
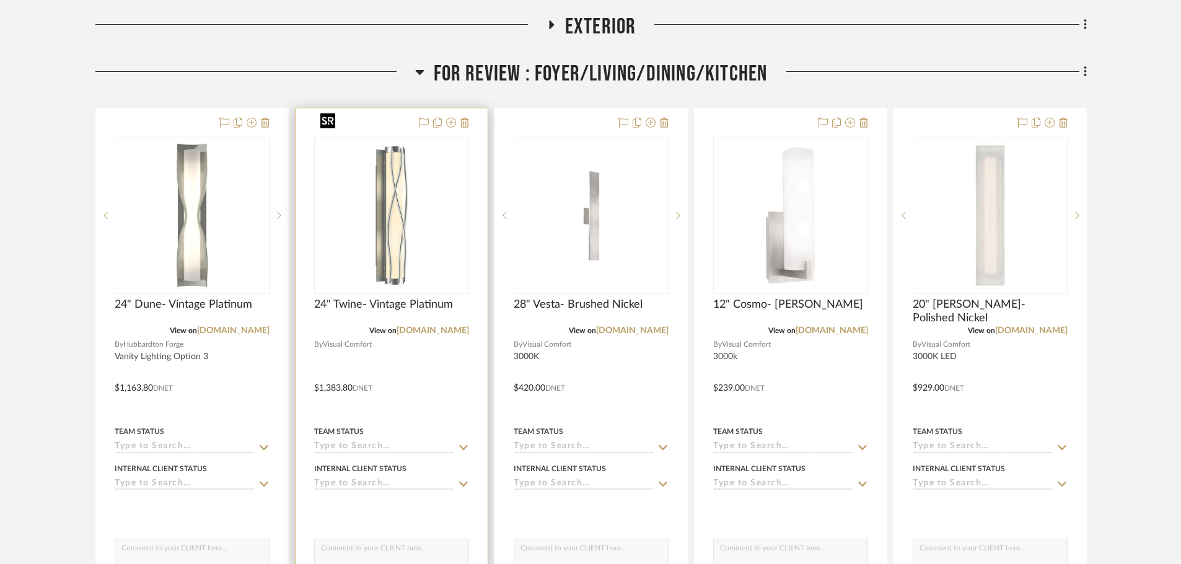
scroll to position [372, 0]
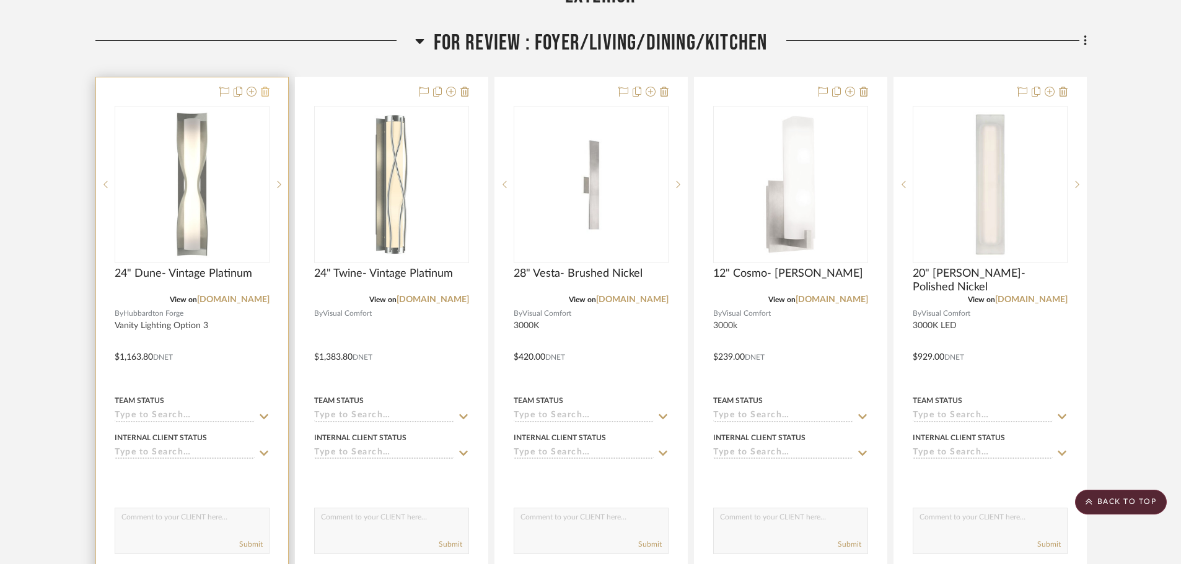
click at [266, 87] on icon at bounding box center [265, 92] width 9 height 10
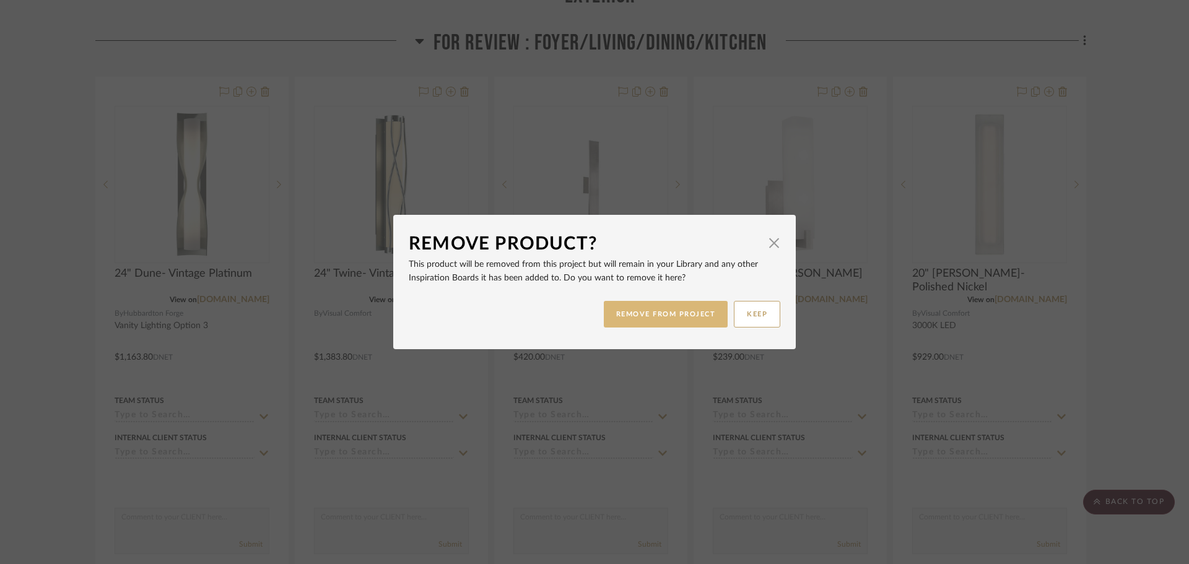
click at [675, 315] on button "REMOVE FROM PROJECT" at bounding box center [666, 314] width 125 height 27
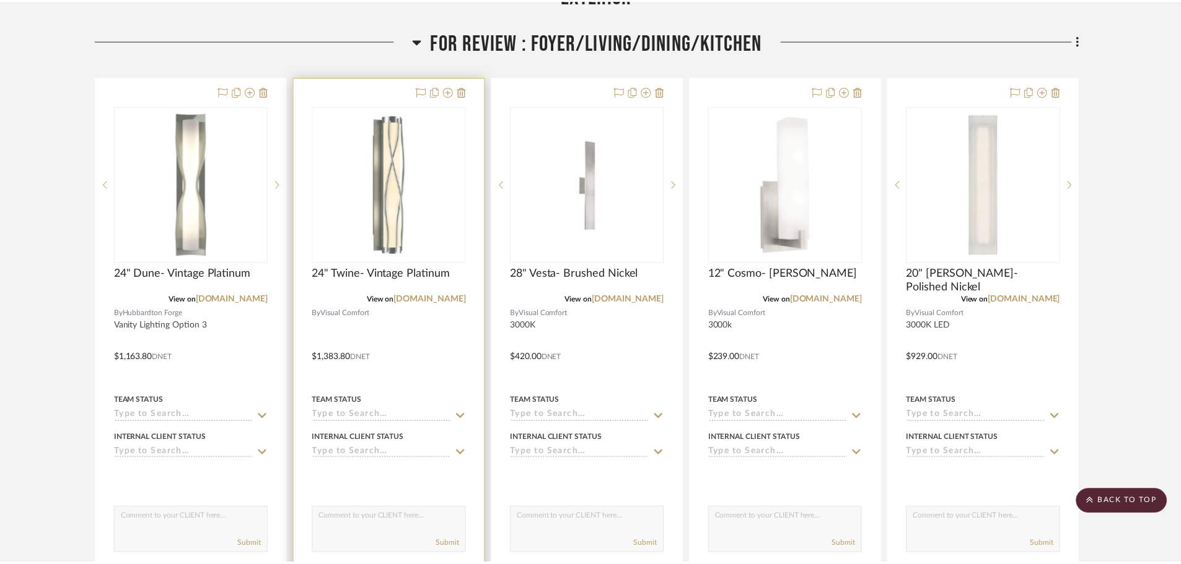
scroll to position [372, 0]
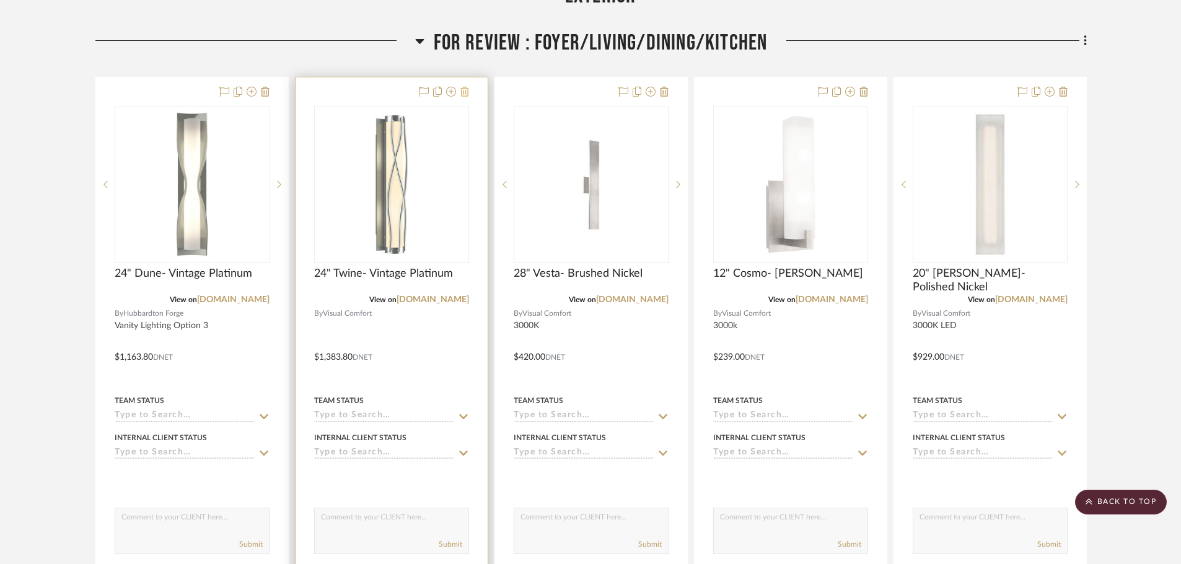
click at [465, 87] on icon at bounding box center [464, 92] width 9 height 10
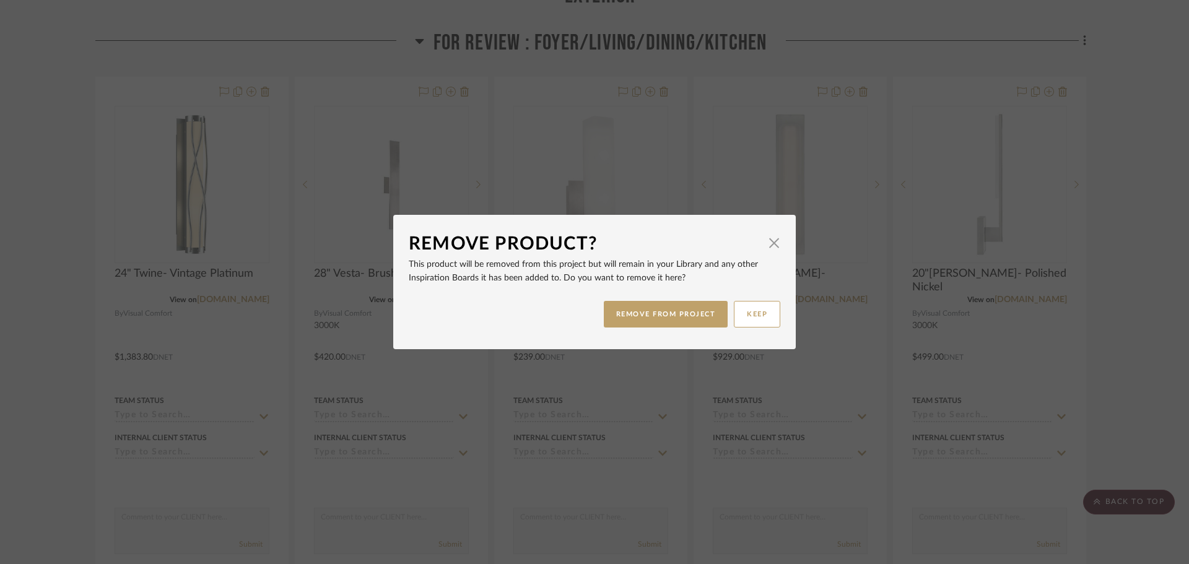
click at [53, 191] on div "Remove Product? × This product will be removed from this project but will remai…" at bounding box center [594, 282] width 1189 height 564
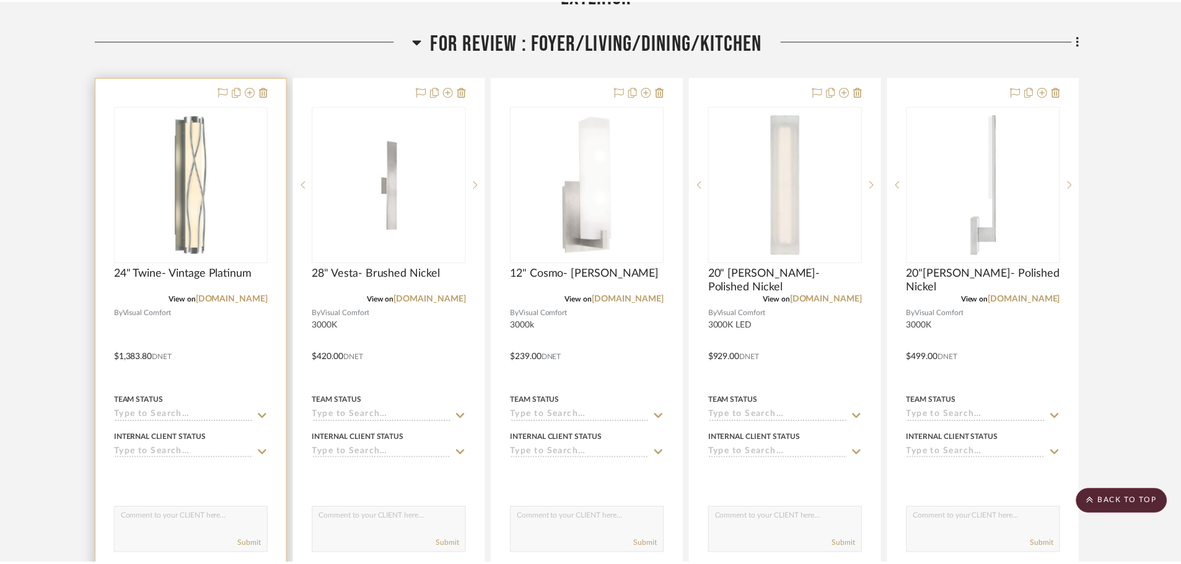
scroll to position [372, 0]
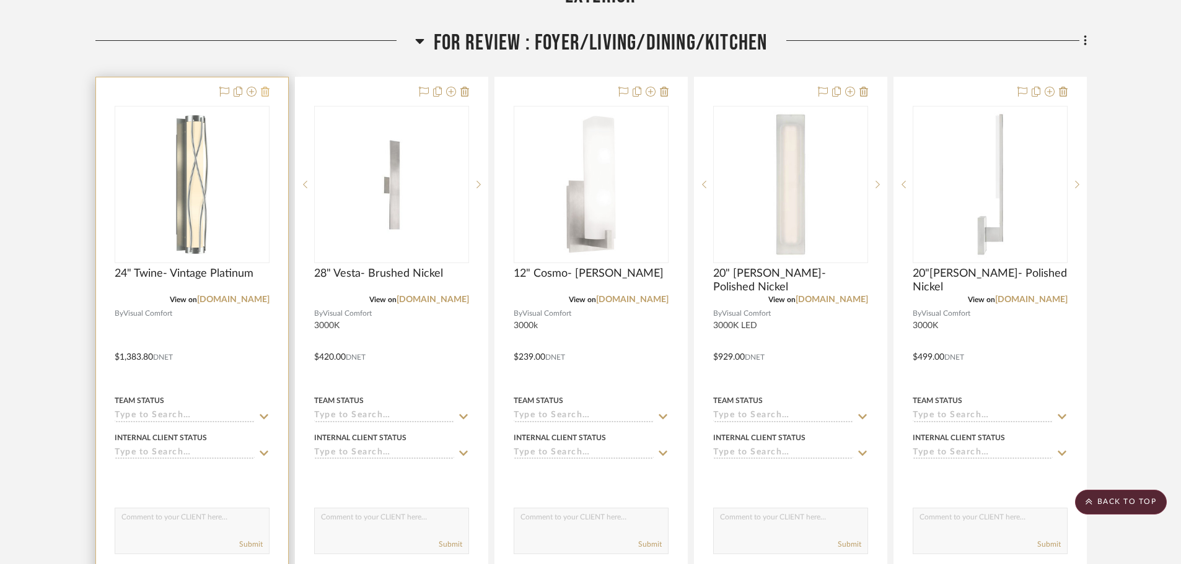
click at [265, 87] on icon at bounding box center [265, 92] width 9 height 10
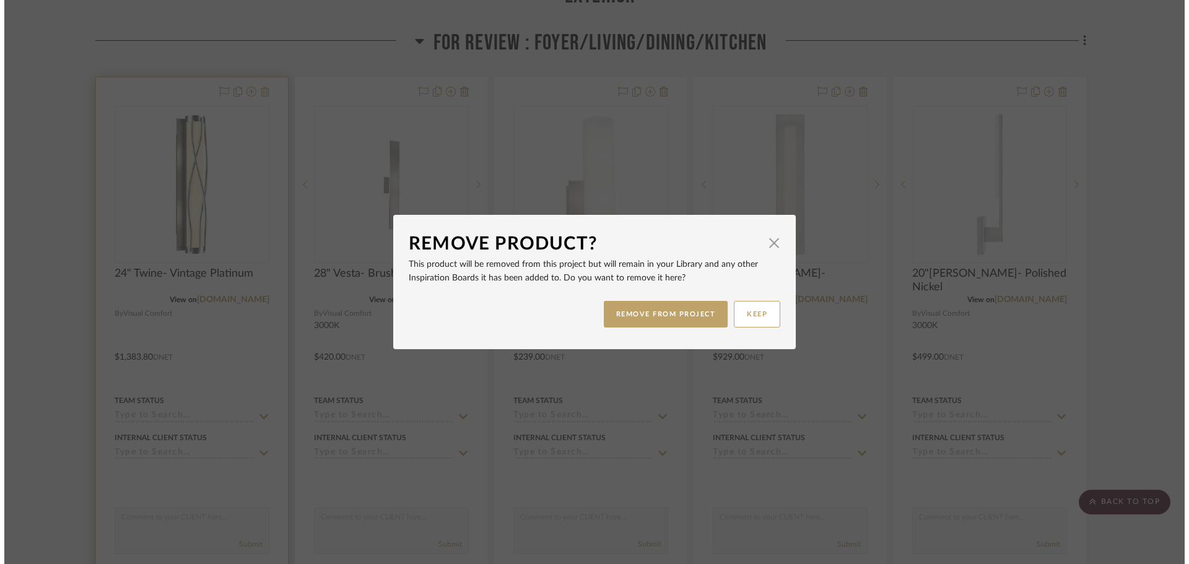
scroll to position [0, 0]
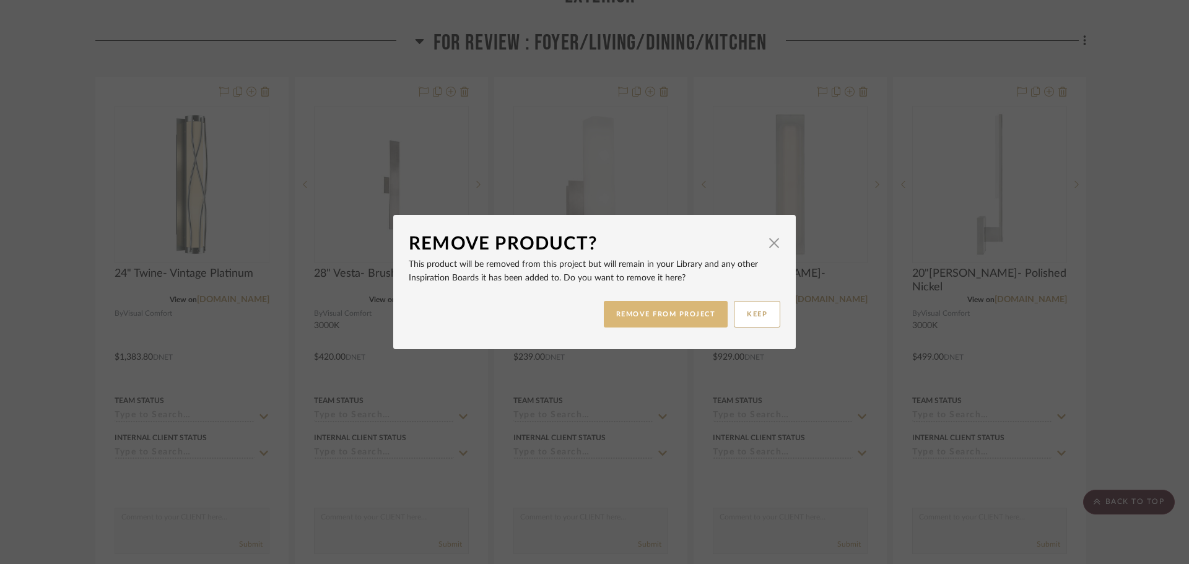
click at [689, 309] on button "REMOVE FROM PROJECT" at bounding box center [666, 314] width 125 height 27
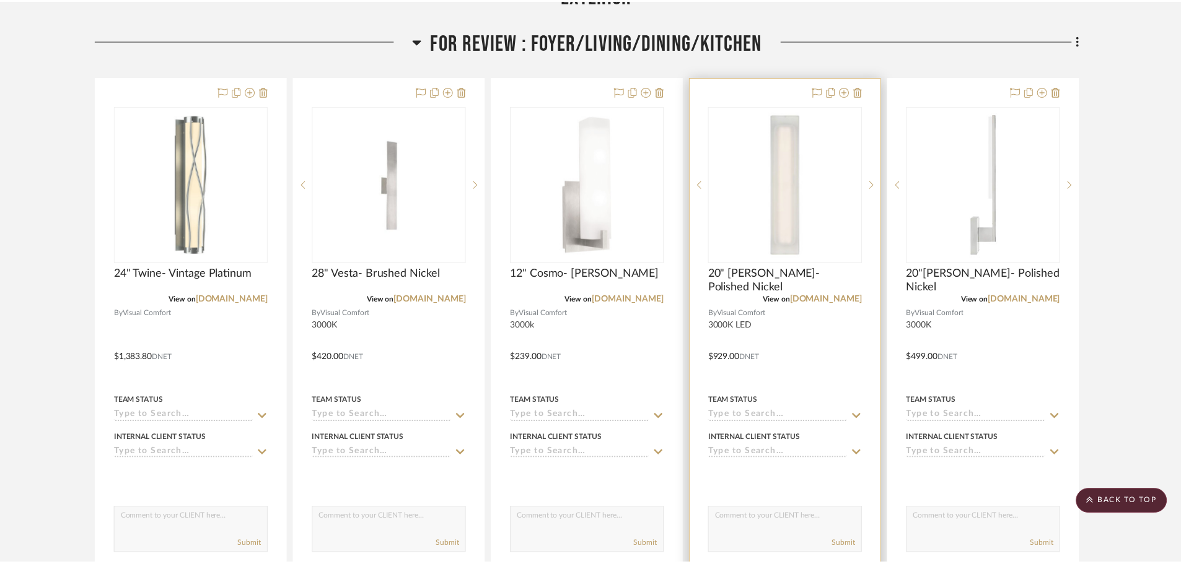
scroll to position [372, 0]
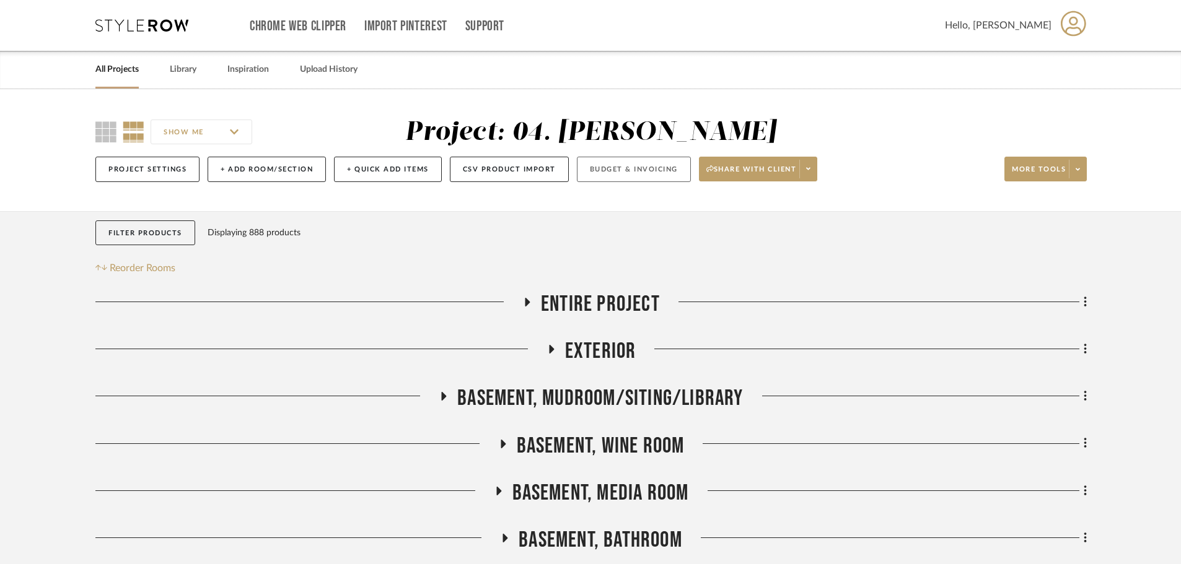
click at [653, 168] on button "Budget & Invoicing" at bounding box center [634, 169] width 114 height 25
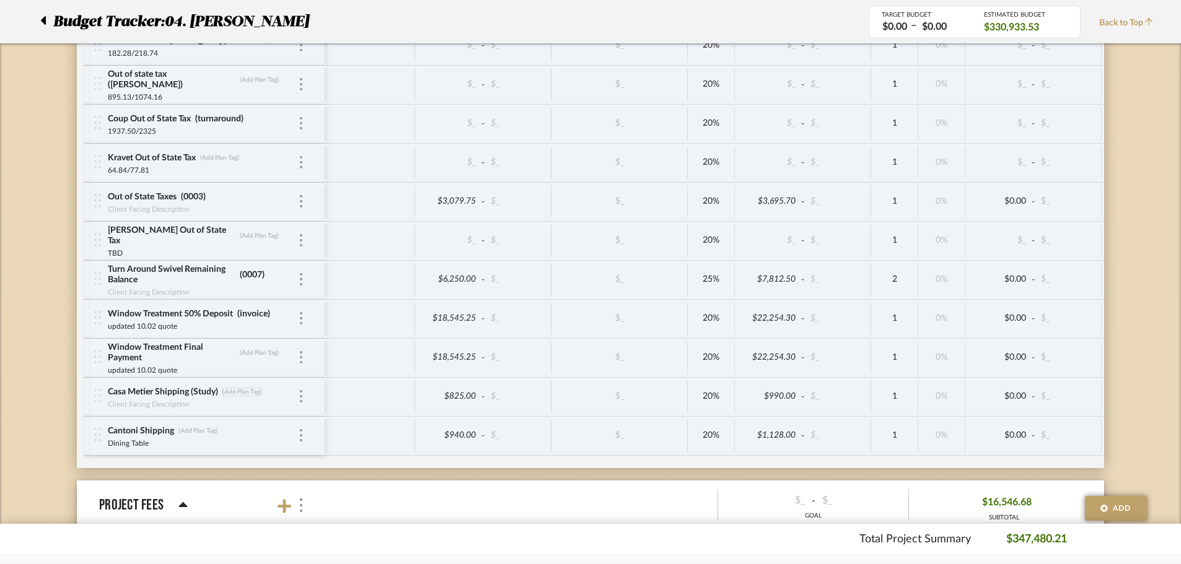
scroll to position [7082, 0]
type input "INVOICE"
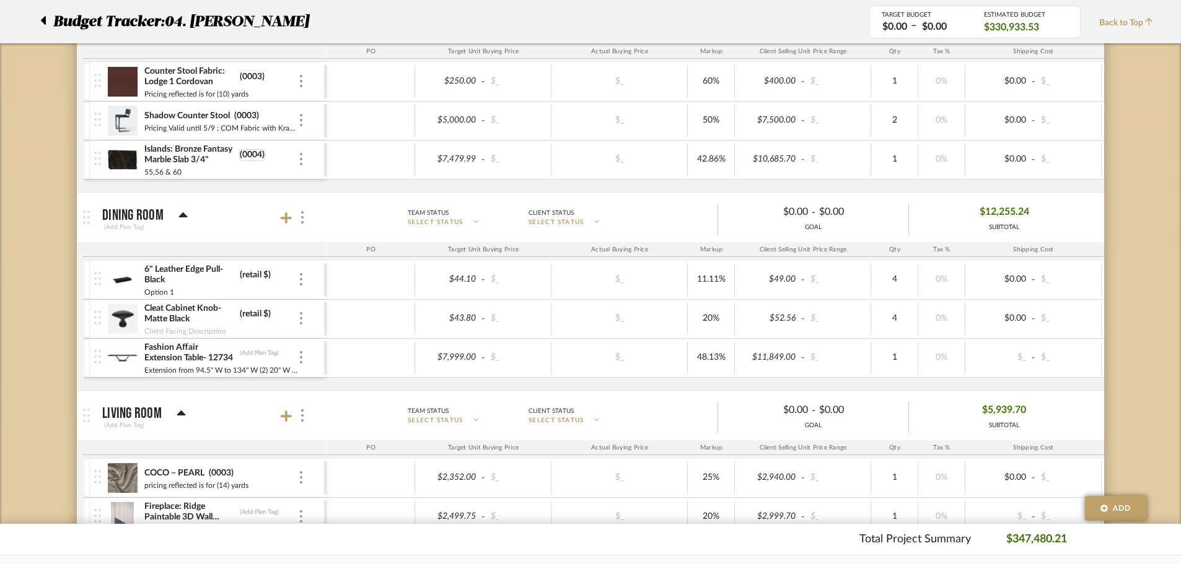
scroll to position [1796, 0]
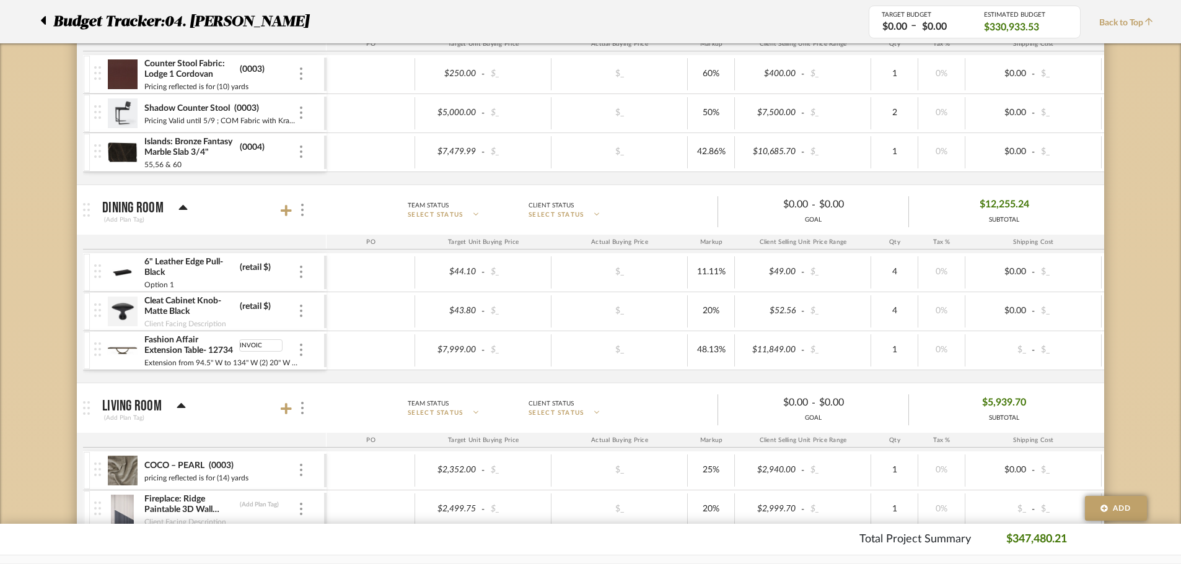
type input "INVOICE"
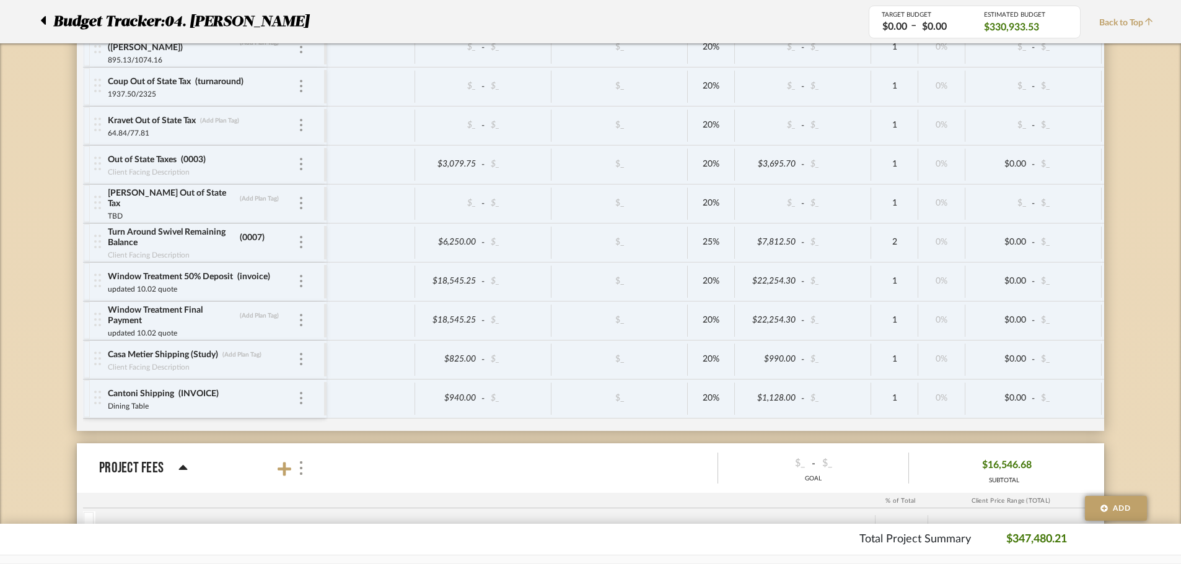
scroll to position [7121, 0]
drag, startPoint x: 266, startPoint y: 275, endPoint x: 211, endPoint y: 276, distance: 55.8
click at [212, 275] on div "Window Treatment 50% Deposit invoice" at bounding box center [202, 275] width 191 height 12
drag, startPoint x: 215, startPoint y: 392, endPoint x: 141, endPoint y: 388, distance: 74.4
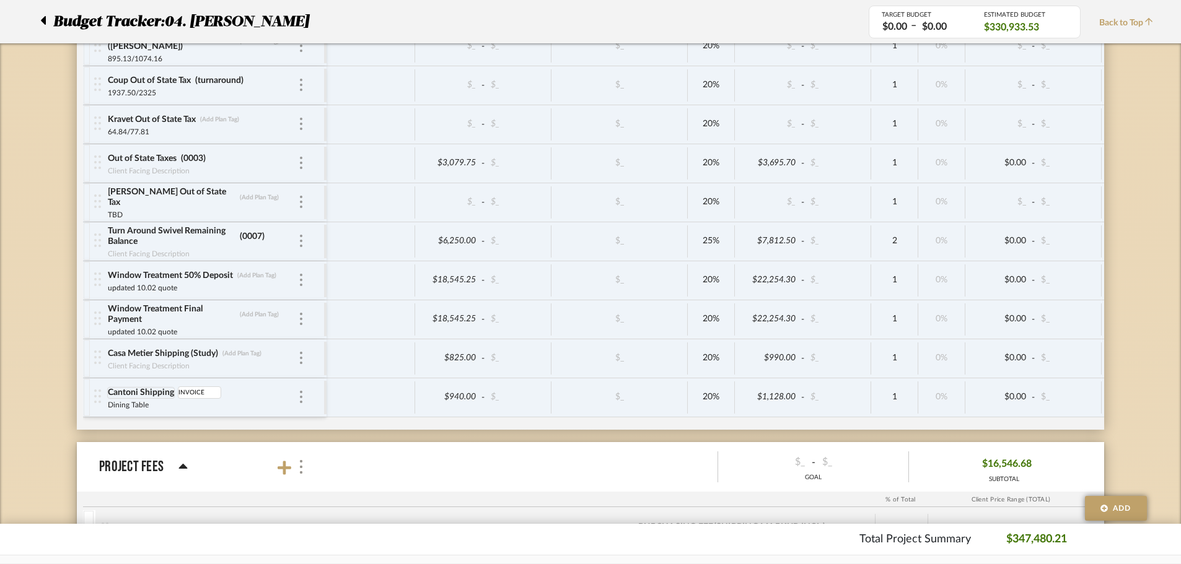
click at [150, 389] on div "Cantoni Shipping INVOICE" at bounding box center [202, 393] width 191 height 12
type input "Invoice"
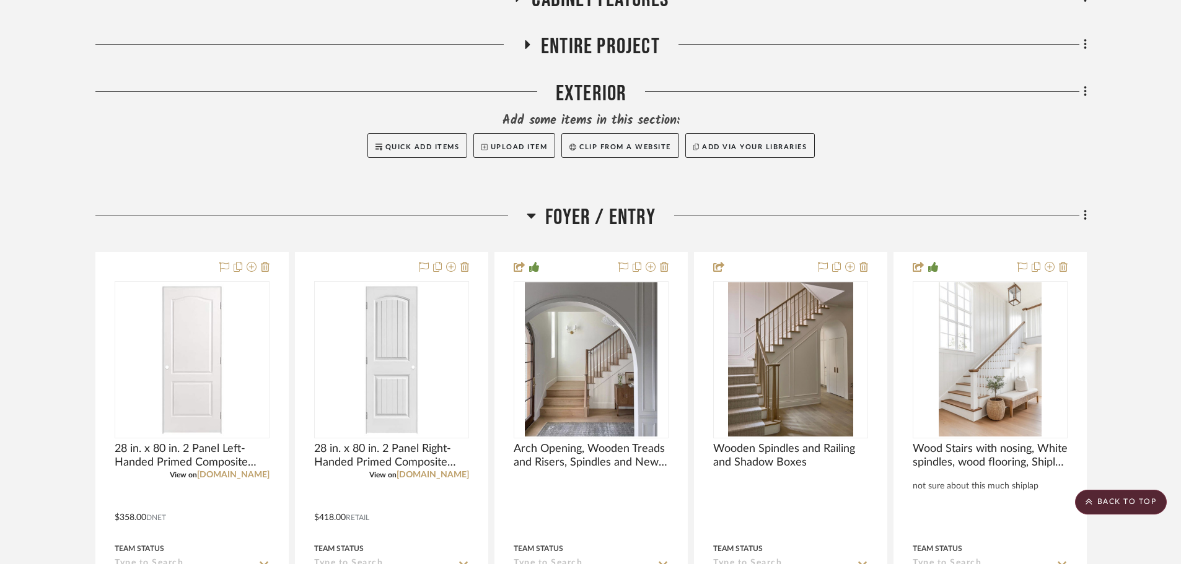
click at [572, 217] on span "Foyer / Entry" at bounding box center [600, 217] width 110 height 27
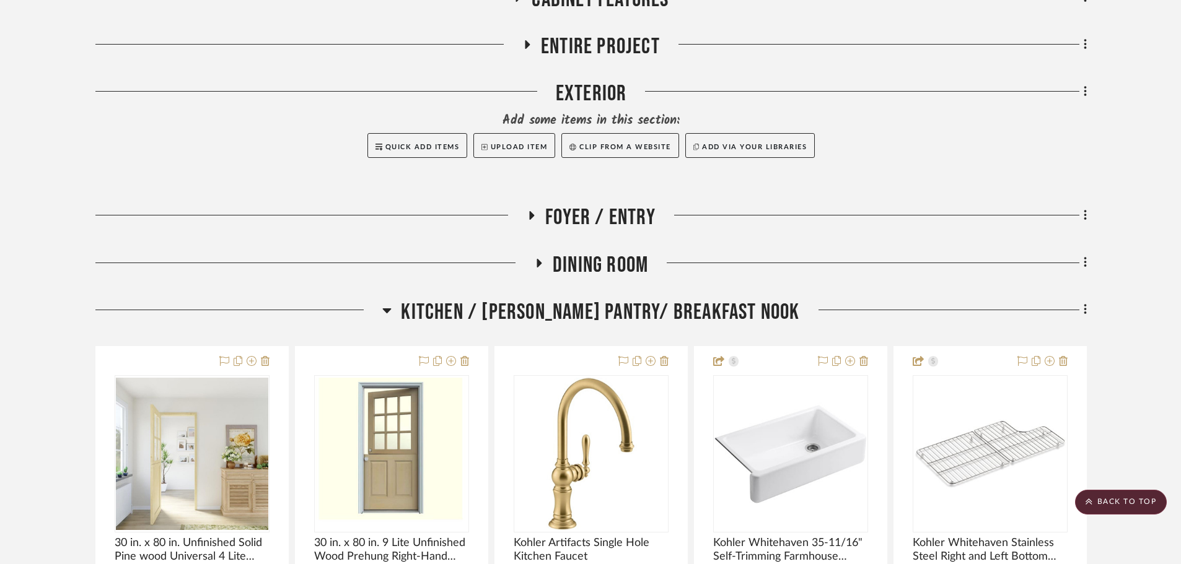
click at [590, 325] on span "Kitchen / [PERSON_NAME] Pantry/ Breakfast Nook" at bounding box center [600, 312] width 398 height 27
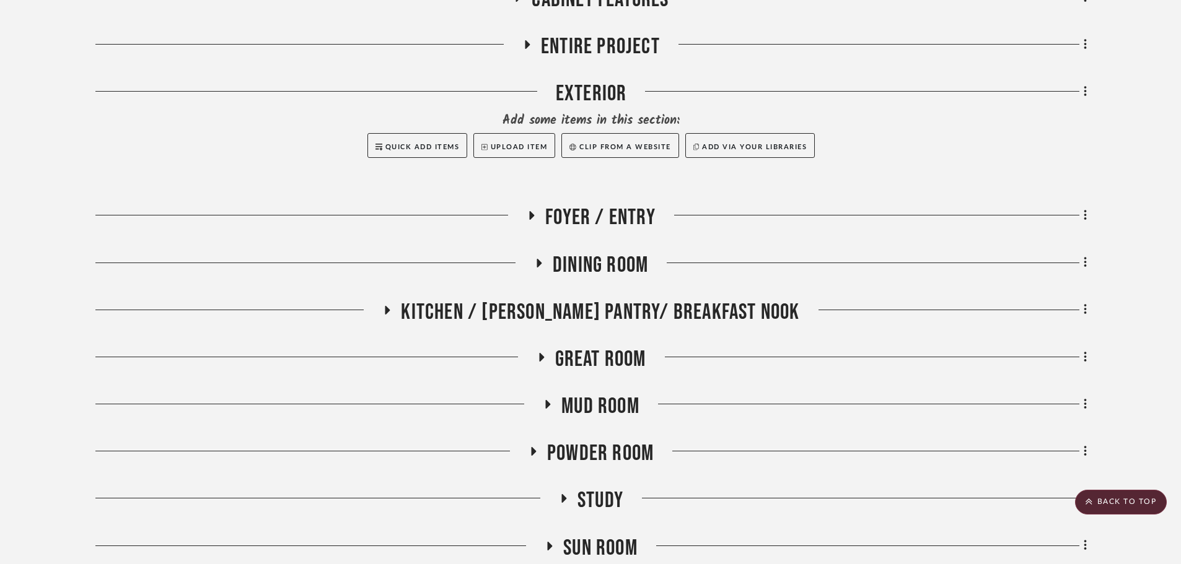
click at [609, 448] on span "Powder Room" at bounding box center [600, 453] width 107 height 27
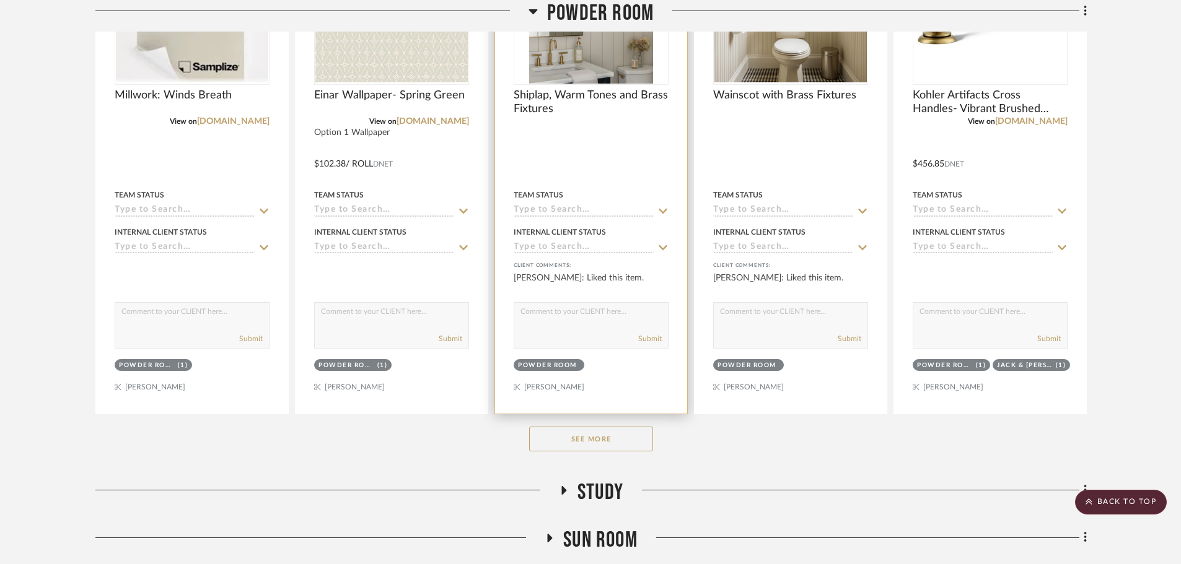
scroll to position [1175, 0]
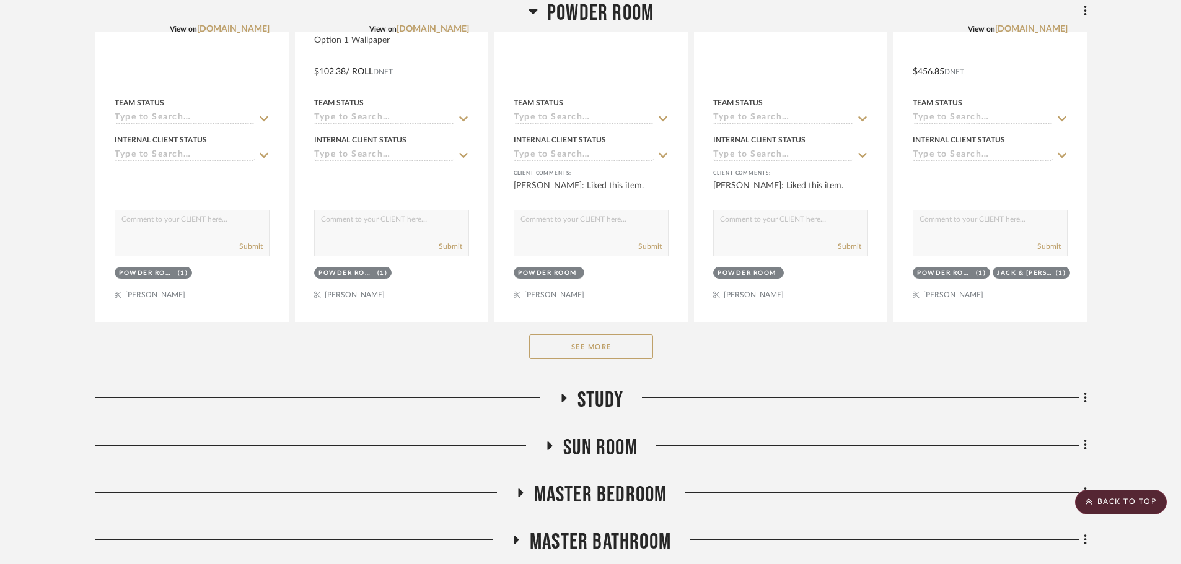
click at [553, 347] on button "See More" at bounding box center [591, 347] width 124 height 25
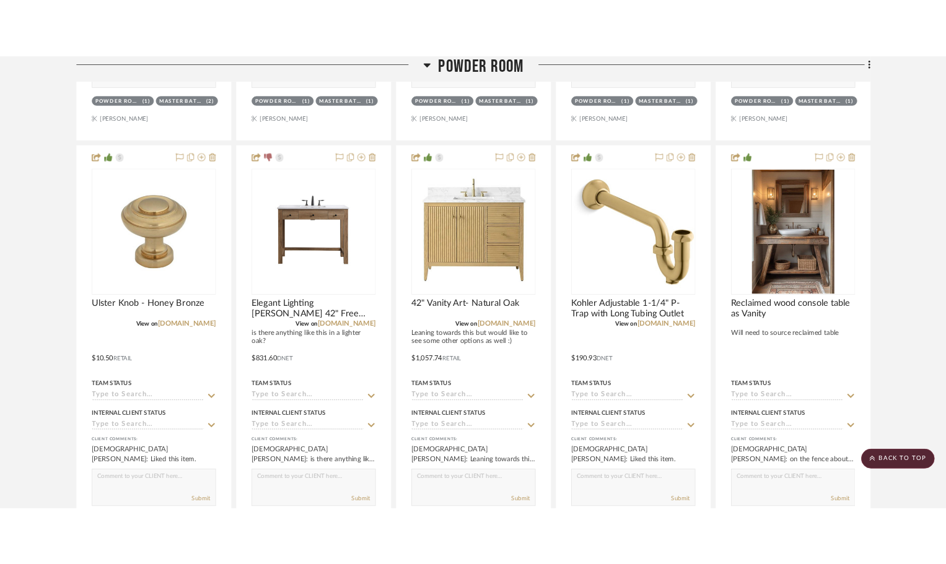
scroll to position [1919, 0]
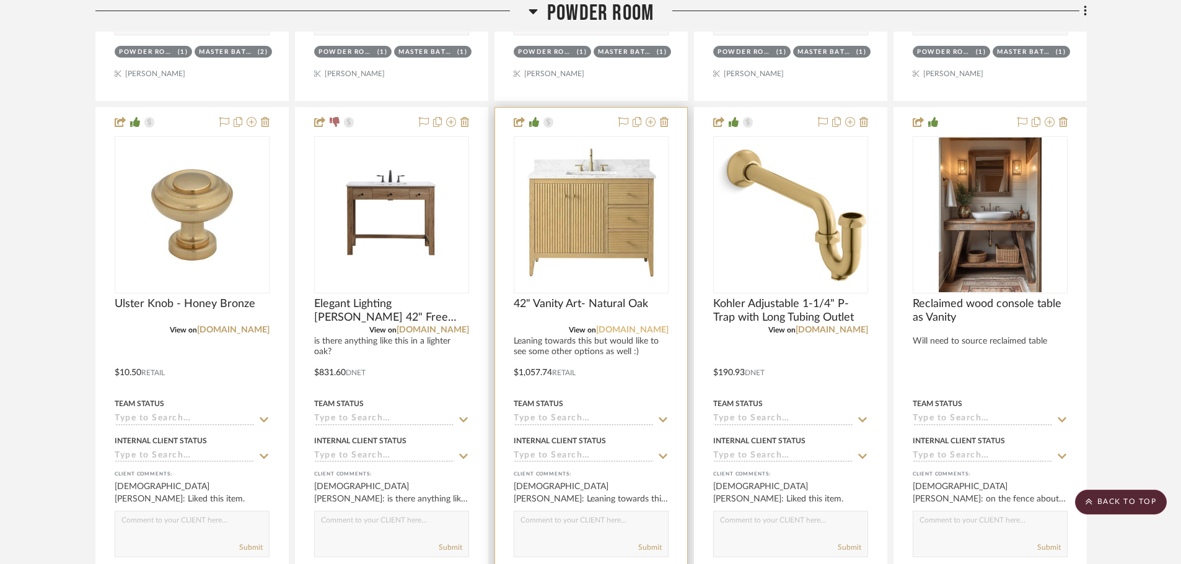
click at [654, 329] on link "[DOMAIN_NAME]" at bounding box center [632, 330] width 72 height 9
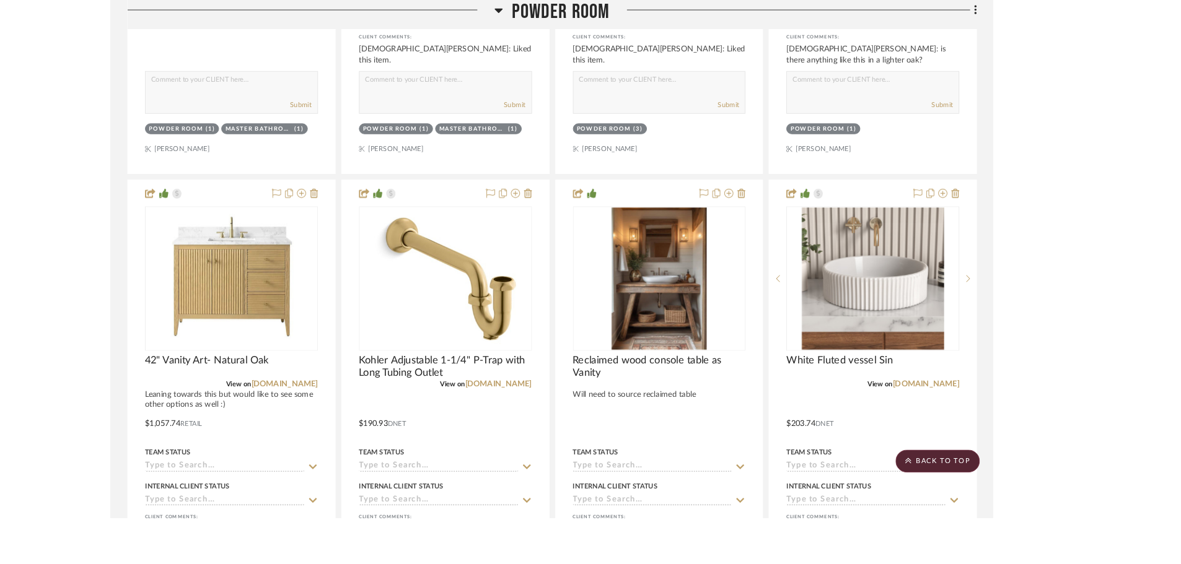
scroll to position [1830, 0]
